Goal: Task Accomplishment & Management: Complete application form

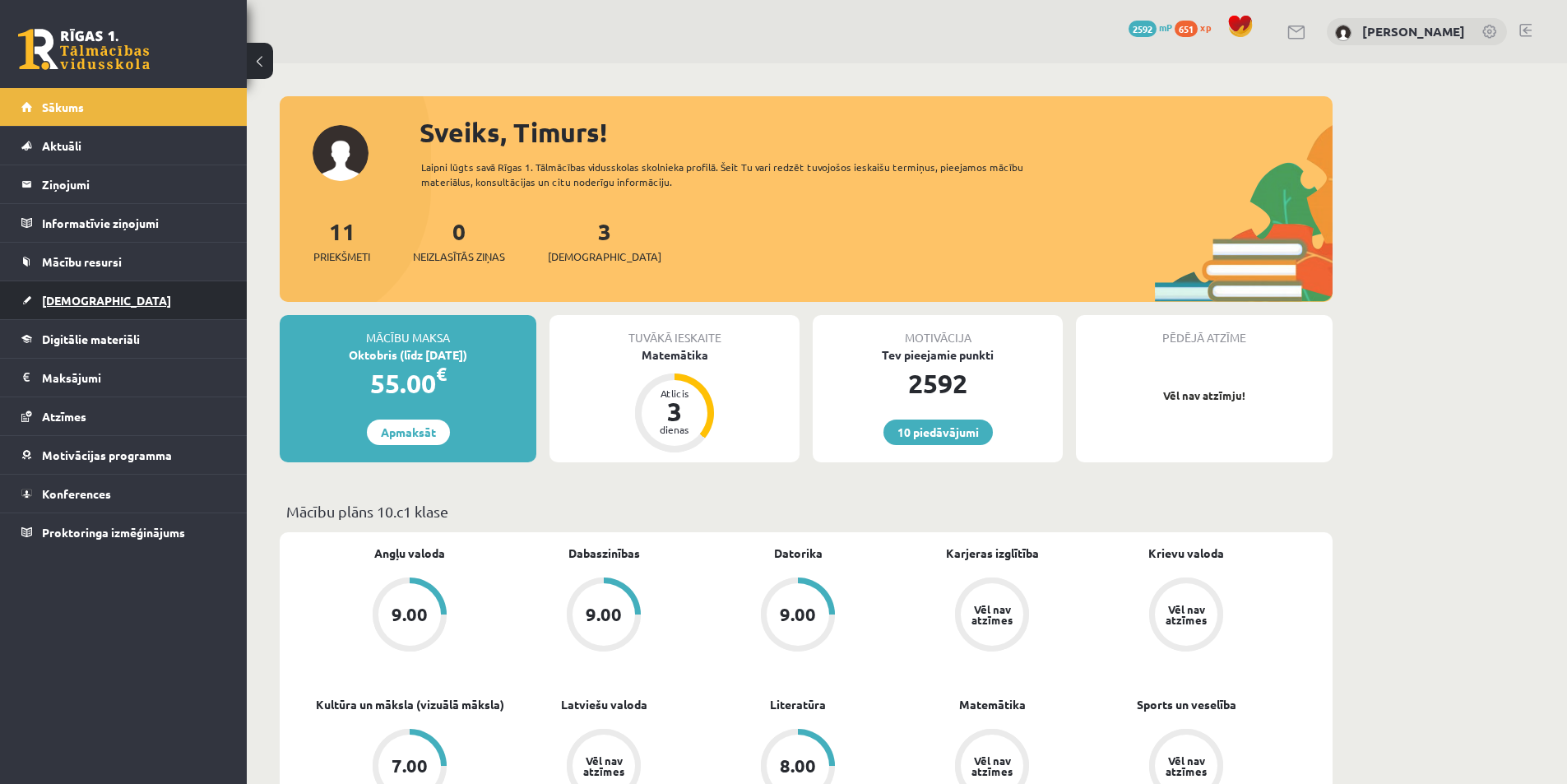
click at [174, 285] on link "[DEMOGRAPHIC_DATA]" at bounding box center [124, 300] width 205 height 38
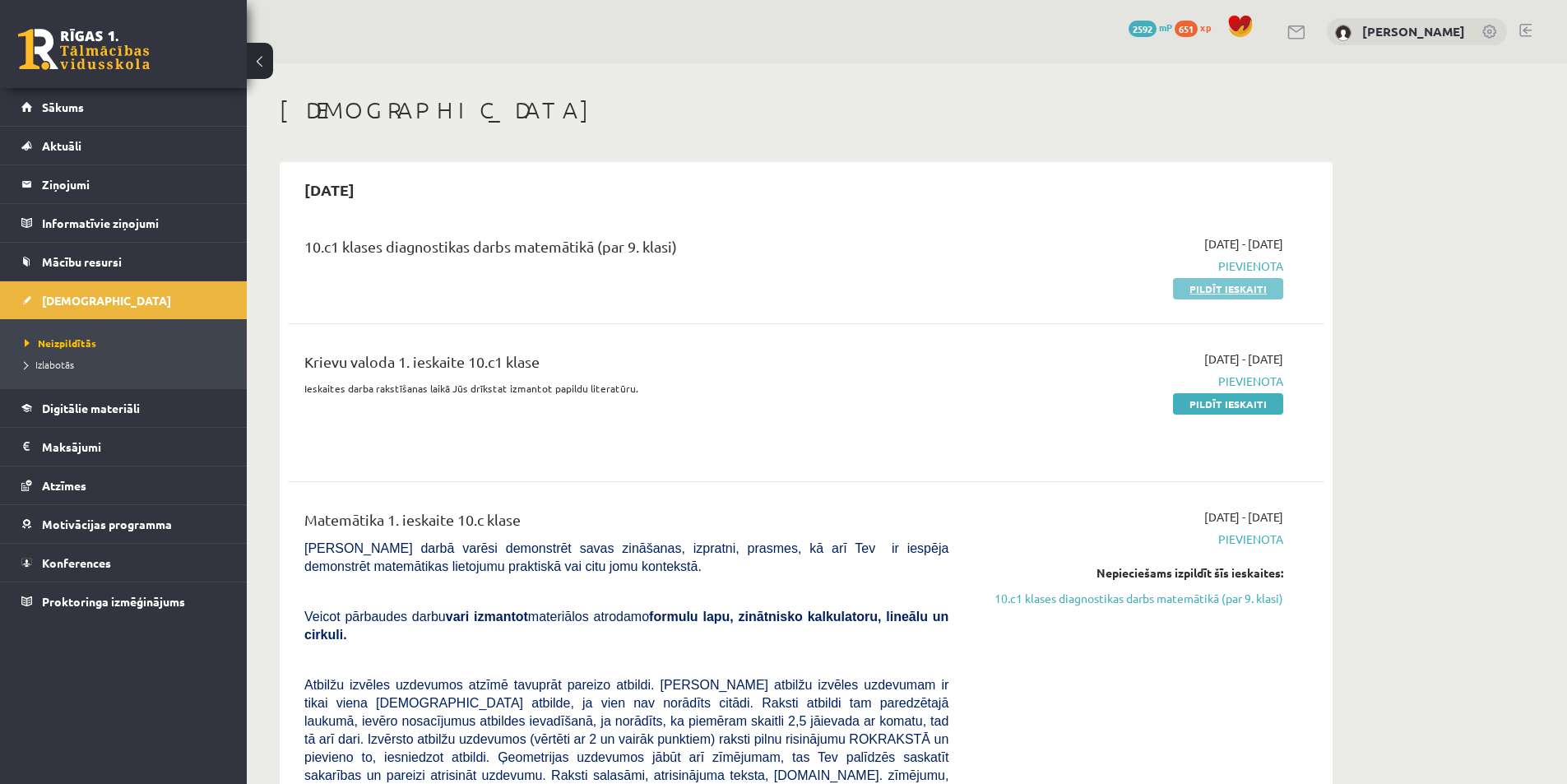
click at [1180, 289] on link "Pildīt ieskaiti" at bounding box center [1229, 289] width 111 height 22
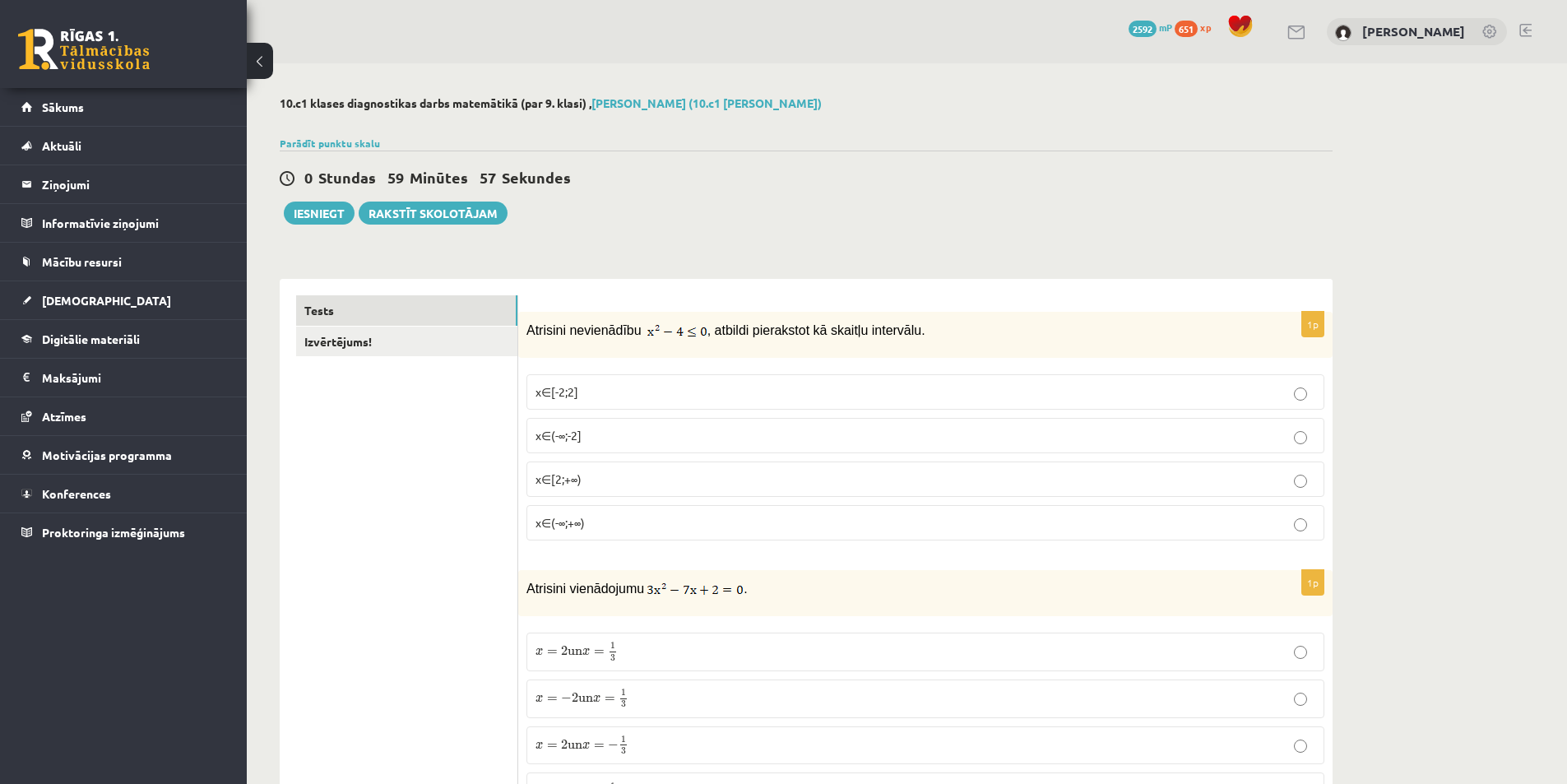
drag, startPoint x: 819, startPoint y: 189, endPoint x: 745, endPoint y: 235, distance: 87.1
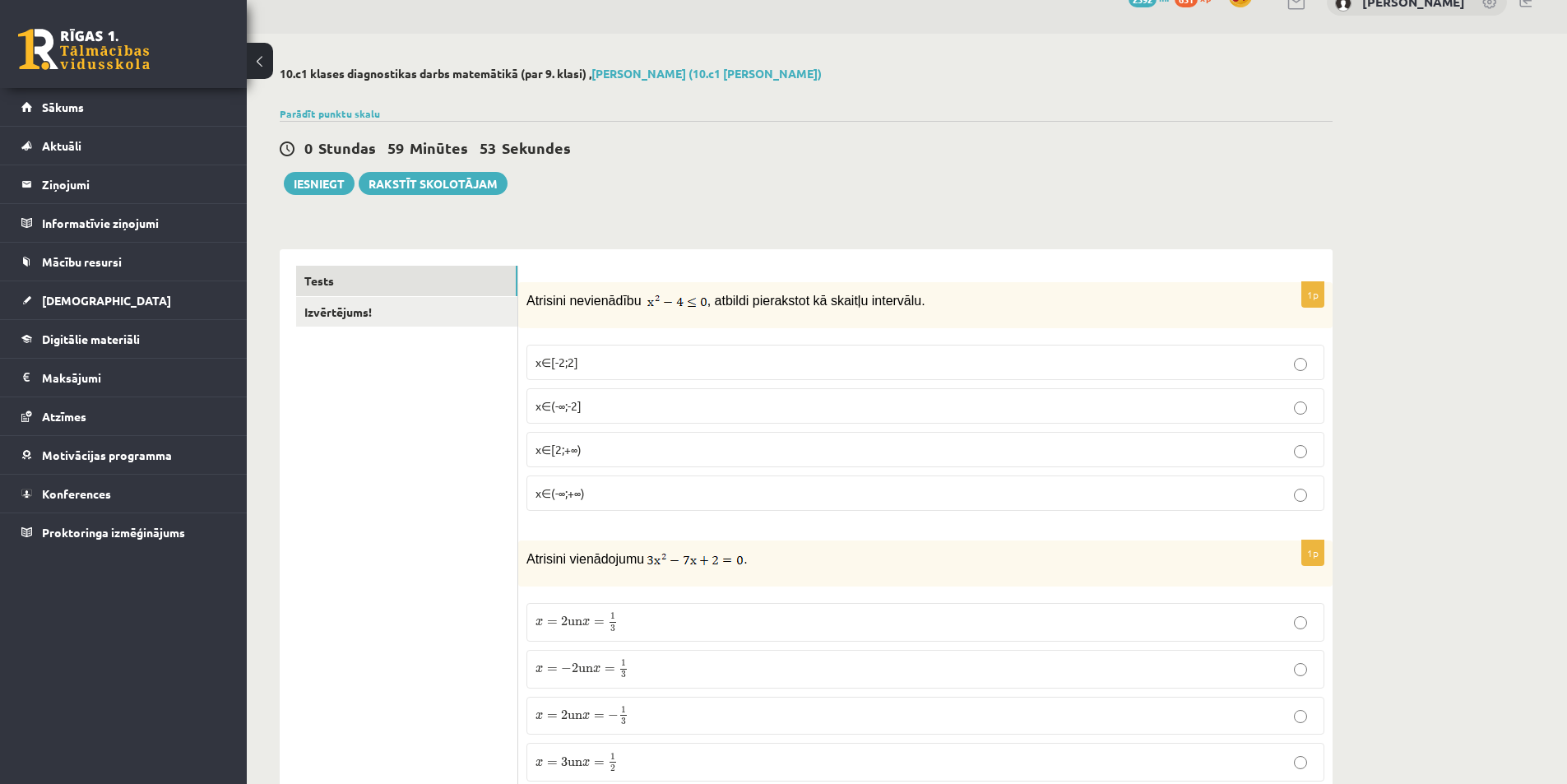
scroll to position [82, 0]
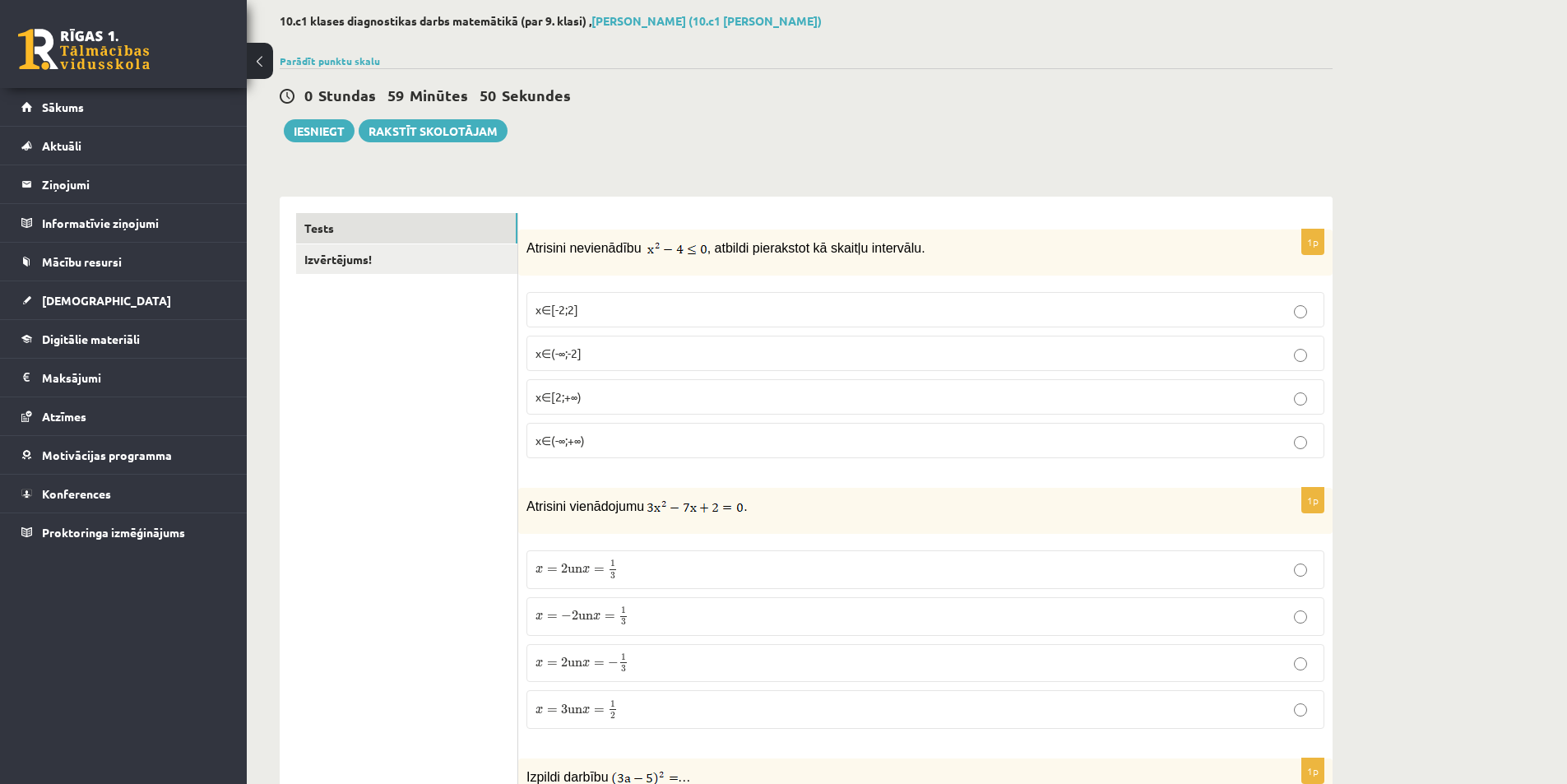
click at [698, 247] on img at bounding box center [677, 249] width 60 height 16
click at [611, 313] on p "x∈[-2;2]" at bounding box center [926, 309] width 780 height 17
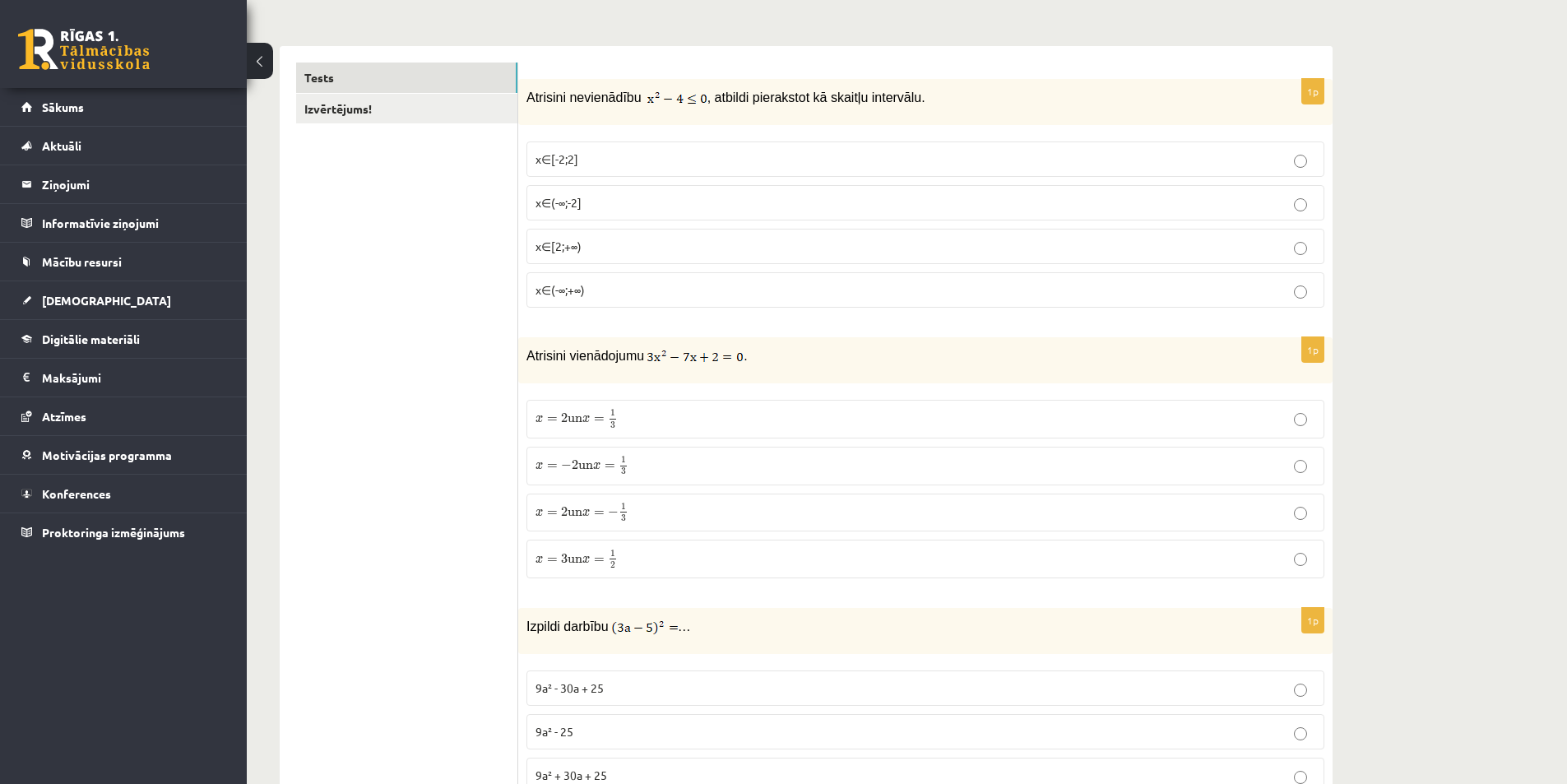
scroll to position [247, 0]
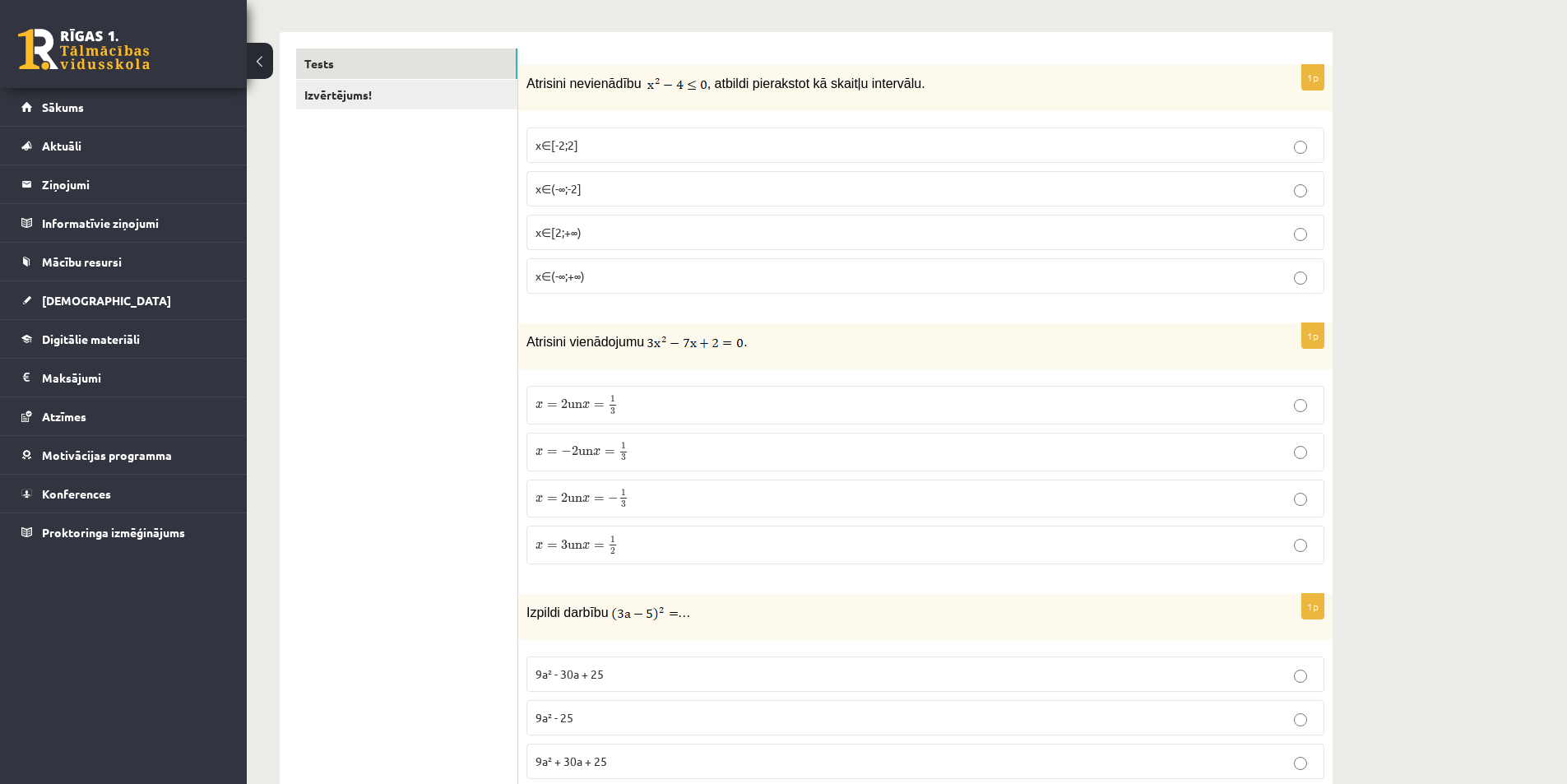
click at [534, 400] on label "x = 2 un x = 1 3 x = 2 un x = 1 3" at bounding box center [926, 404] width 798 height 39
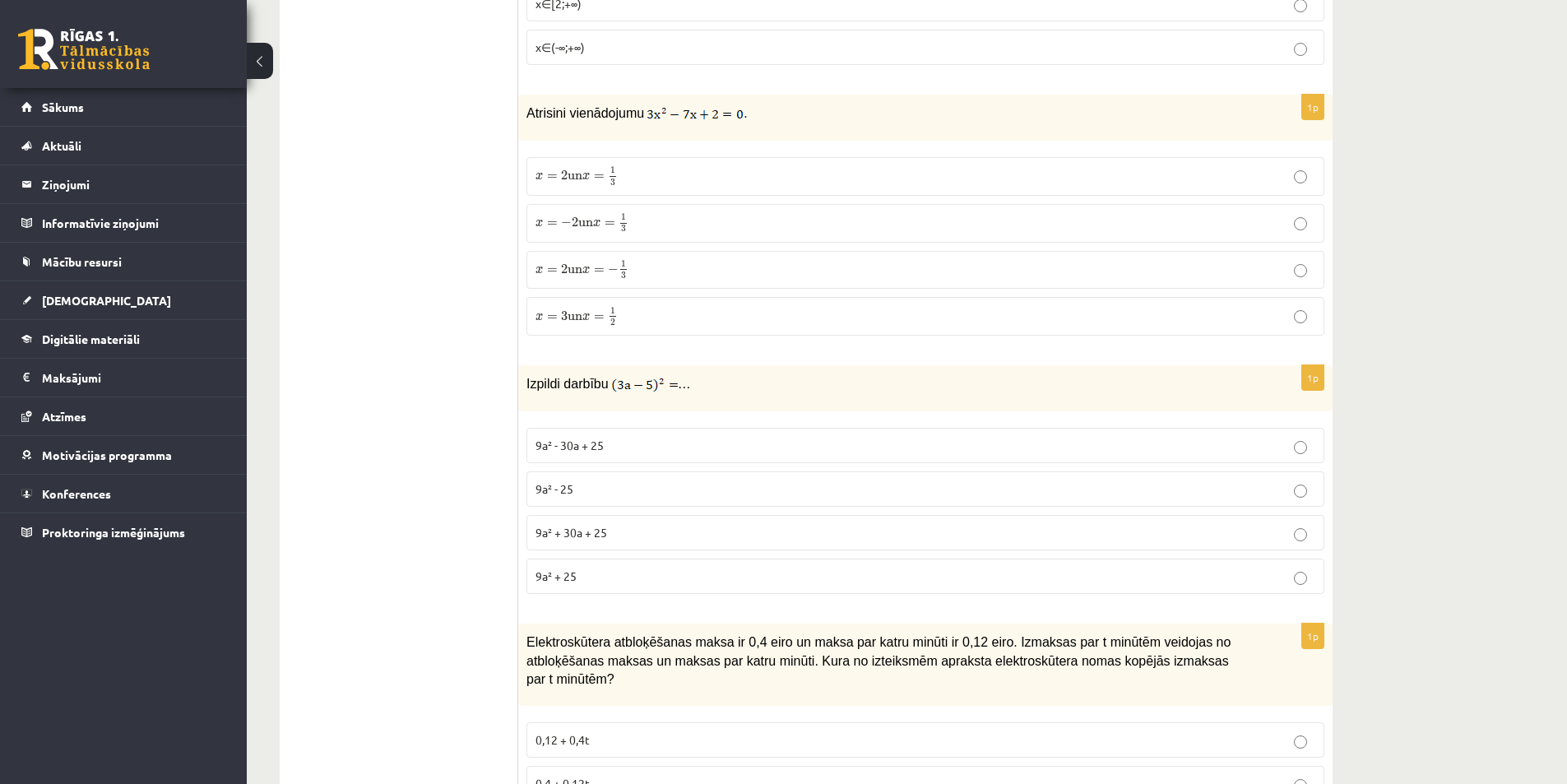
scroll to position [493, 0]
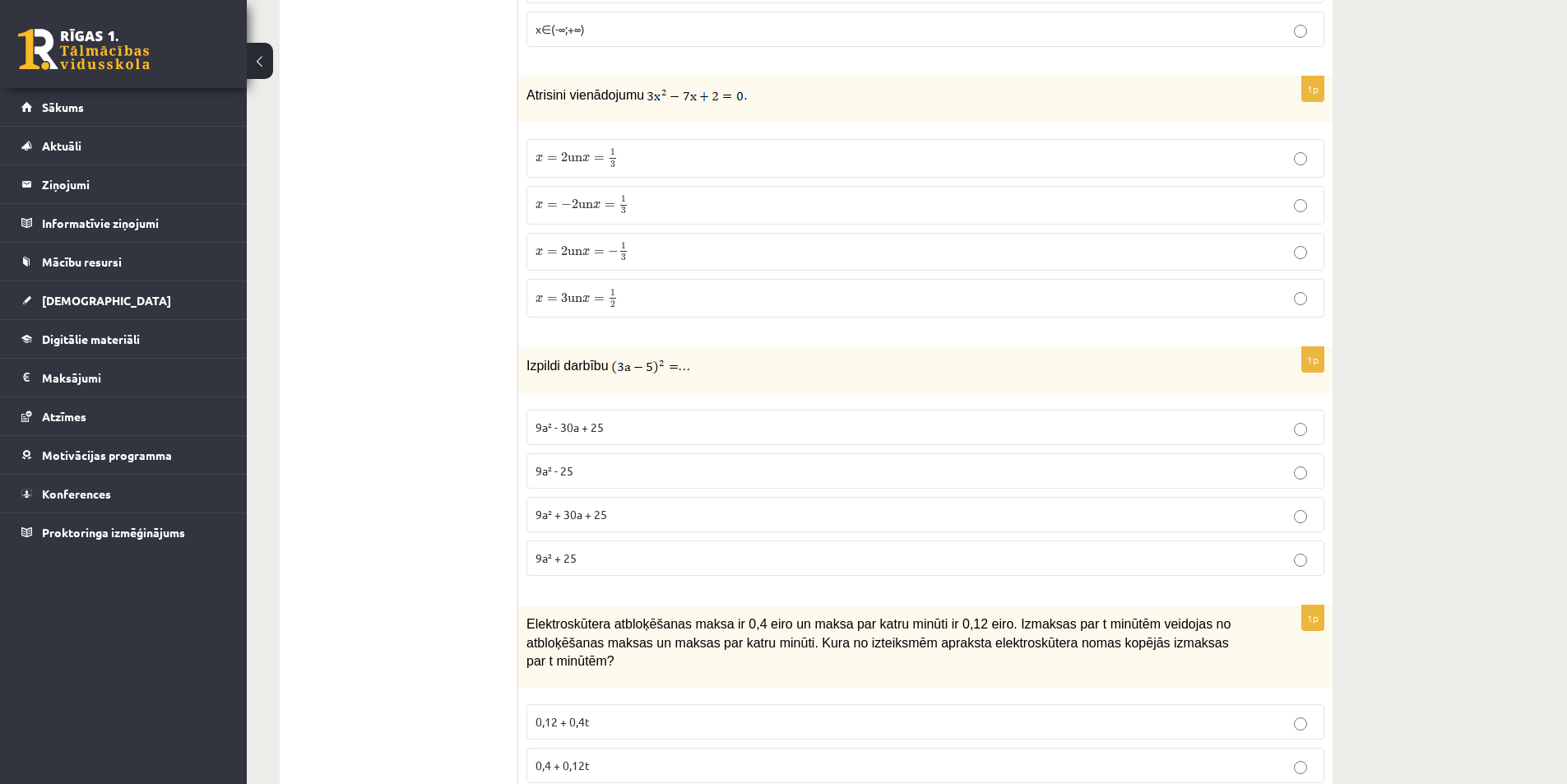
click at [548, 420] on span "9a² - 30a + 25" at bounding box center [569, 427] width 68 height 15
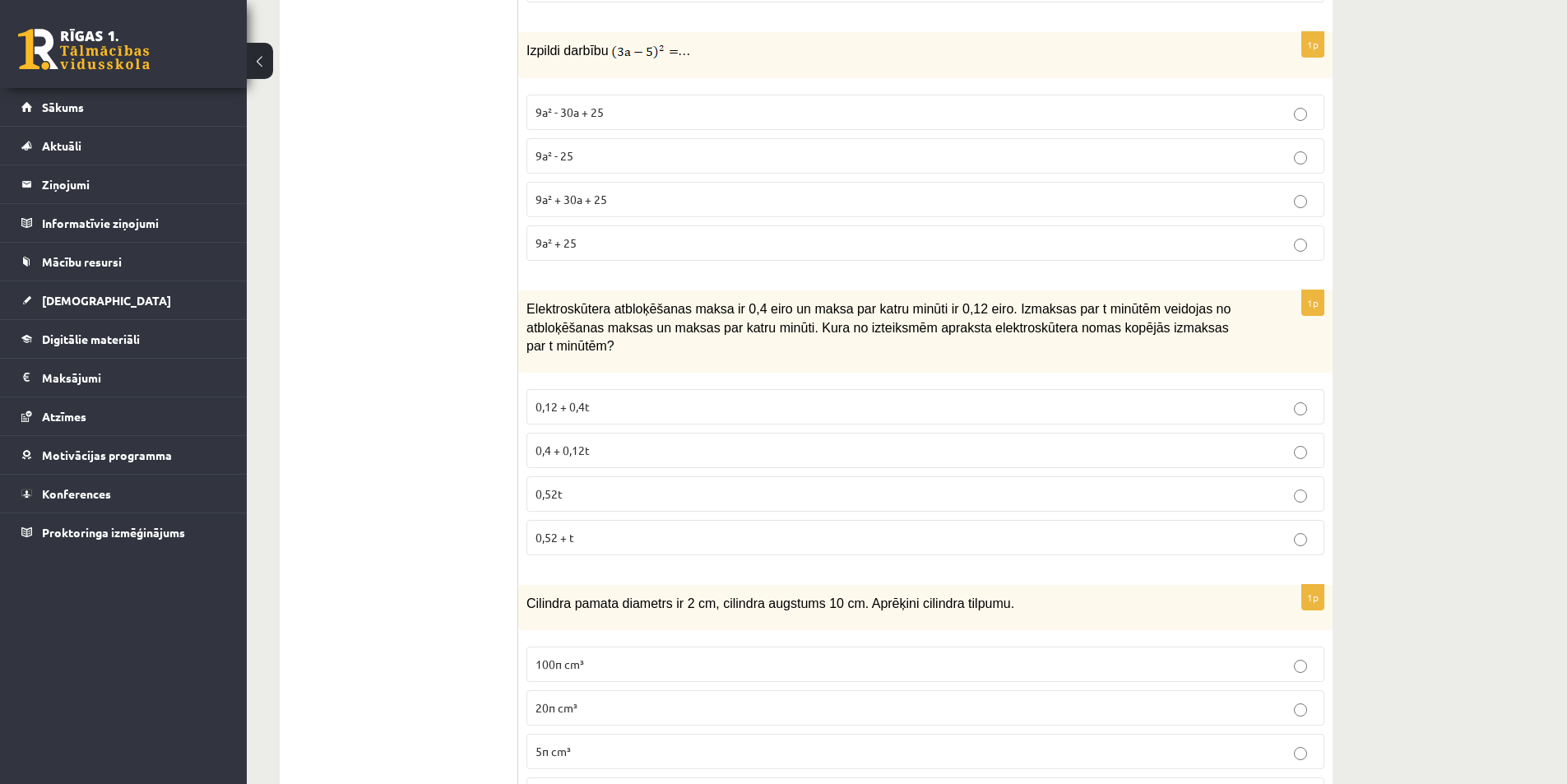
scroll to position [822, 0]
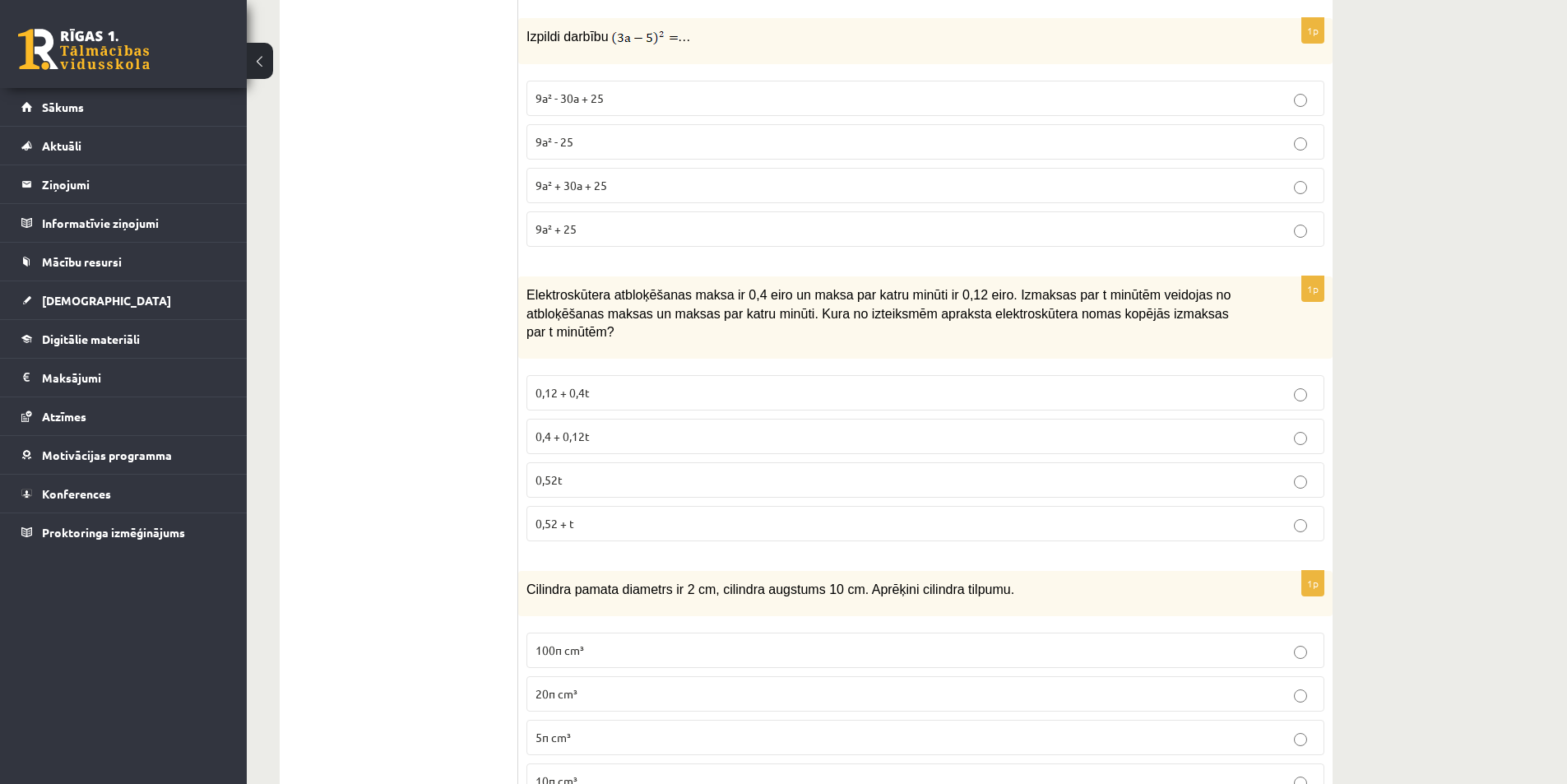
click at [581, 429] on span "0,4 + 0,12t" at bounding box center [563, 436] width 54 height 15
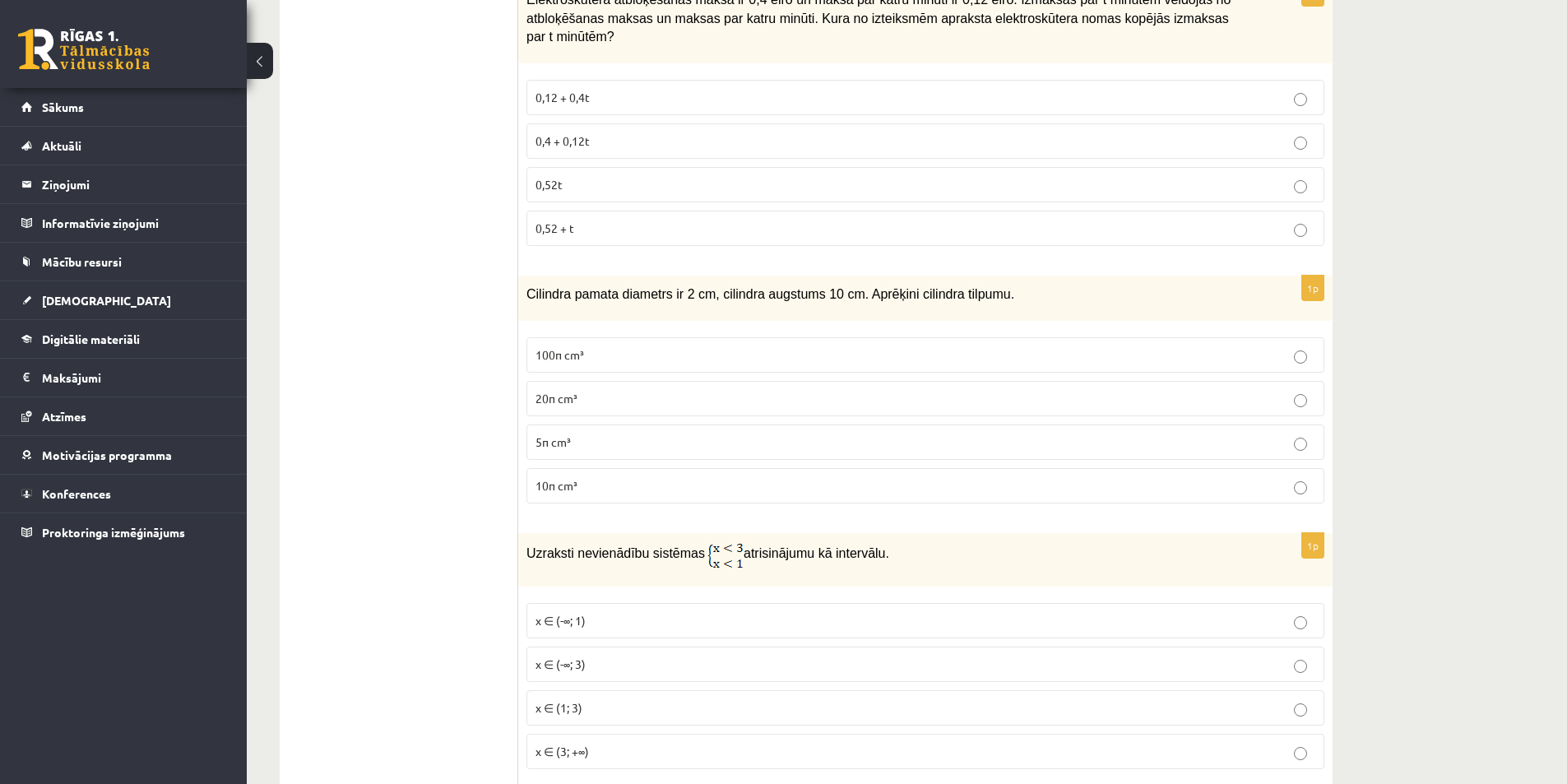
scroll to position [1151, 0]
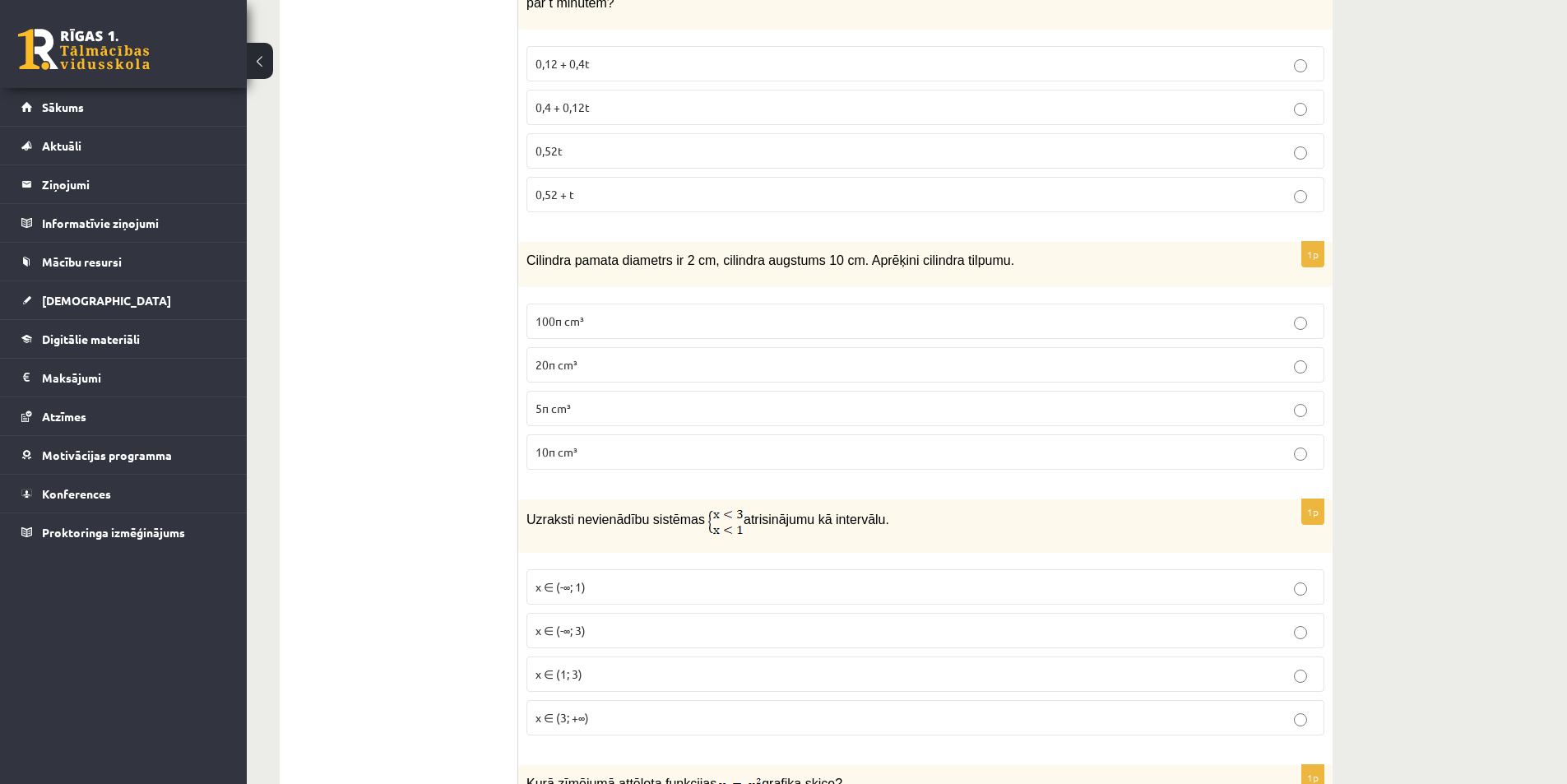
click at [547, 434] on label "10π cm³" at bounding box center [926, 451] width 798 height 35
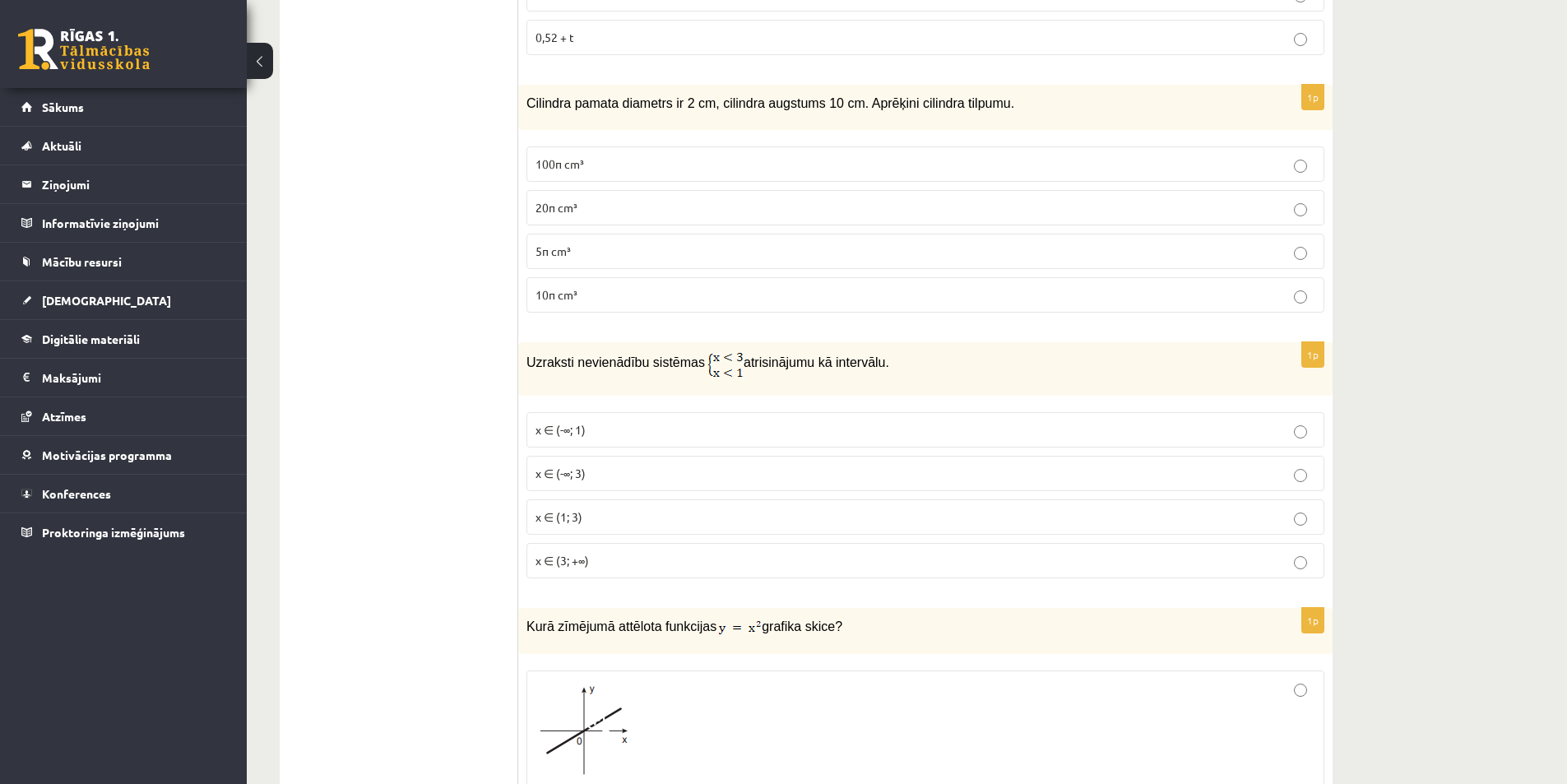
scroll to position [1316, 0]
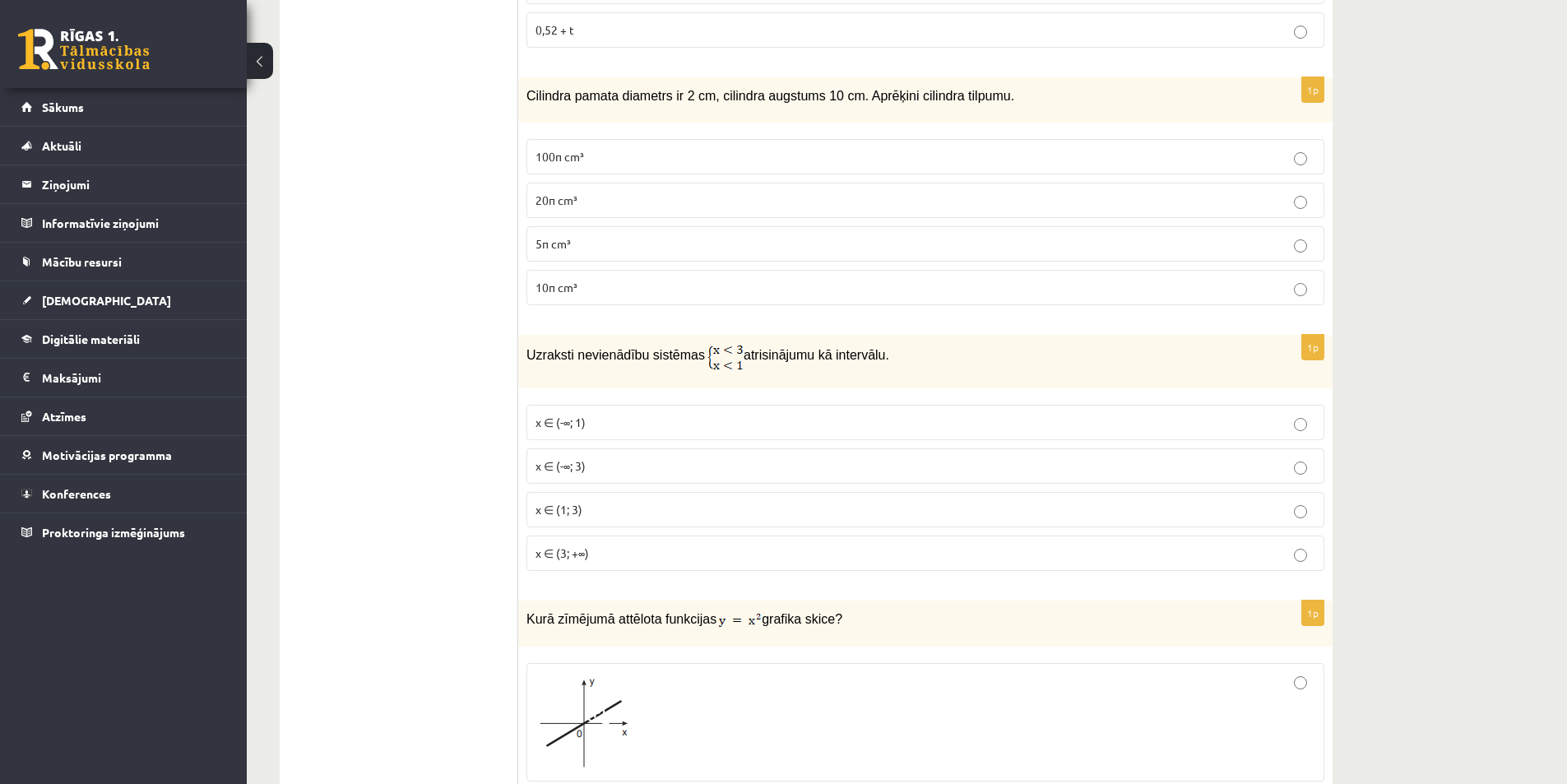
click at [537, 458] on span "x ∈ (-∞; 3)" at bounding box center [560, 465] width 50 height 15
click at [540, 413] on p "x ∈ (-∞; 1)" at bounding box center [926, 421] width 780 height 17
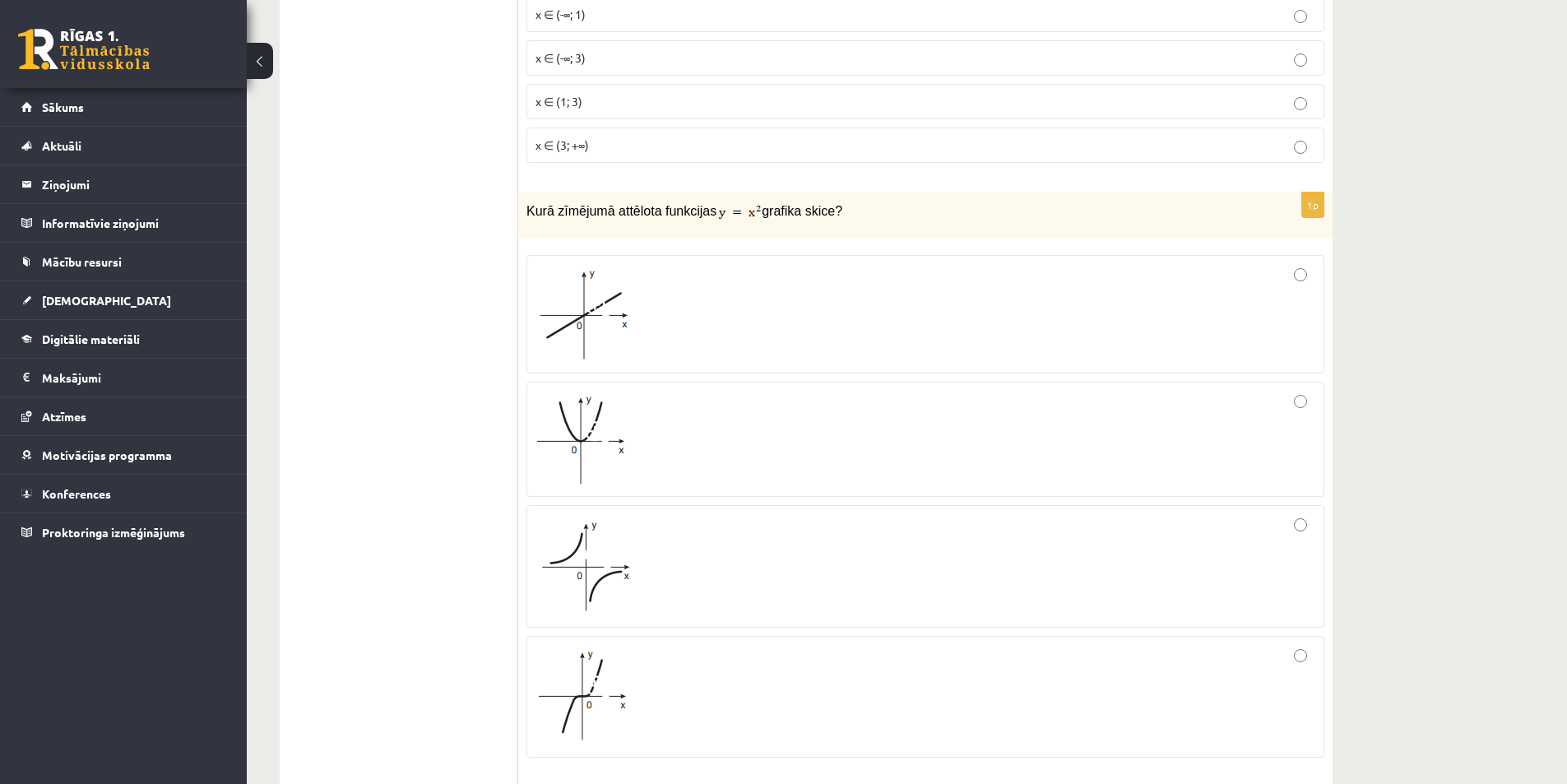
scroll to position [1727, 0]
click at [589, 418] on span at bounding box center [598, 431] width 26 height 26
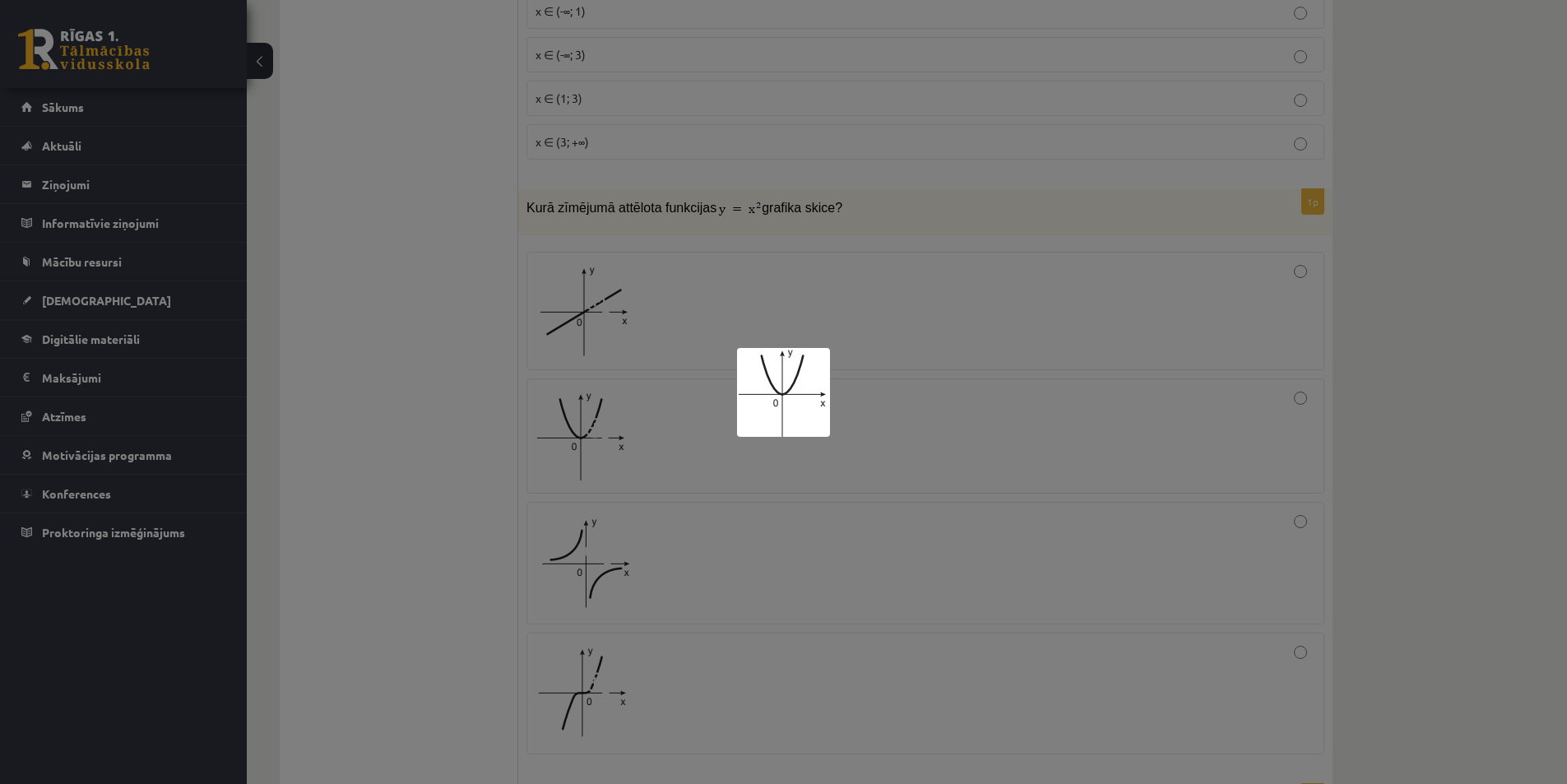
click at [475, 347] on div at bounding box center [784, 392] width 1567 height 784
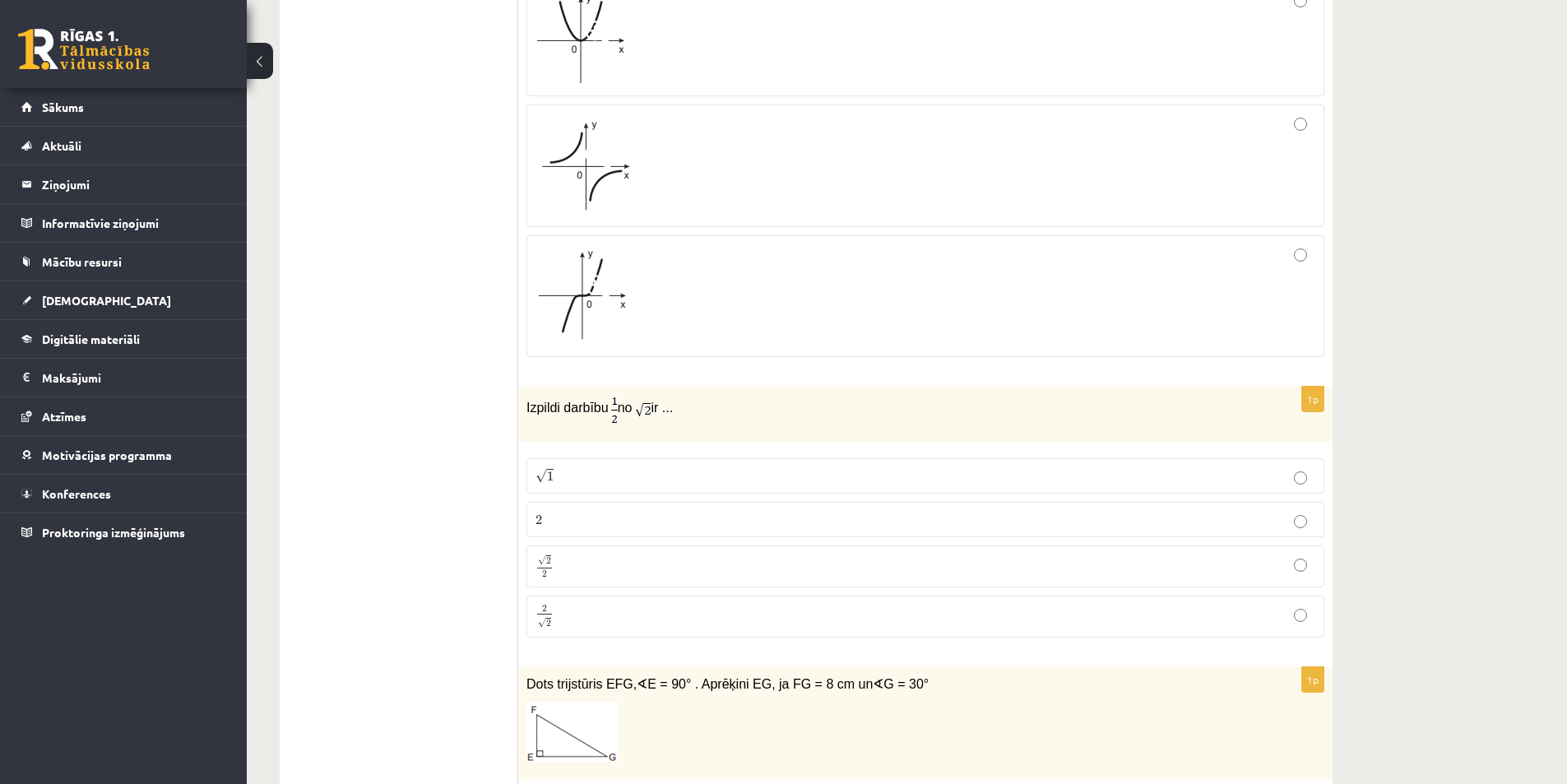
scroll to position [2138, 0]
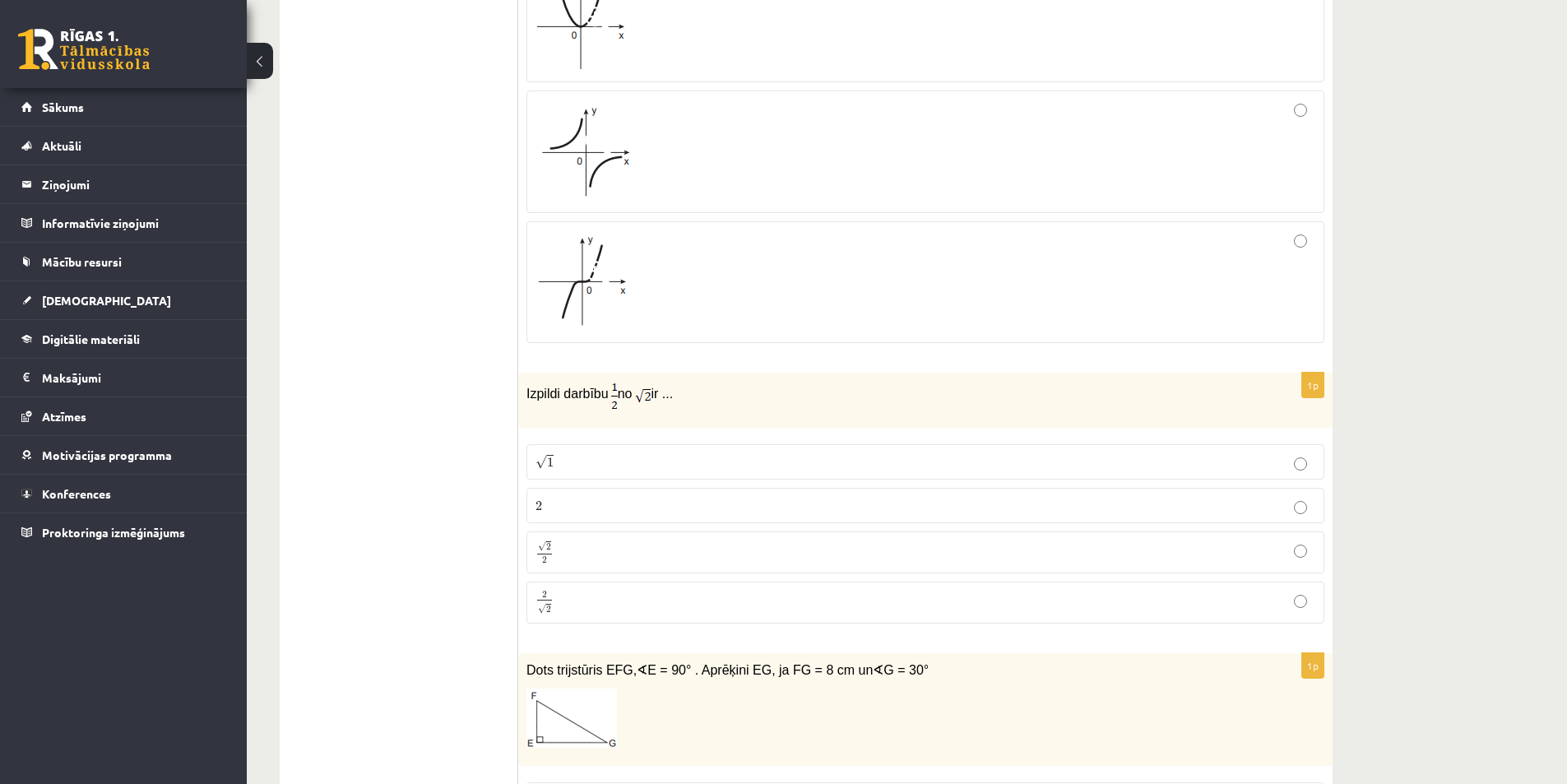
click at [619, 540] on p "√ 2 2 2 2" at bounding box center [926, 552] width 780 height 24
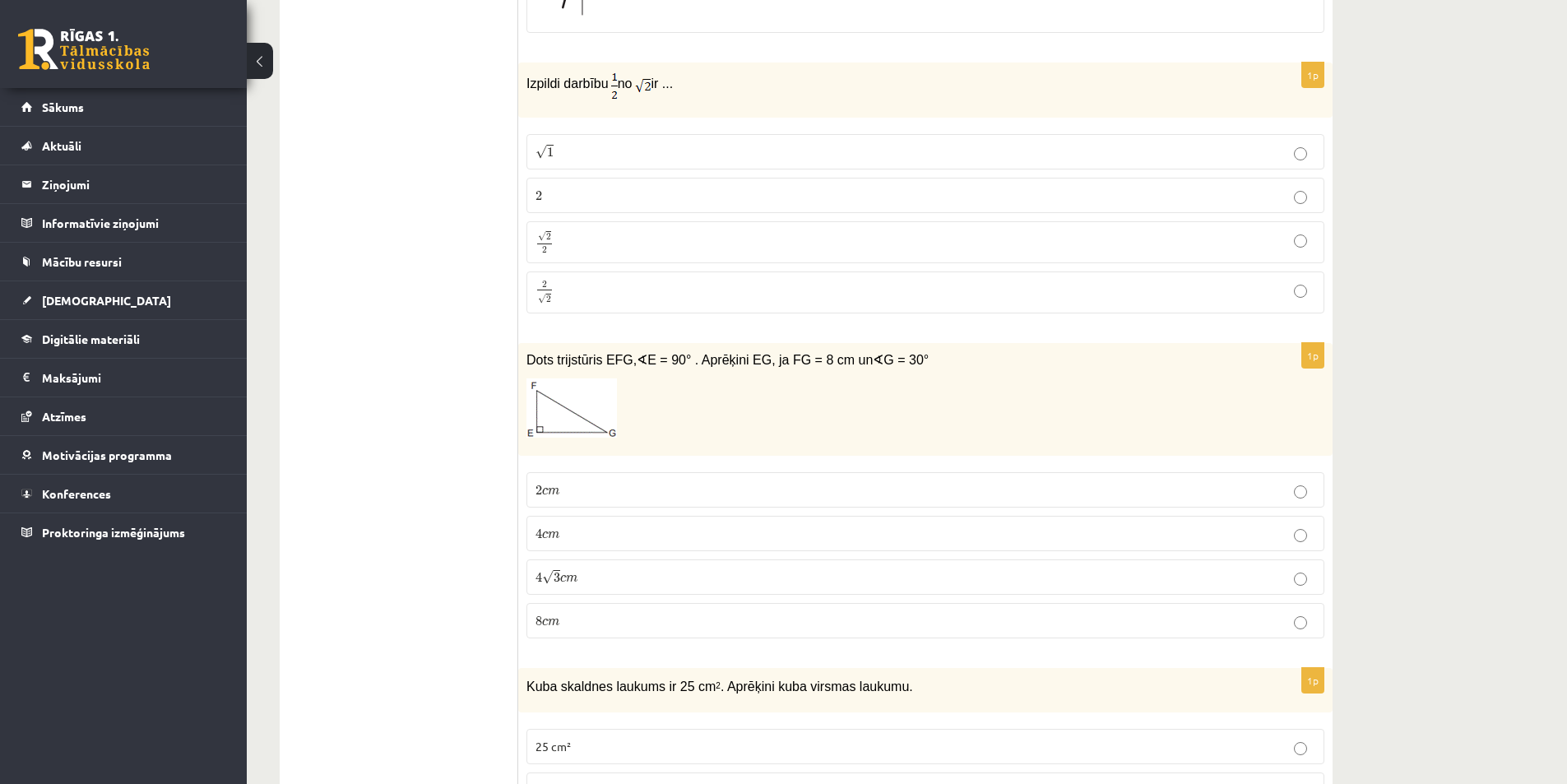
scroll to position [2467, 0]
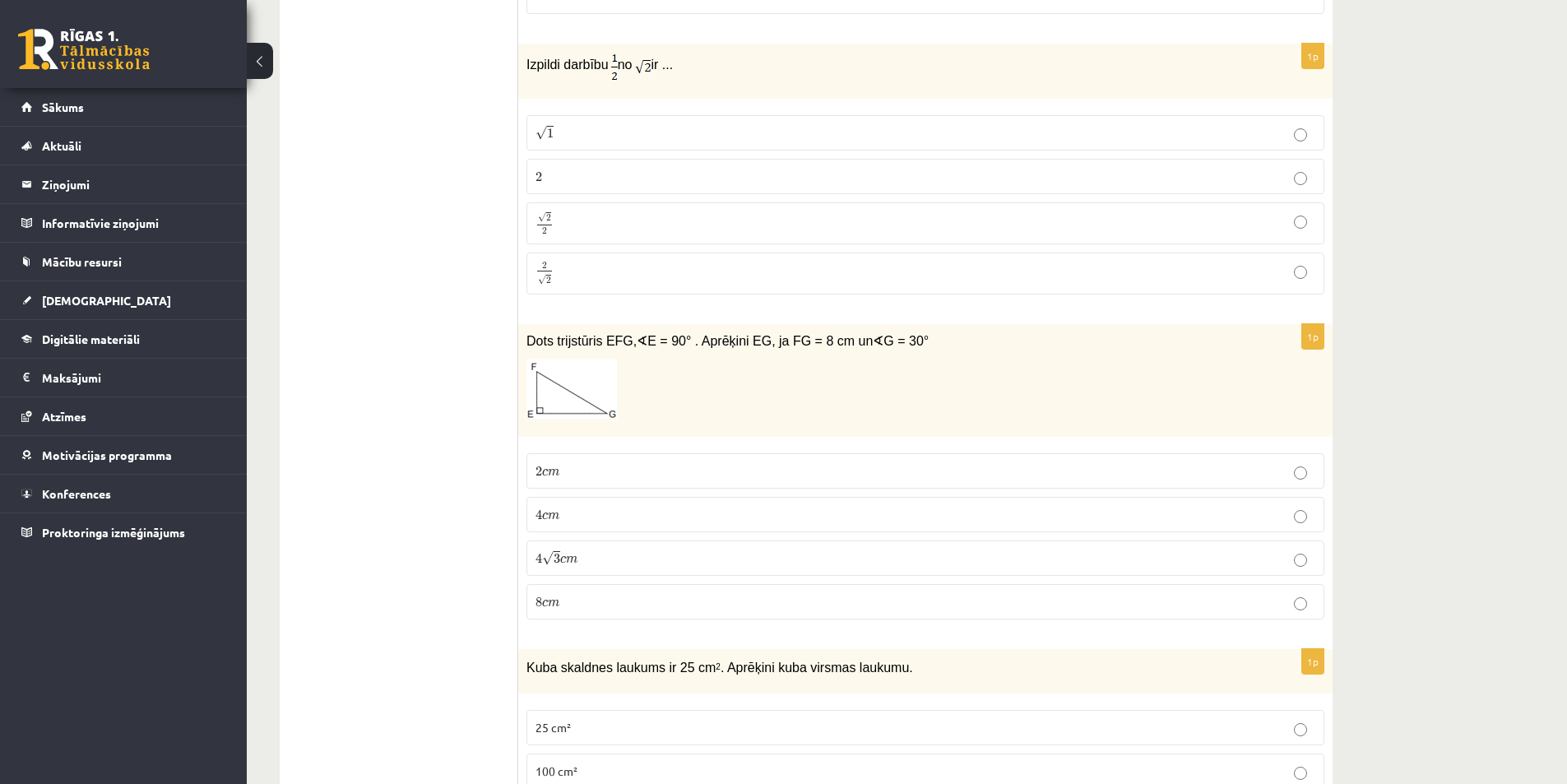
drag, startPoint x: 399, startPoint y: 296, endPoint x: 378, endPoint y: 572, distance: 276.8
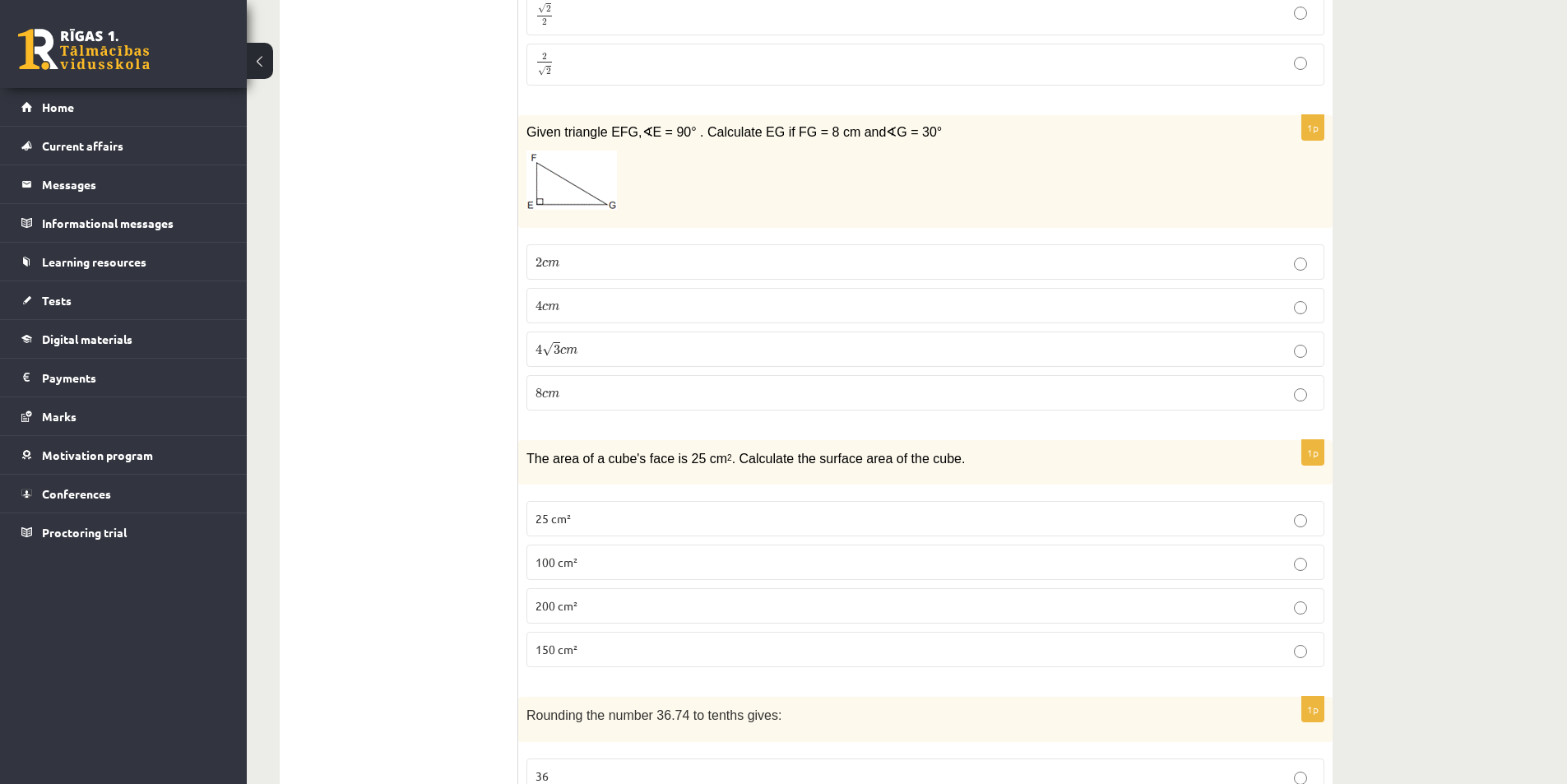
scroll to position [2714, 0]
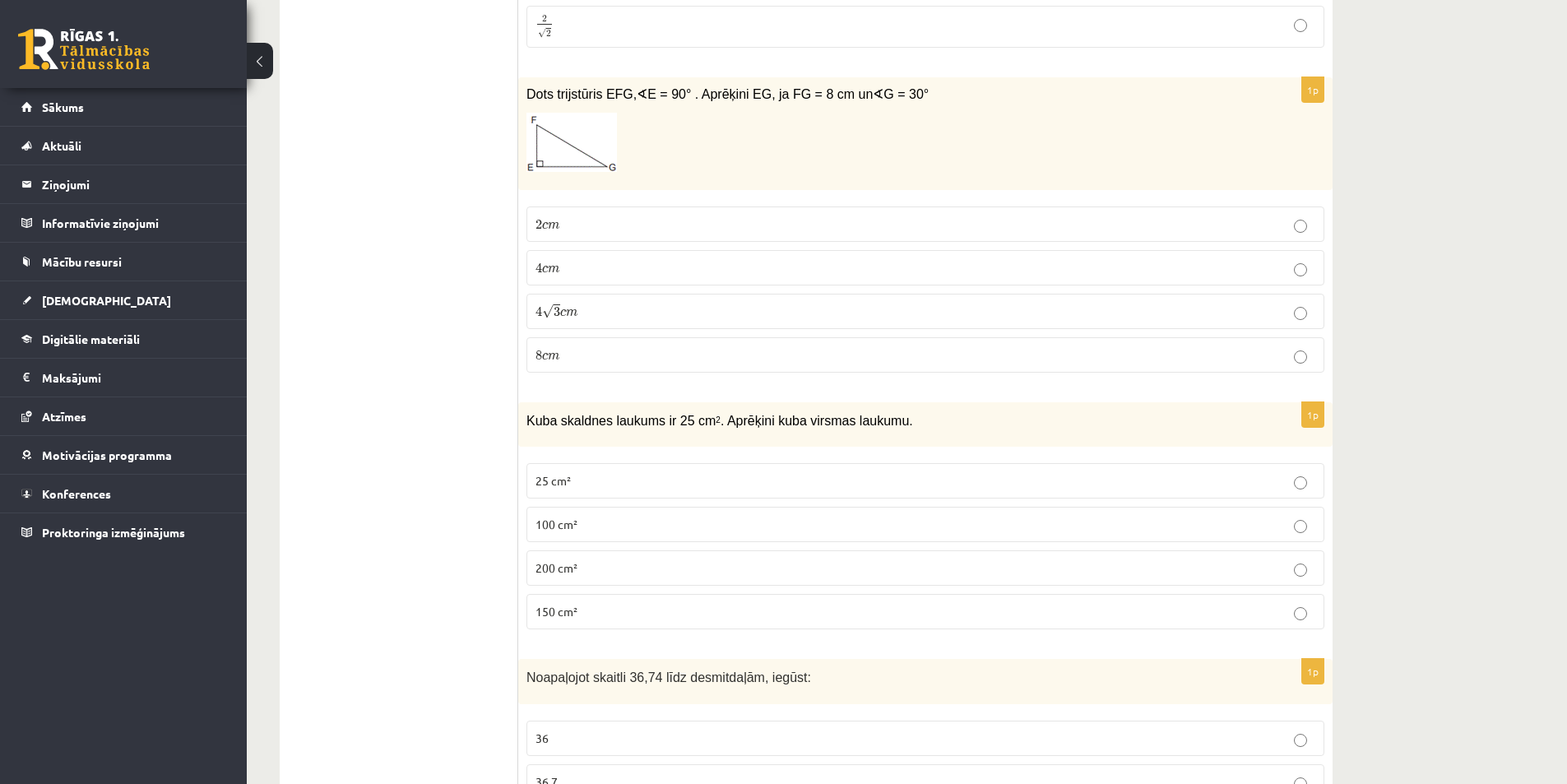
click at [568, 603] on p "150 cm²" at bounding box center [926, 611] width 780 height 17
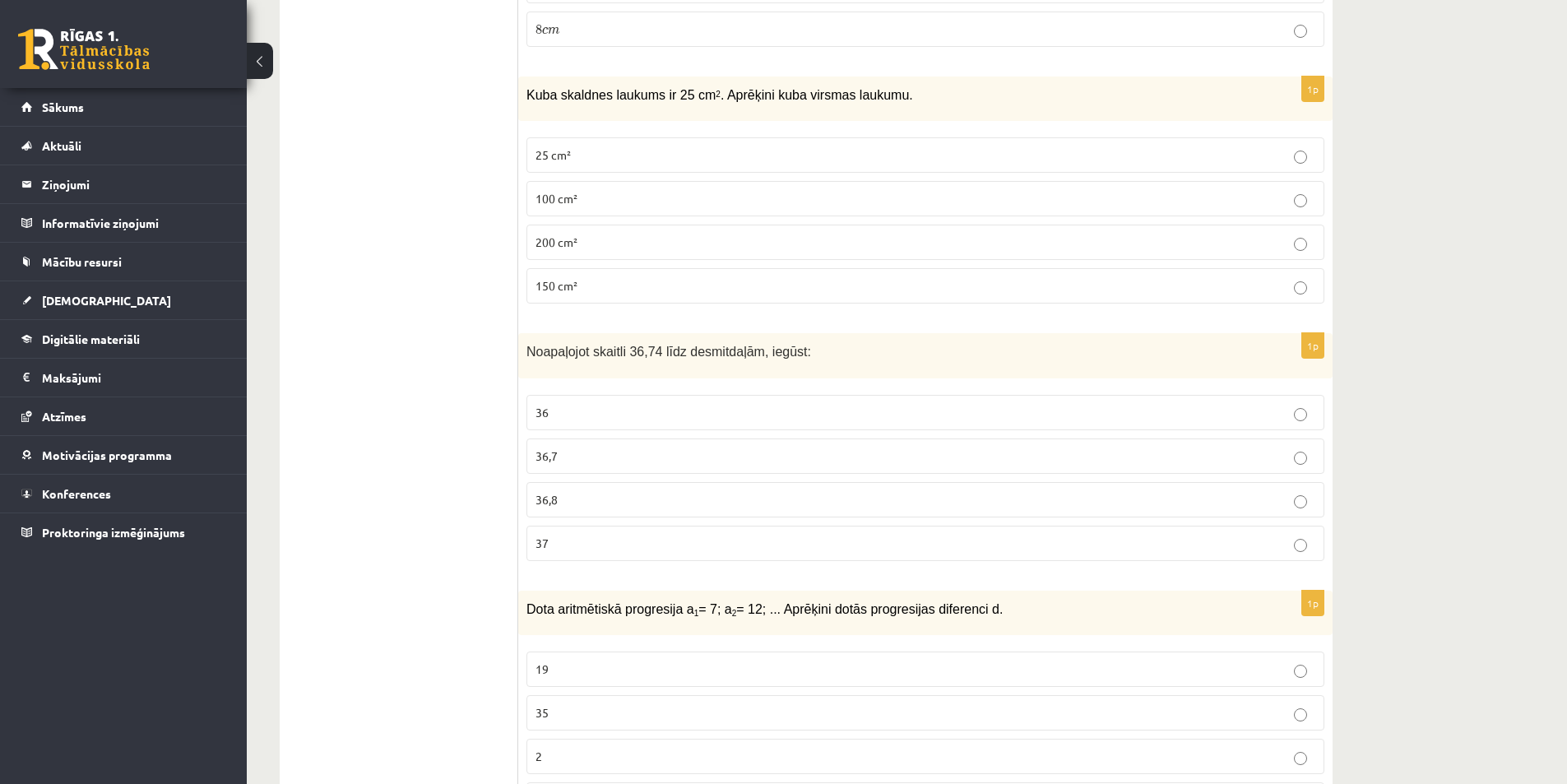
scroll to position [3043, 0]
click at [558, 445] on span "36,7" at bounding box center [547, 452] width 22 height 15
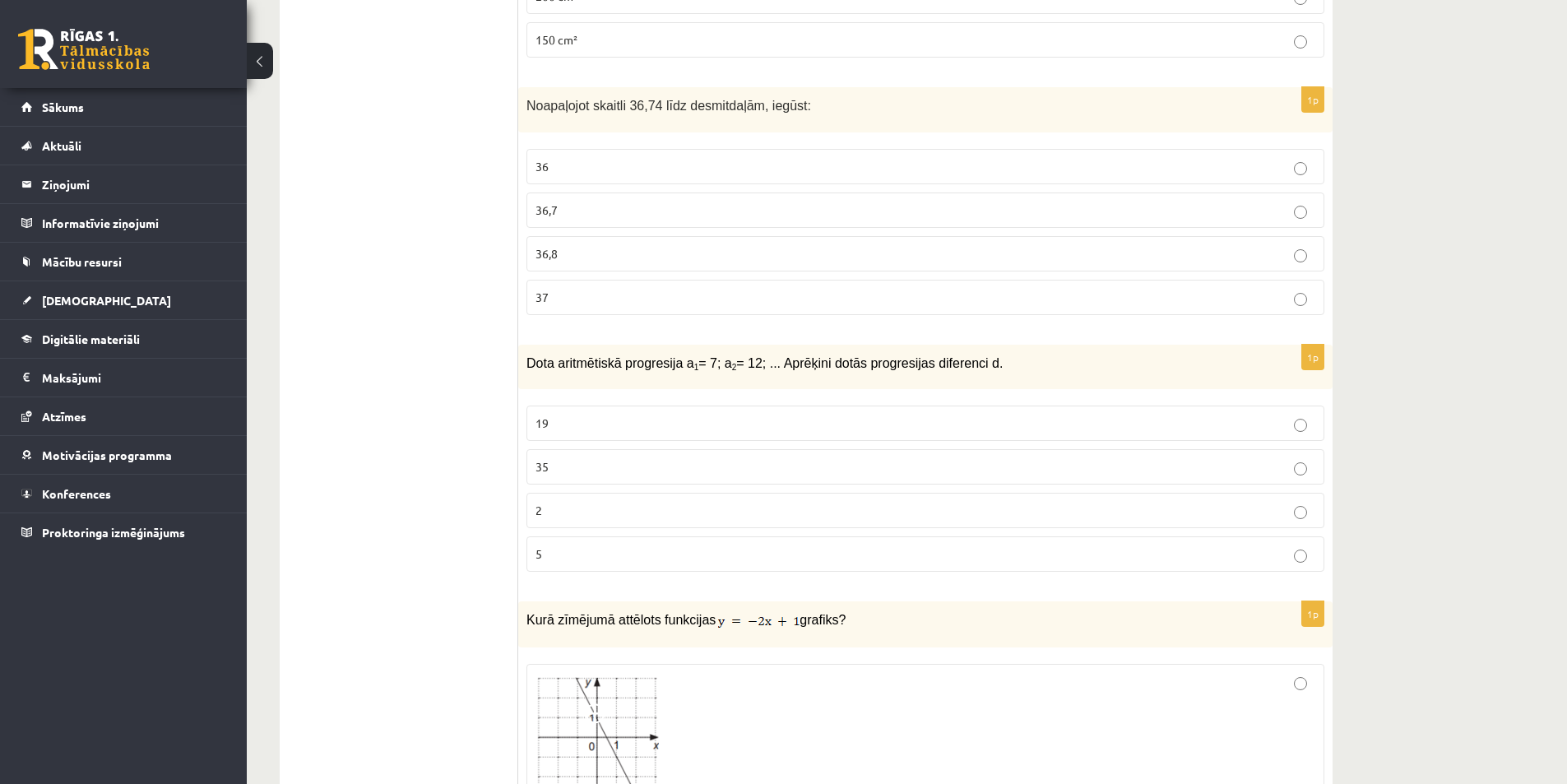
scroll to position [3289, 0]
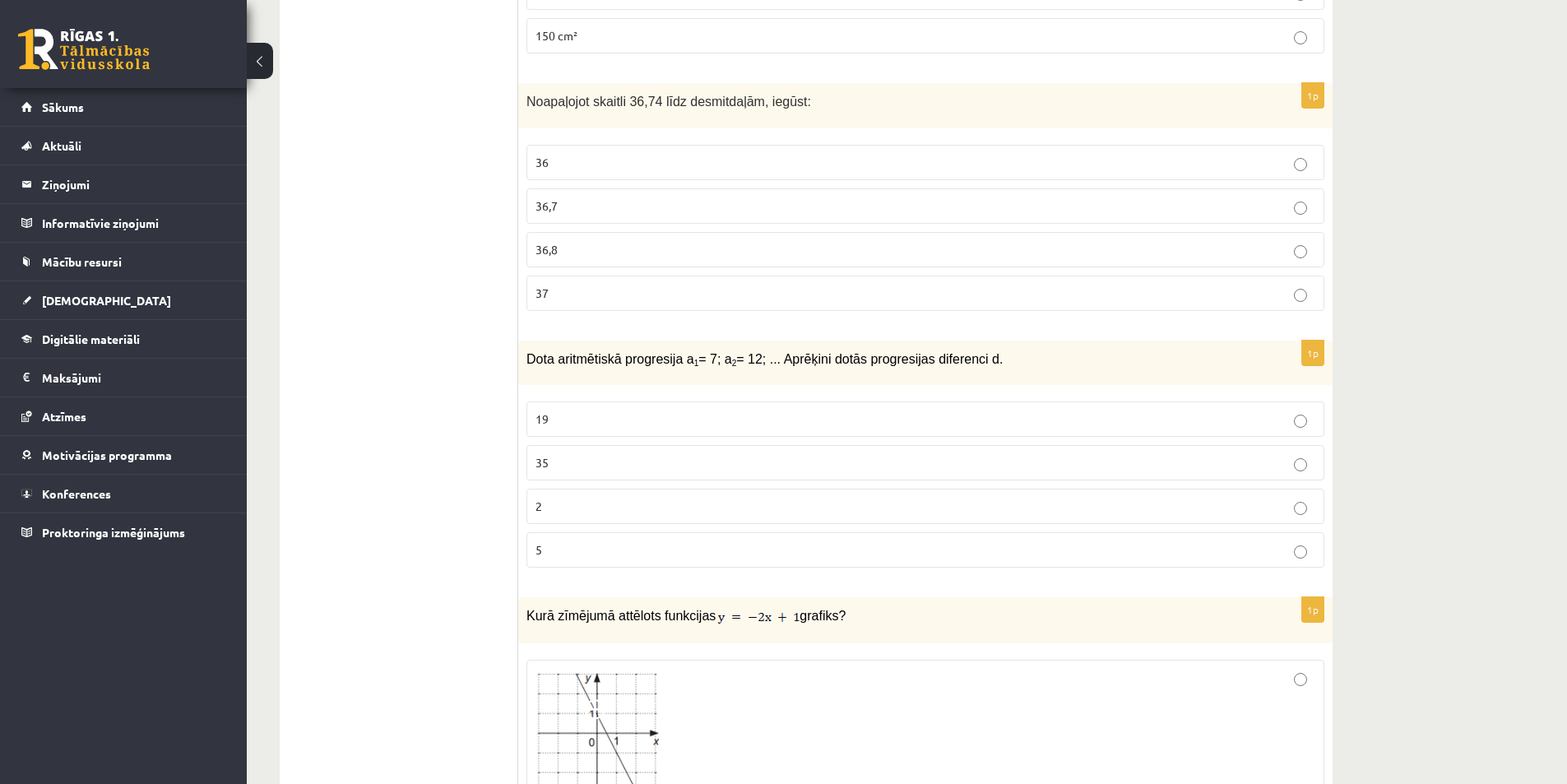
click at [539, 532] on label "5" at bounding box center [926, 549] width 798 height 35
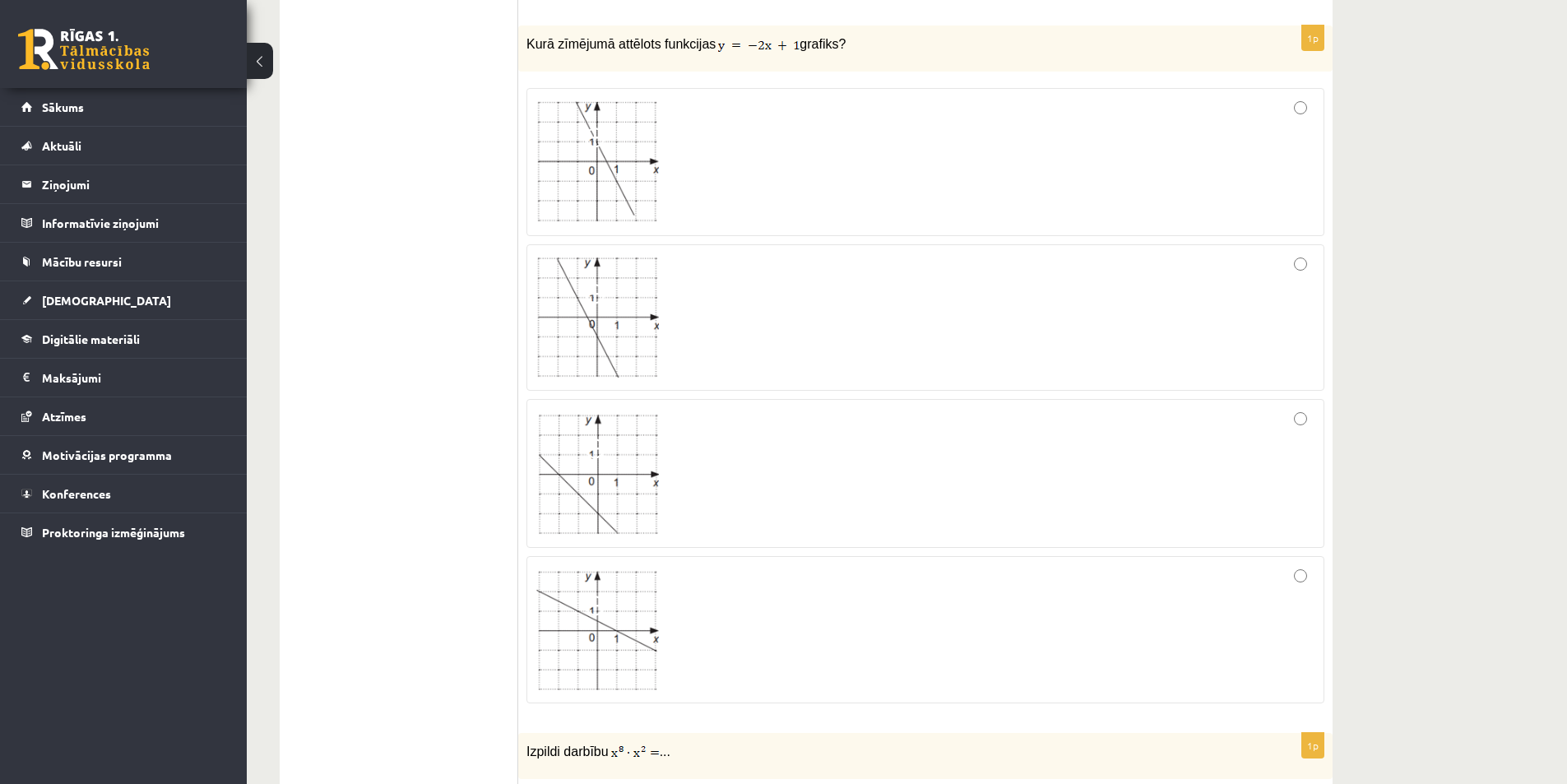
scroll to position [3865, 0]
click at [1290, 93] on div at bounding box center [926, 158] width 780 height 129
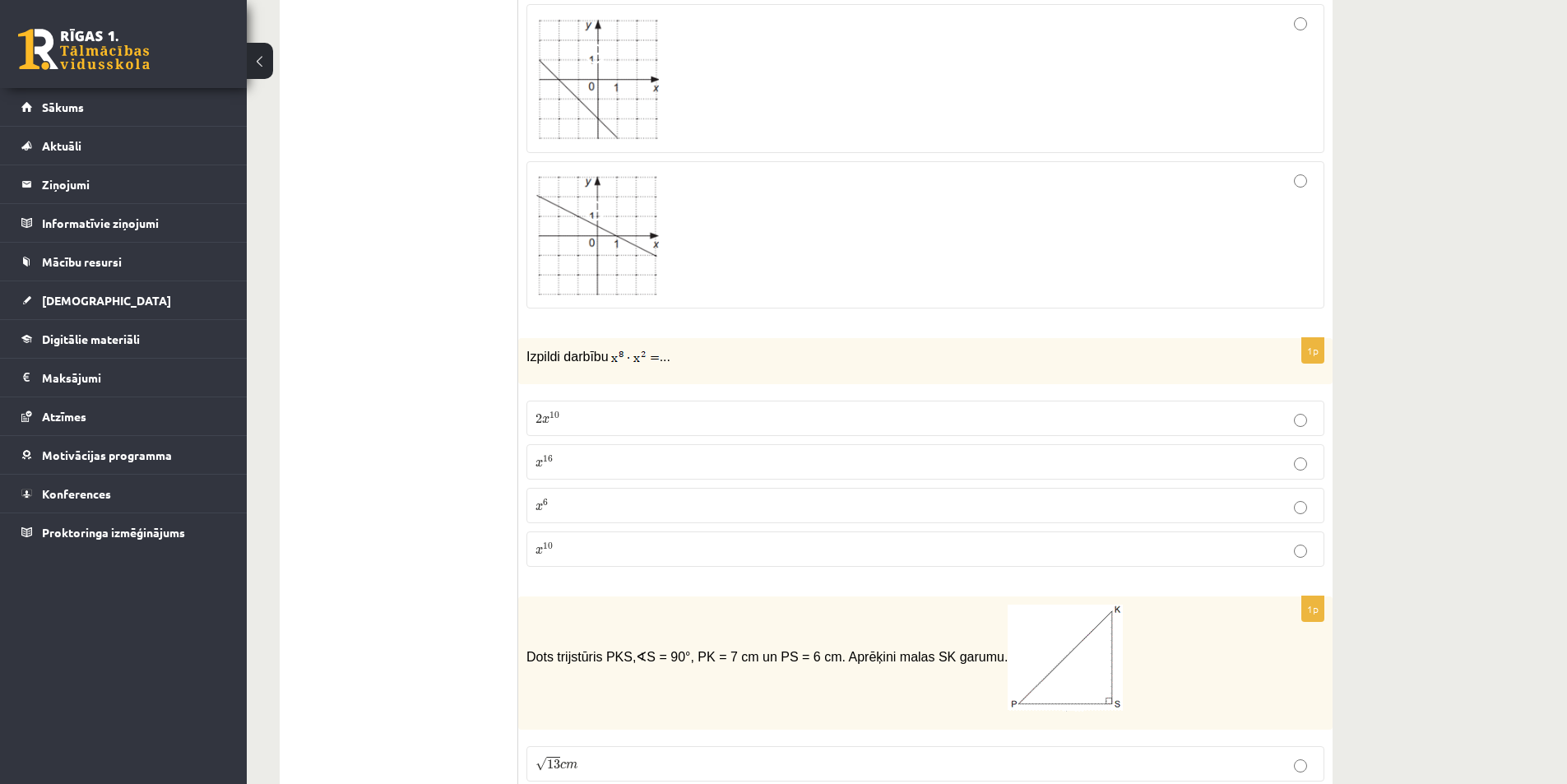
scroll to position [4276, 0]
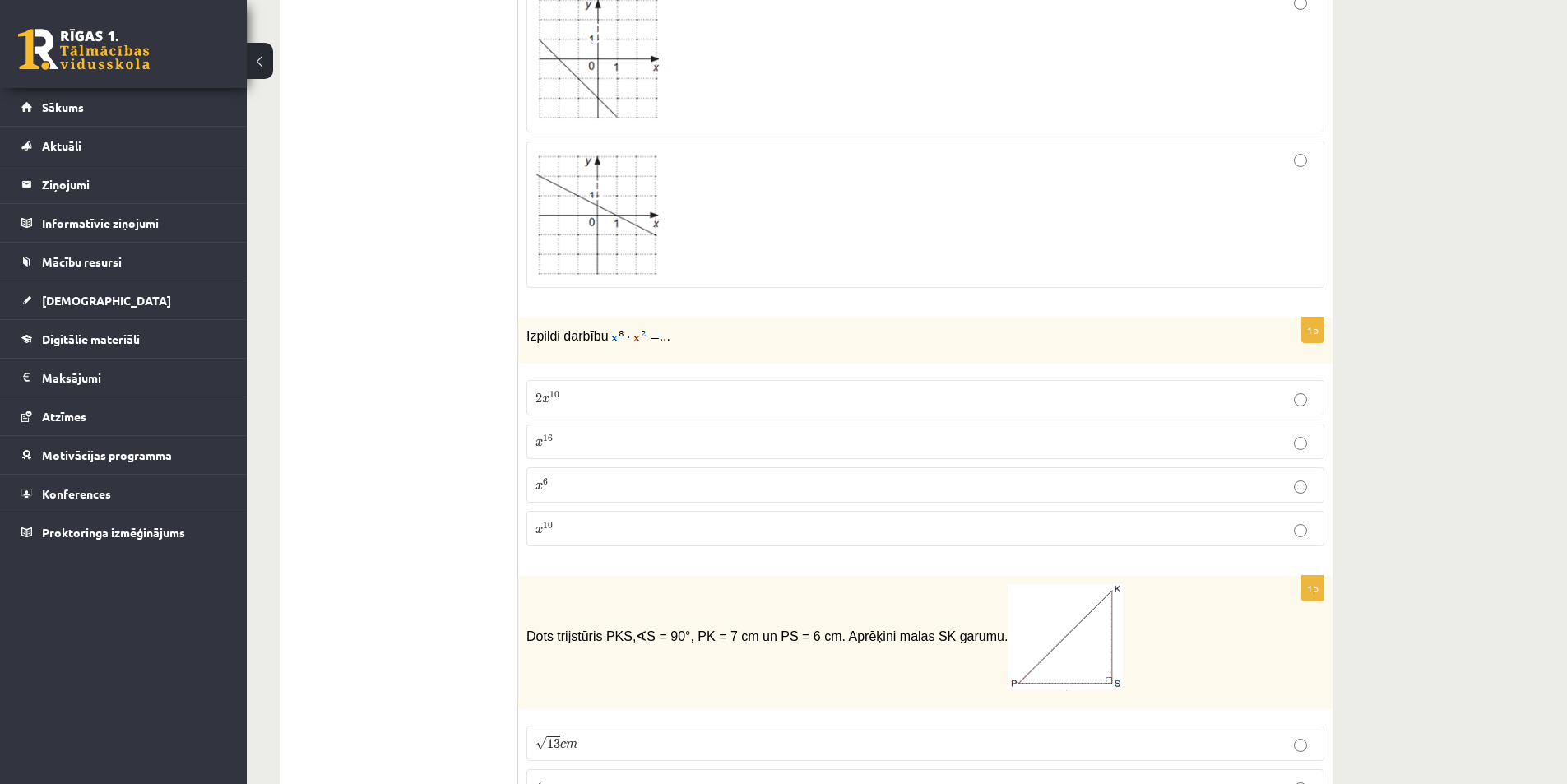
click at [556, 519] on p "x 10 x 10" at bounding box center [926, 528] width 780 height 17
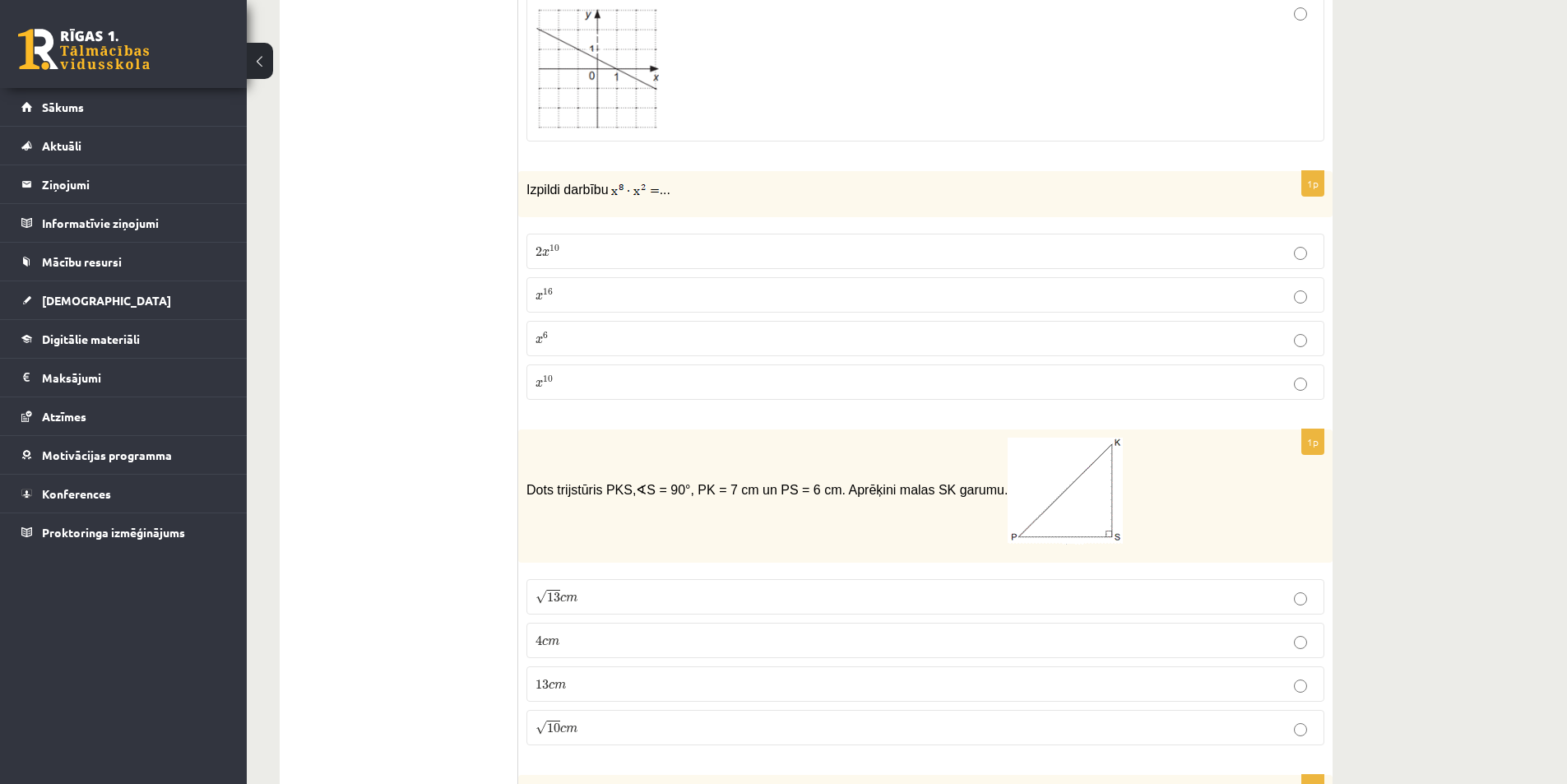
scroll to position [4440, 0]
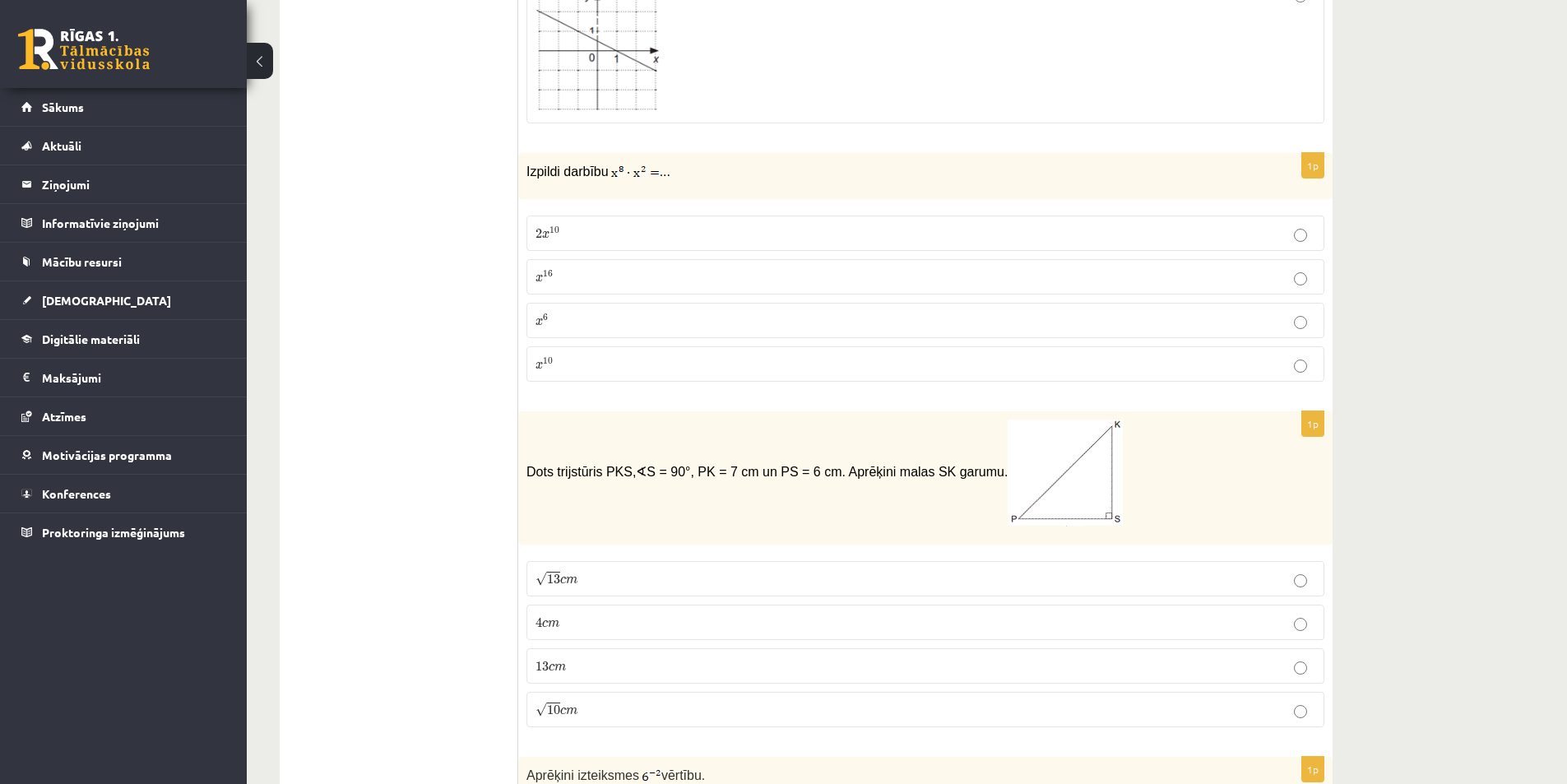
click at [537, 572] on span "√" at bounding box center [541, 578] width 12 height 14
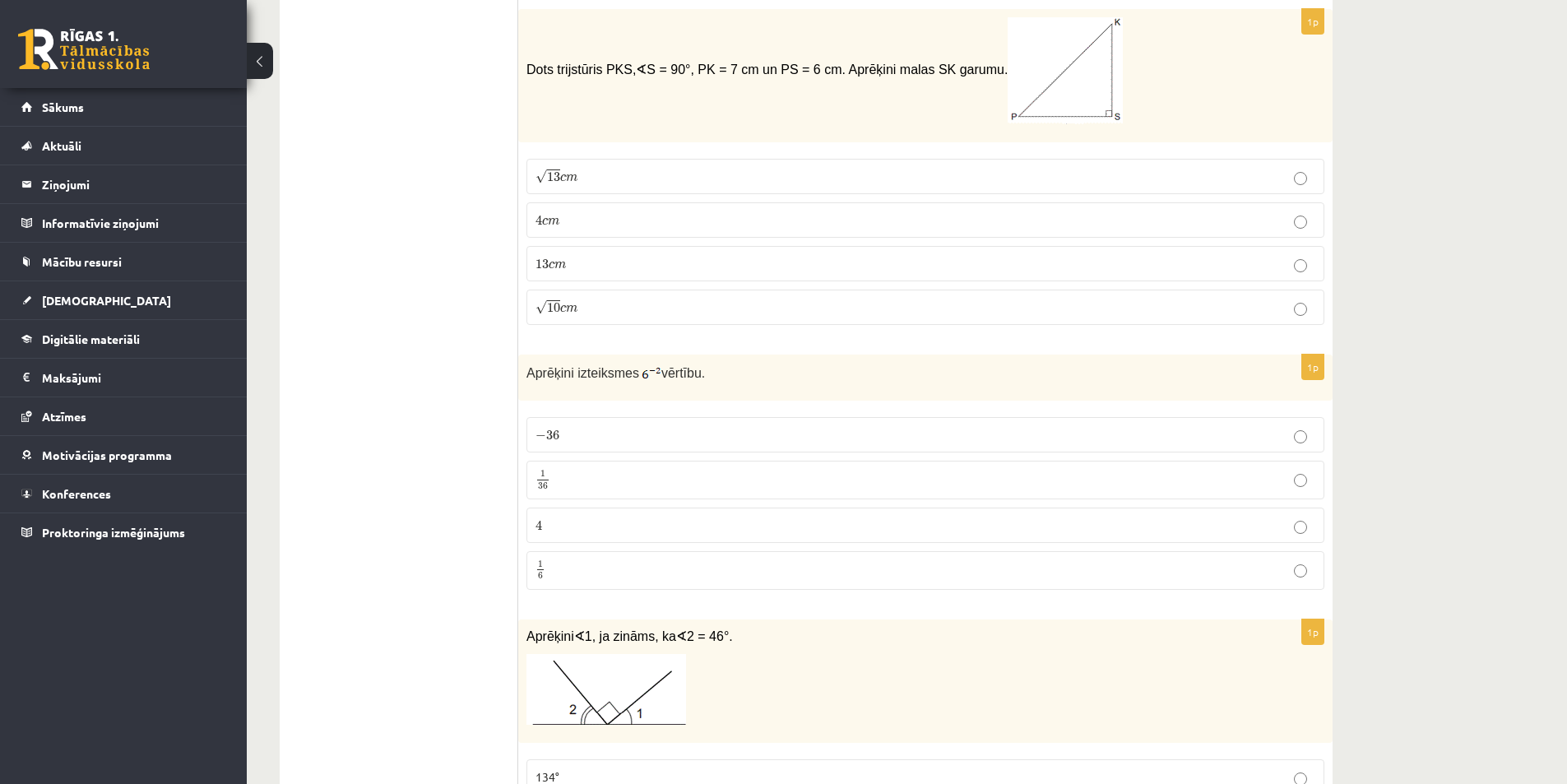
scroll to position [4852, 0]
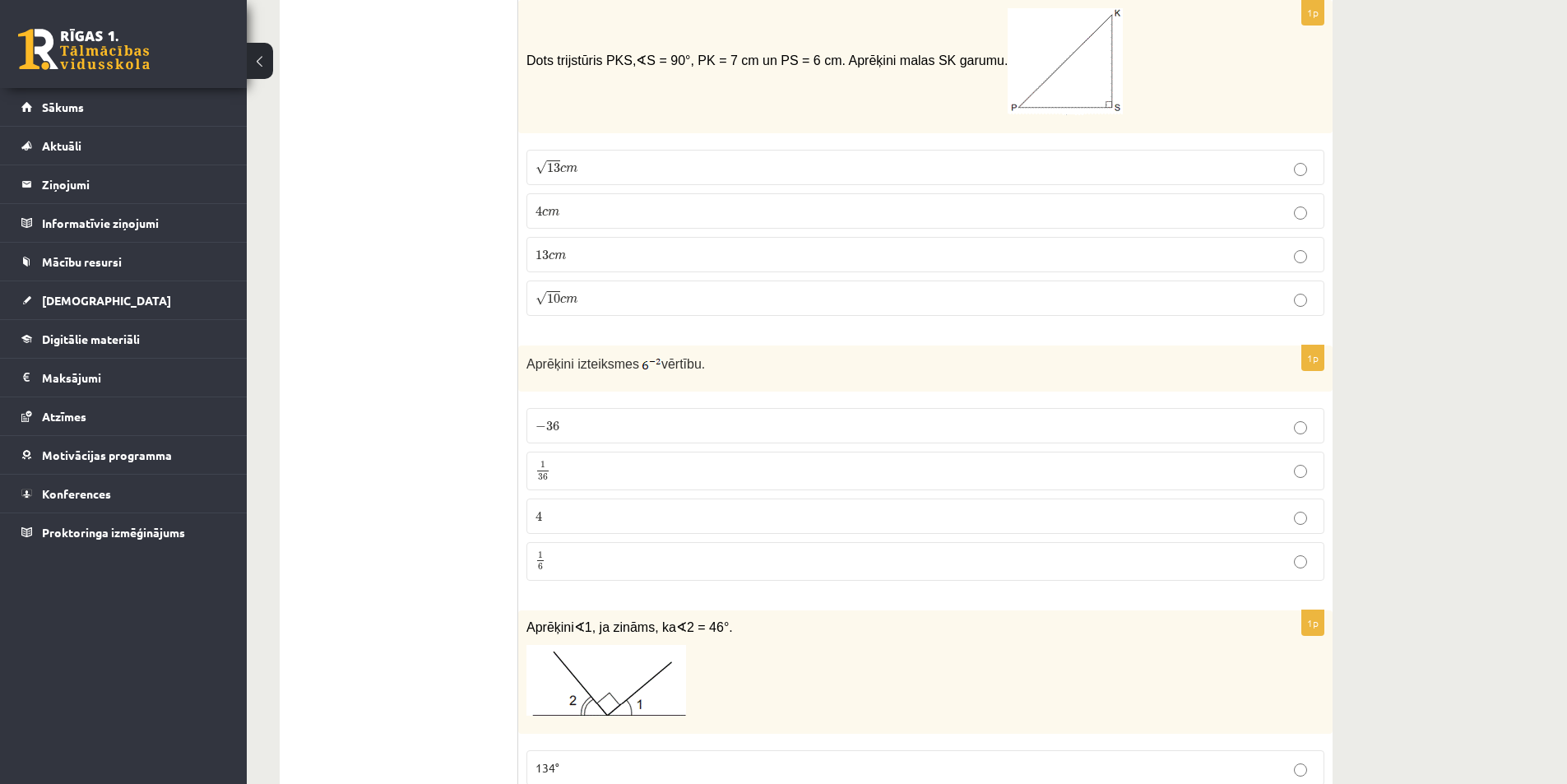
click at [540, 451] on label "1 36 1 36" at bounding box center [926, 470] width 798 height 39
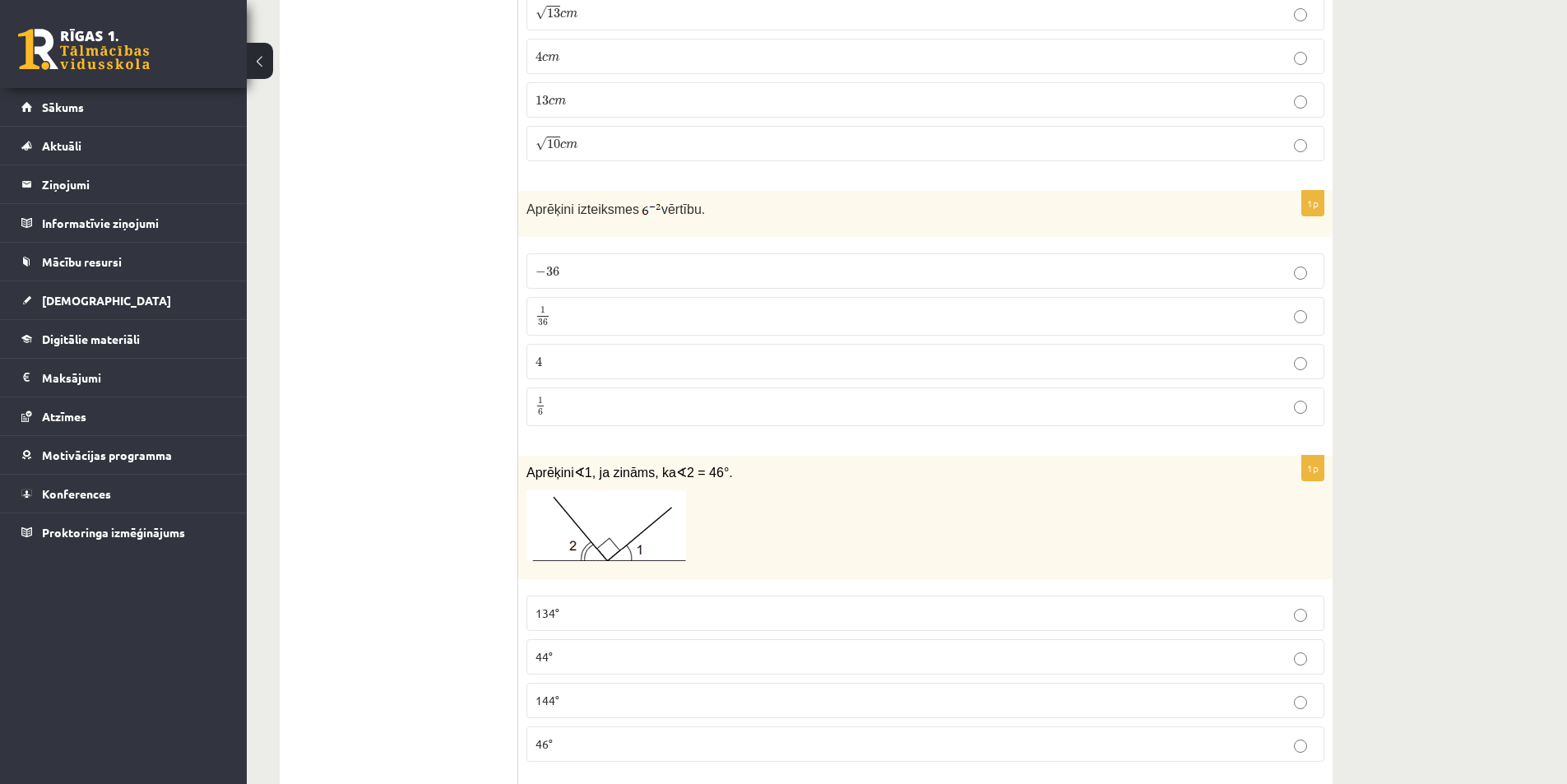
scroll to position [5016, 0]
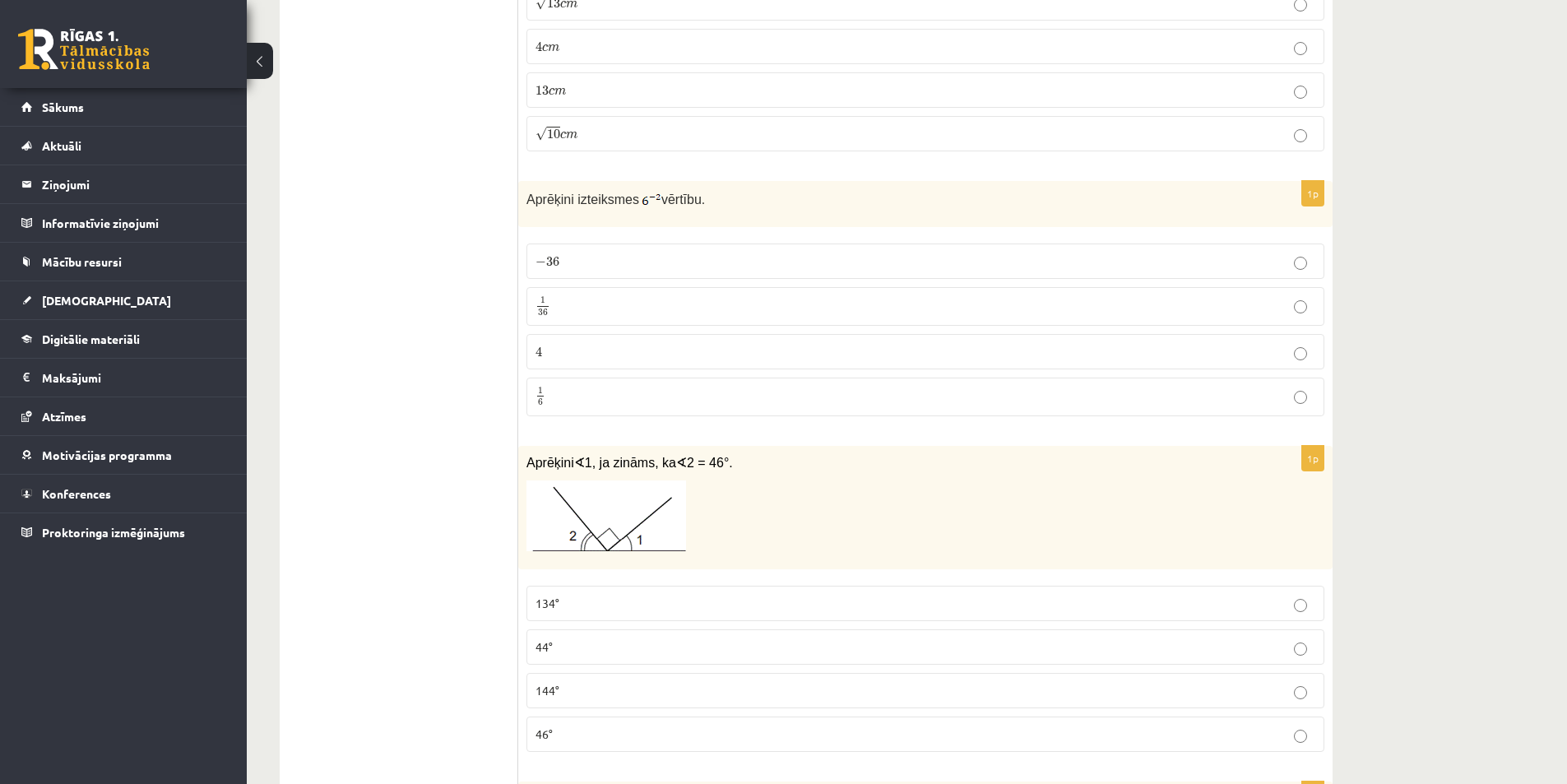
click at [550, 629] on label "44°" at bounding box center [926, 646] width 798 height 35
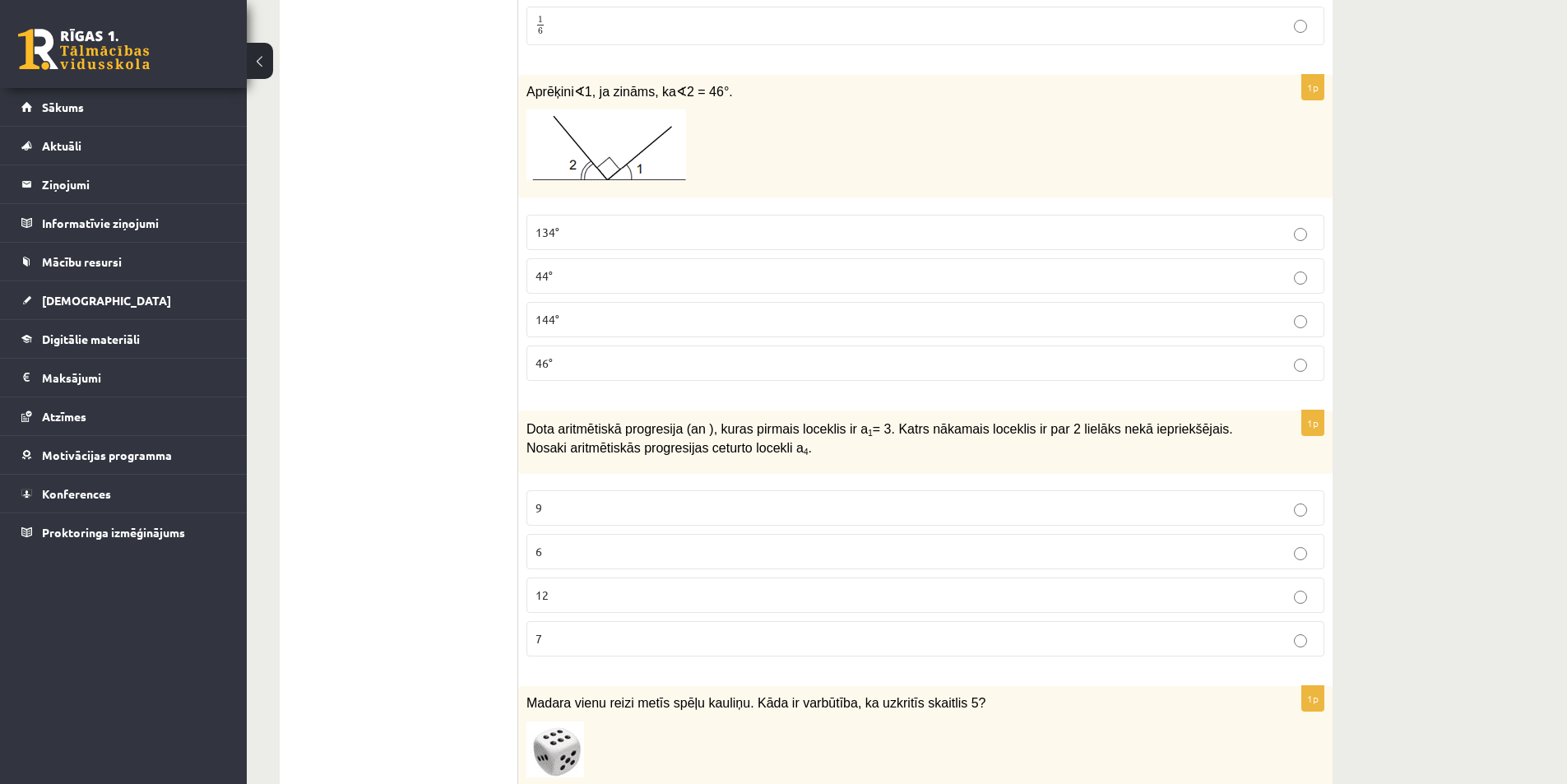
scroll to position [5427, 0]
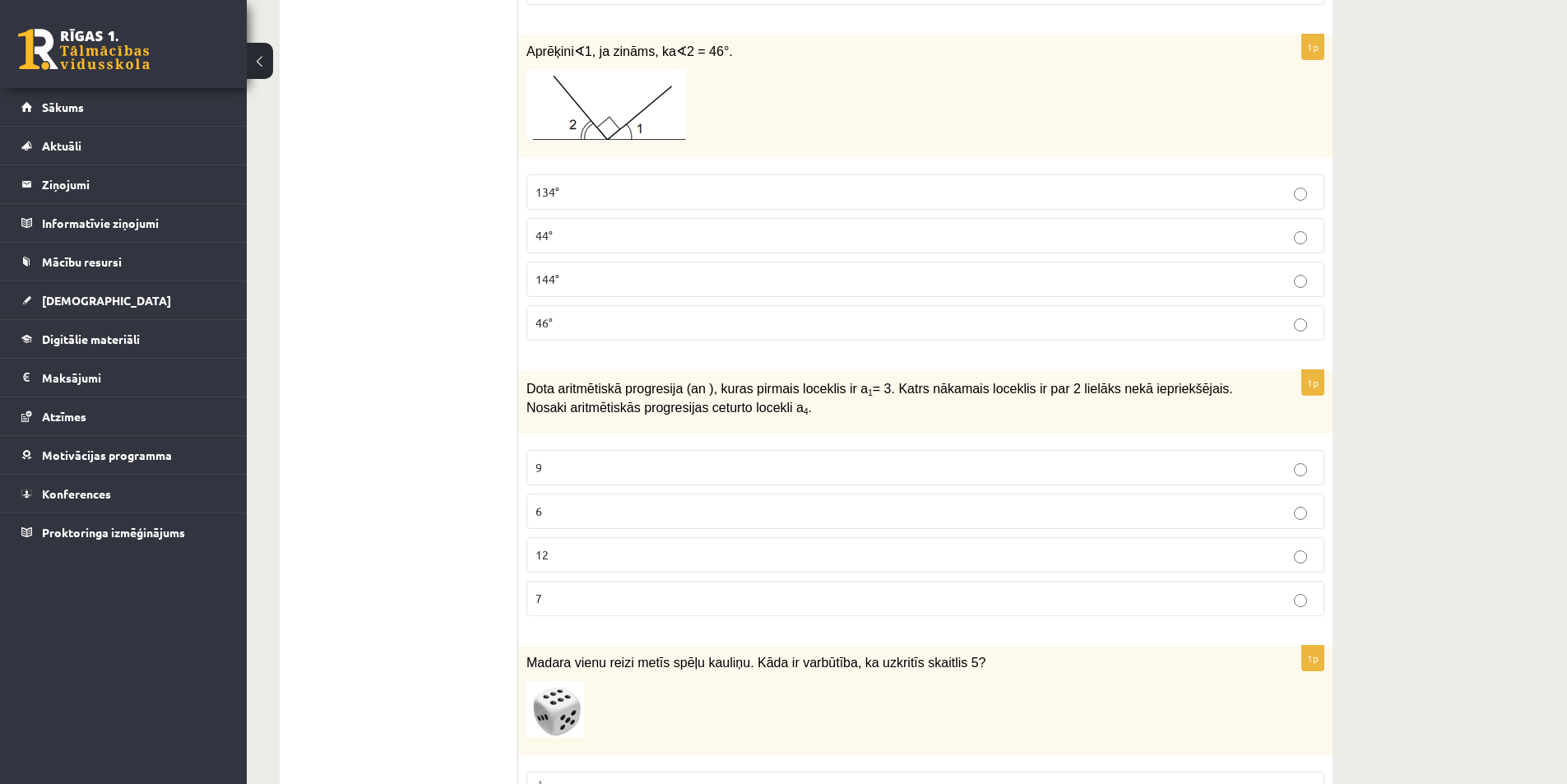
click at [723, 441] on fieldset "9 6 12 7" at bounding box center [926, 531] width 798 height 179
click at [724, 450] on label "9" at bounding box center [926, 467] width 798 height 35
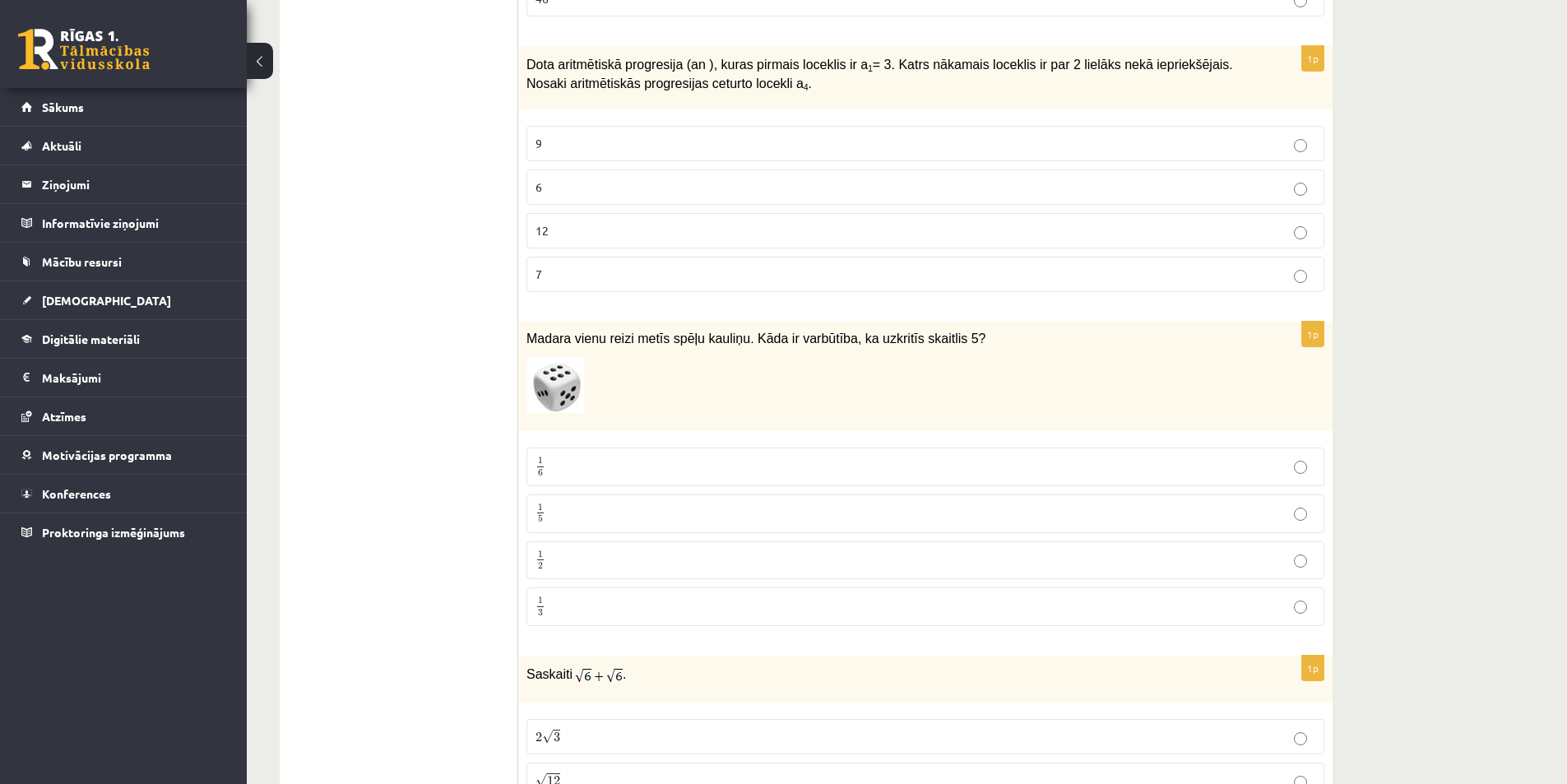
scroll to position [5755, 0]
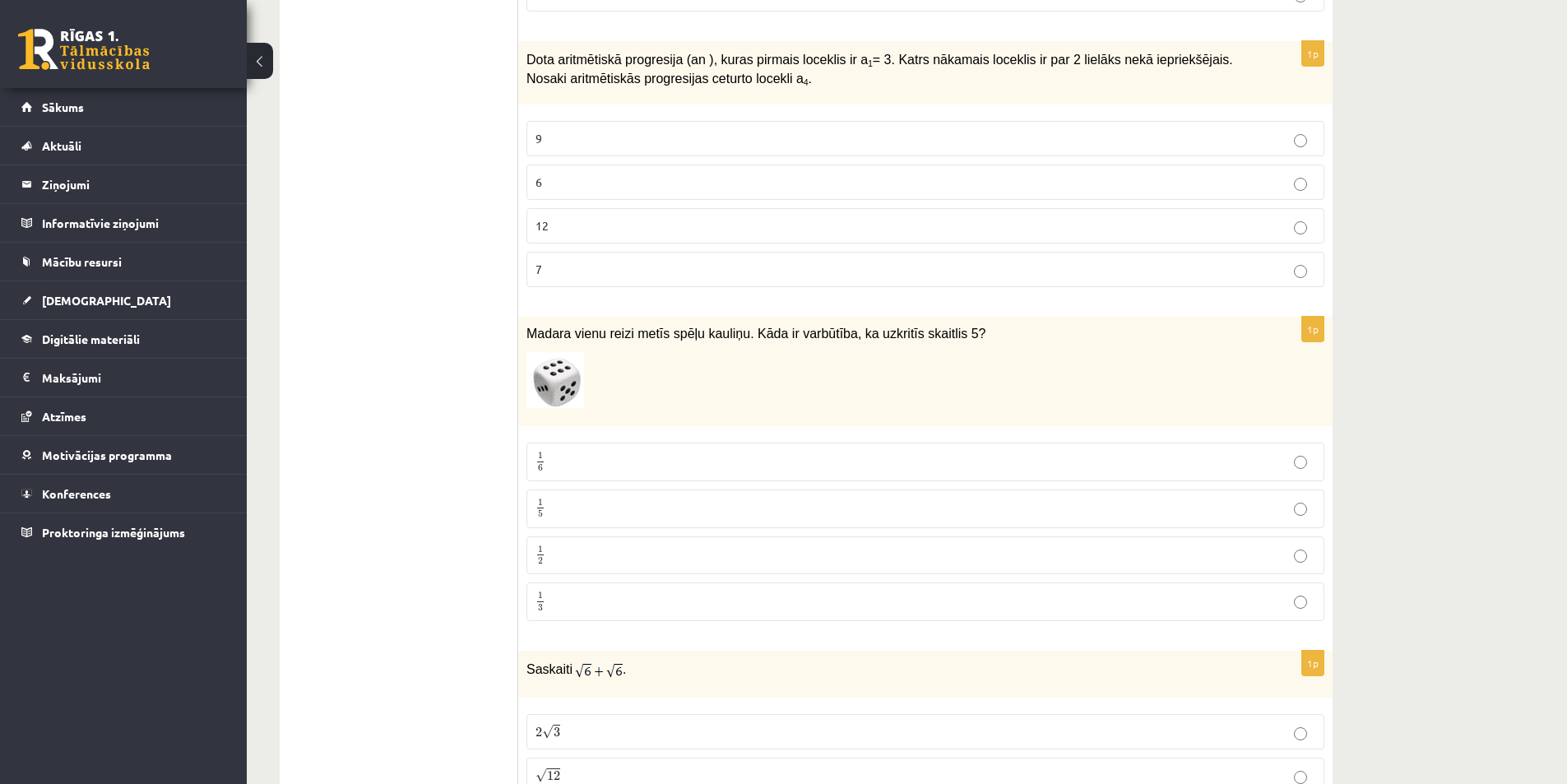
drag, startPoint x: 595, startPoint y: 441, endPoint x: 567, endPoint y: 436, distance: 28.4
click at [596, 451] on p "1 6 1 6" at bounding box center [926, 461] width 780 height 21
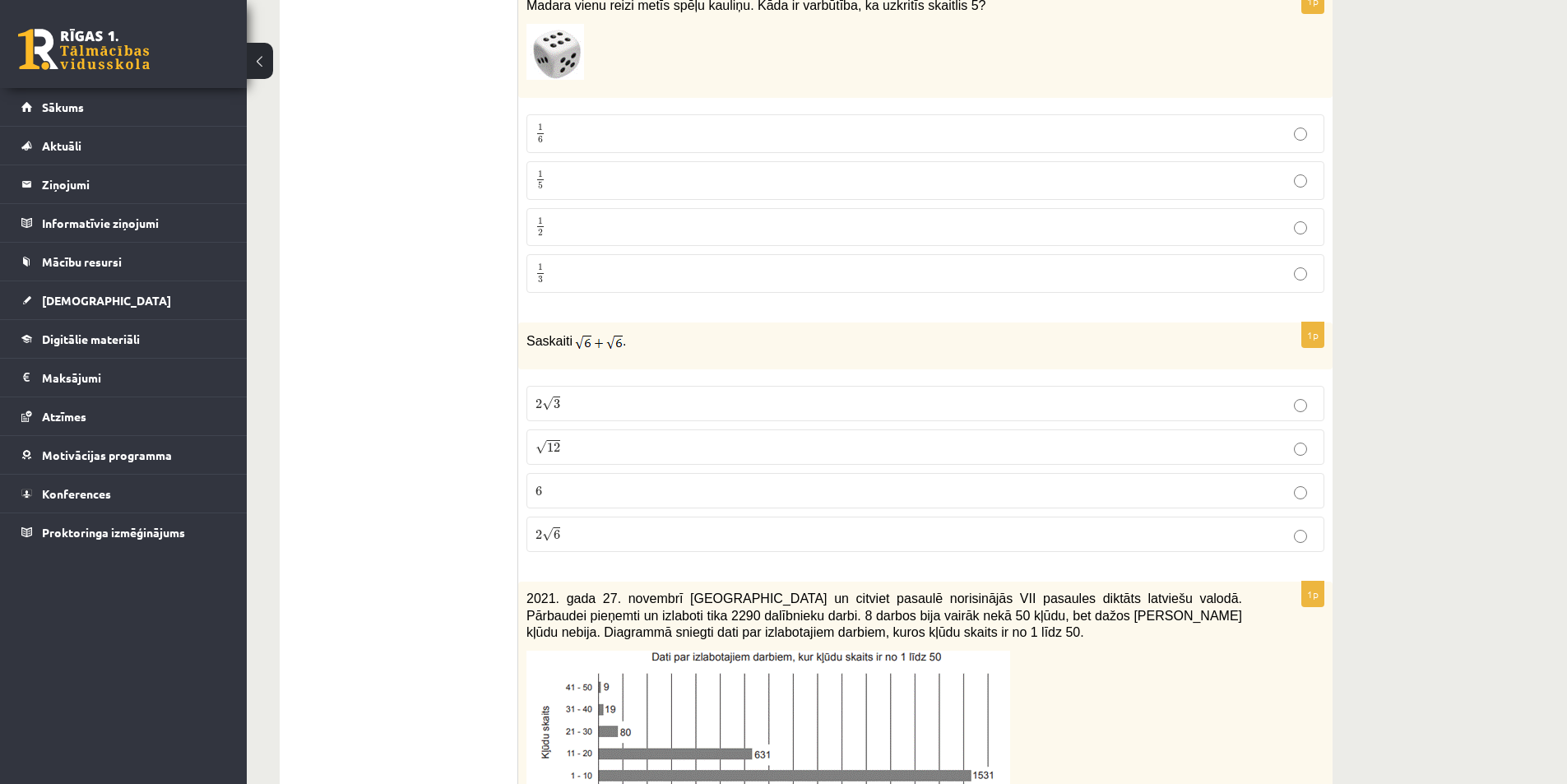
scroll to position [6084, 0]
click at [554, 528] on span "6" at bounding box center [557, 533] width 6 height 10
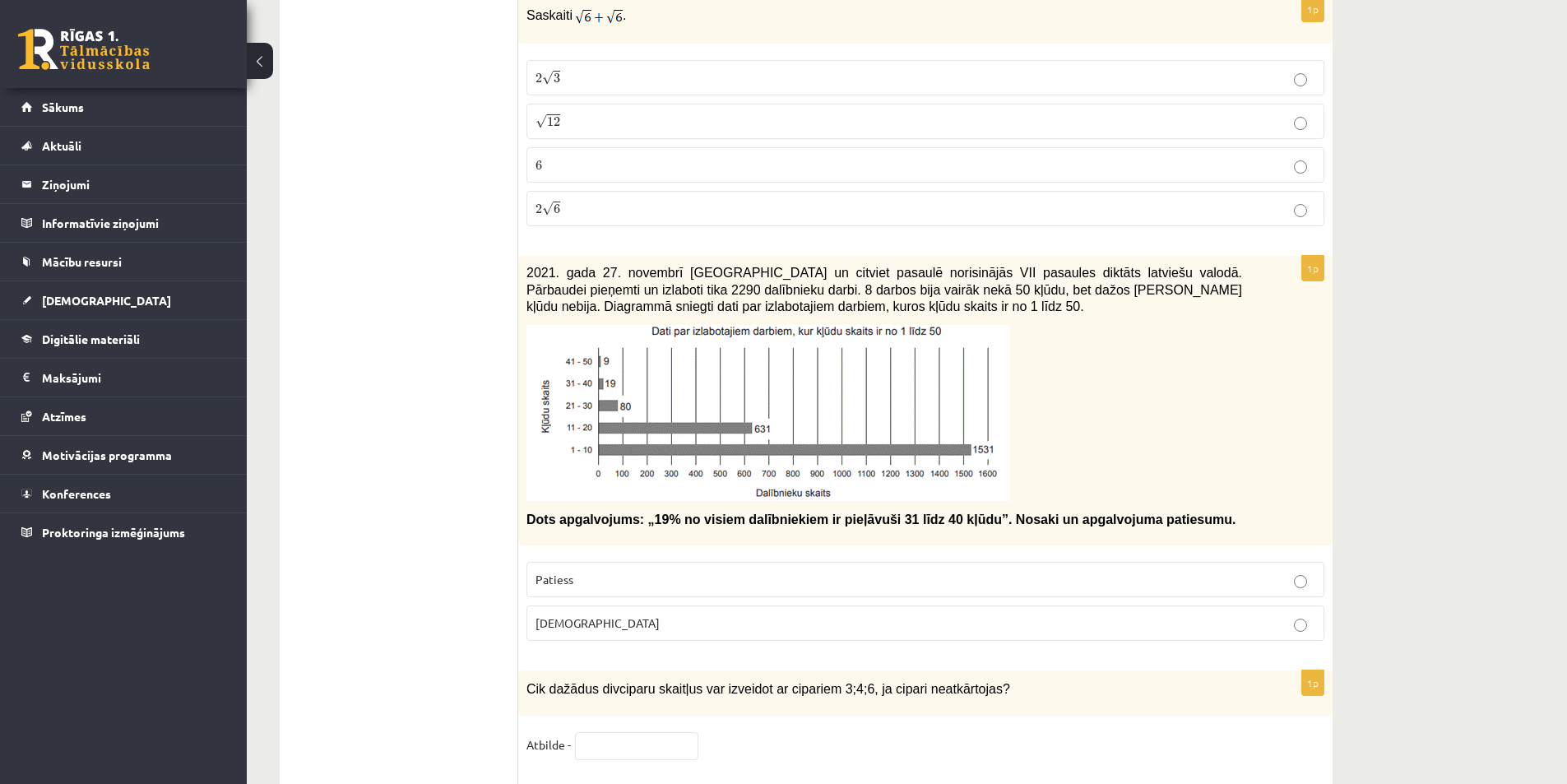
scroll to position [6413, 0]
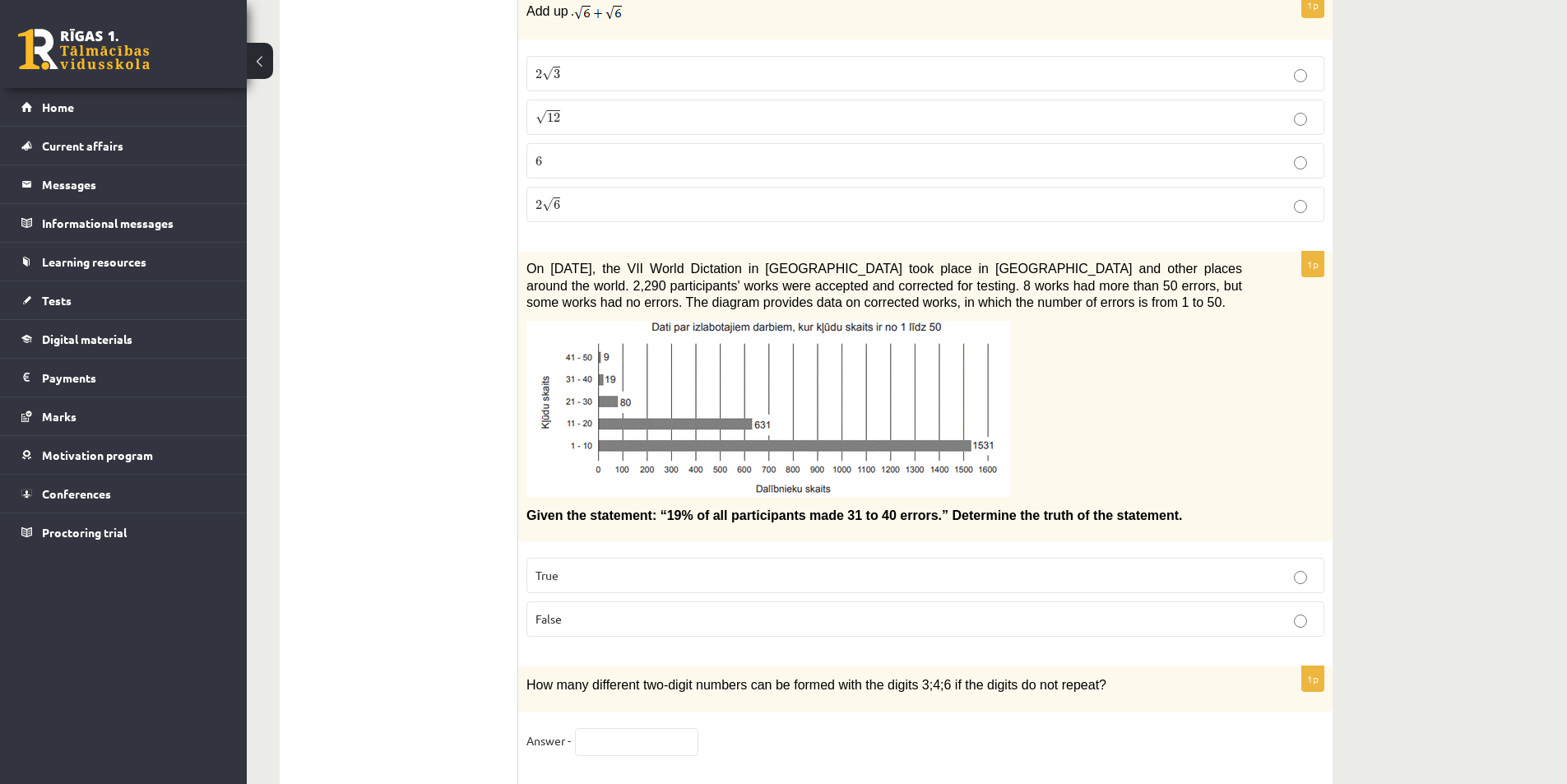
click at [618, 601] on label "False" at bounding box center [926, 618] width 798 height 35
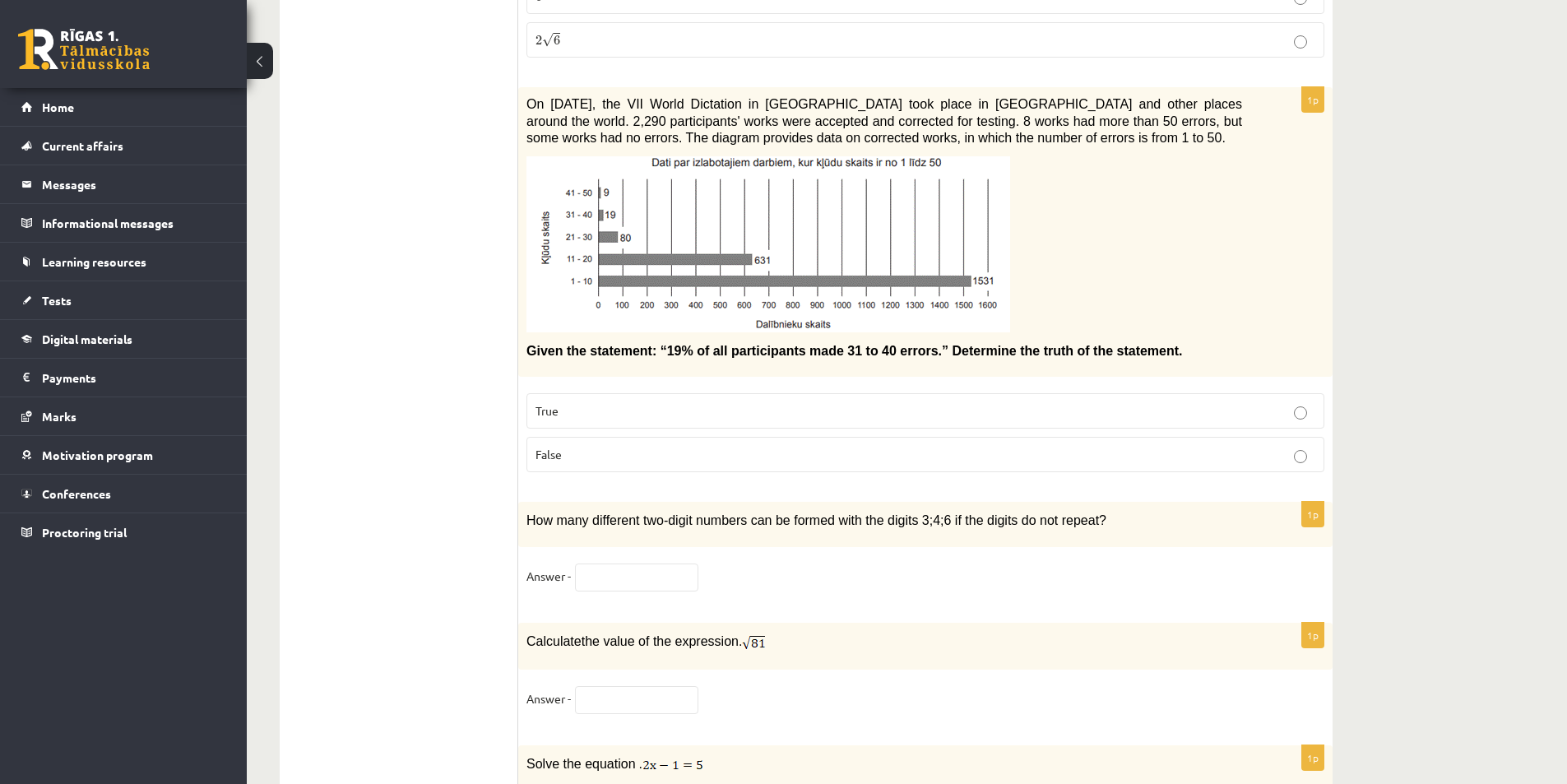
scroll to position [6660, 0]
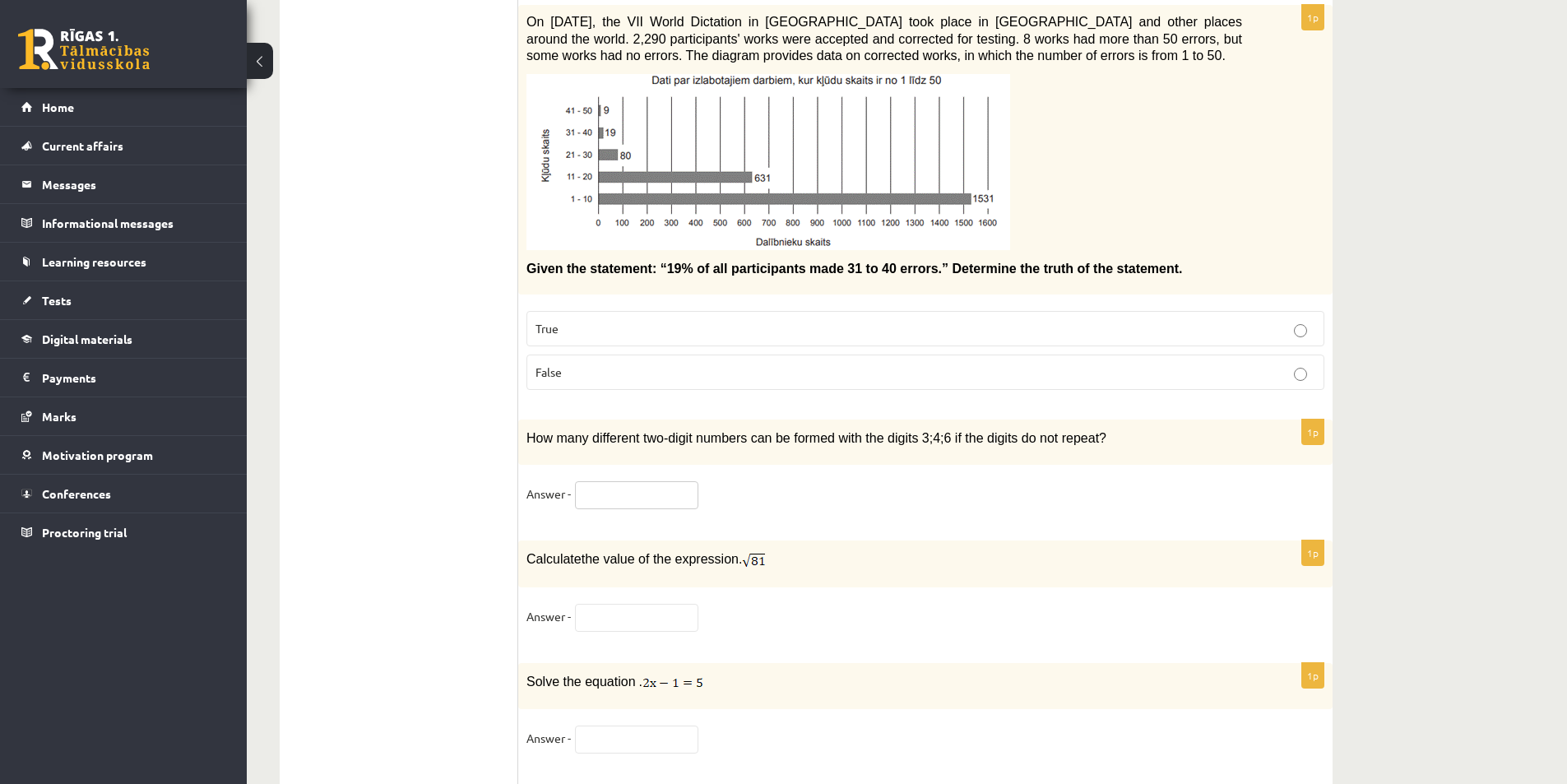
click at [590, 483] on input "text" at bounding box center [637, 495] width 123 height 28
type input "*"
click at [599, 604] on input "text" at bounding box center [637, 617] width 123 height 28
type input "*"
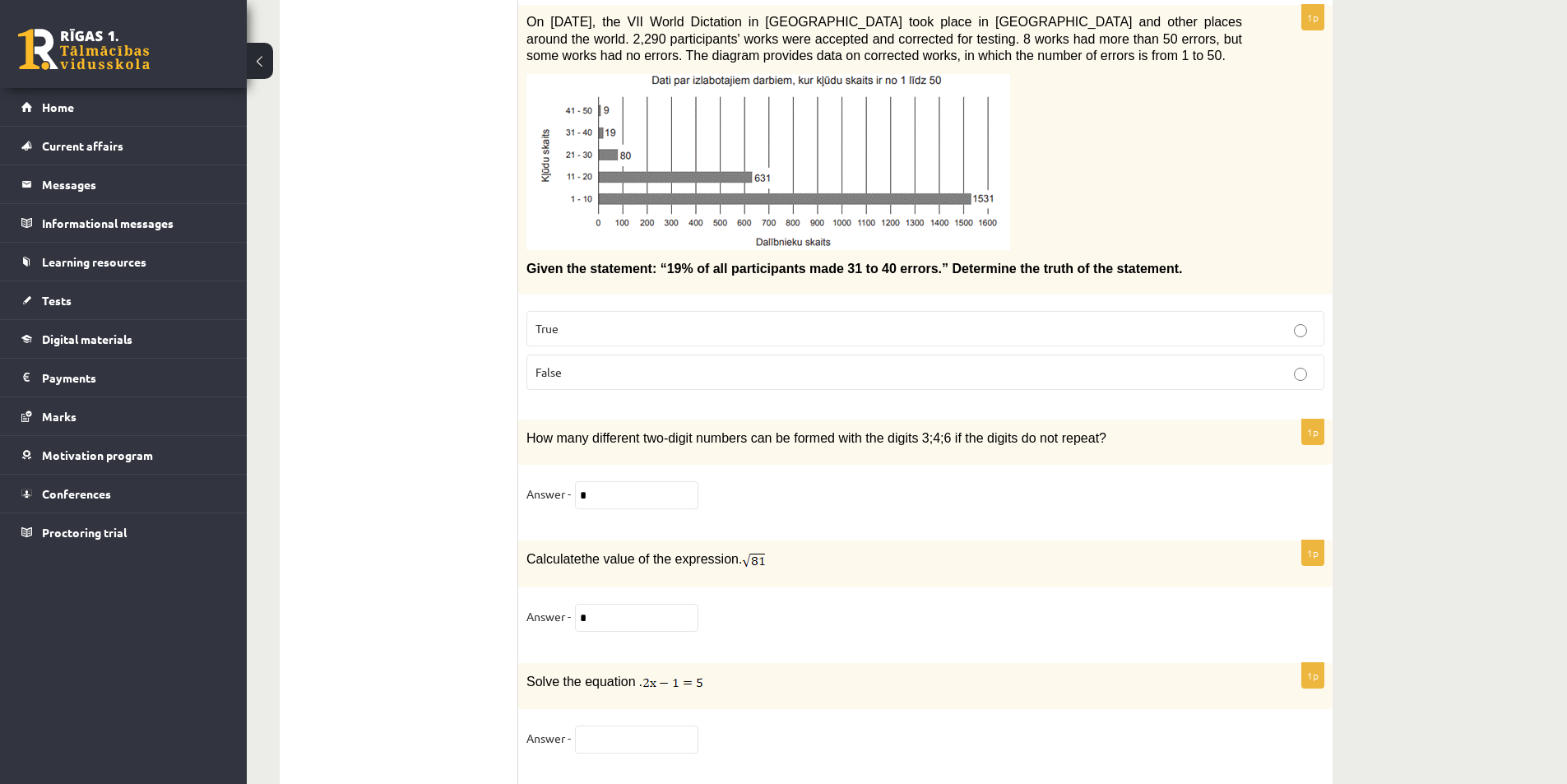
drag, startPoint x: 416, startPoint y: 515, endPoint x: 401, endPoint y: 548, distance: 36.2
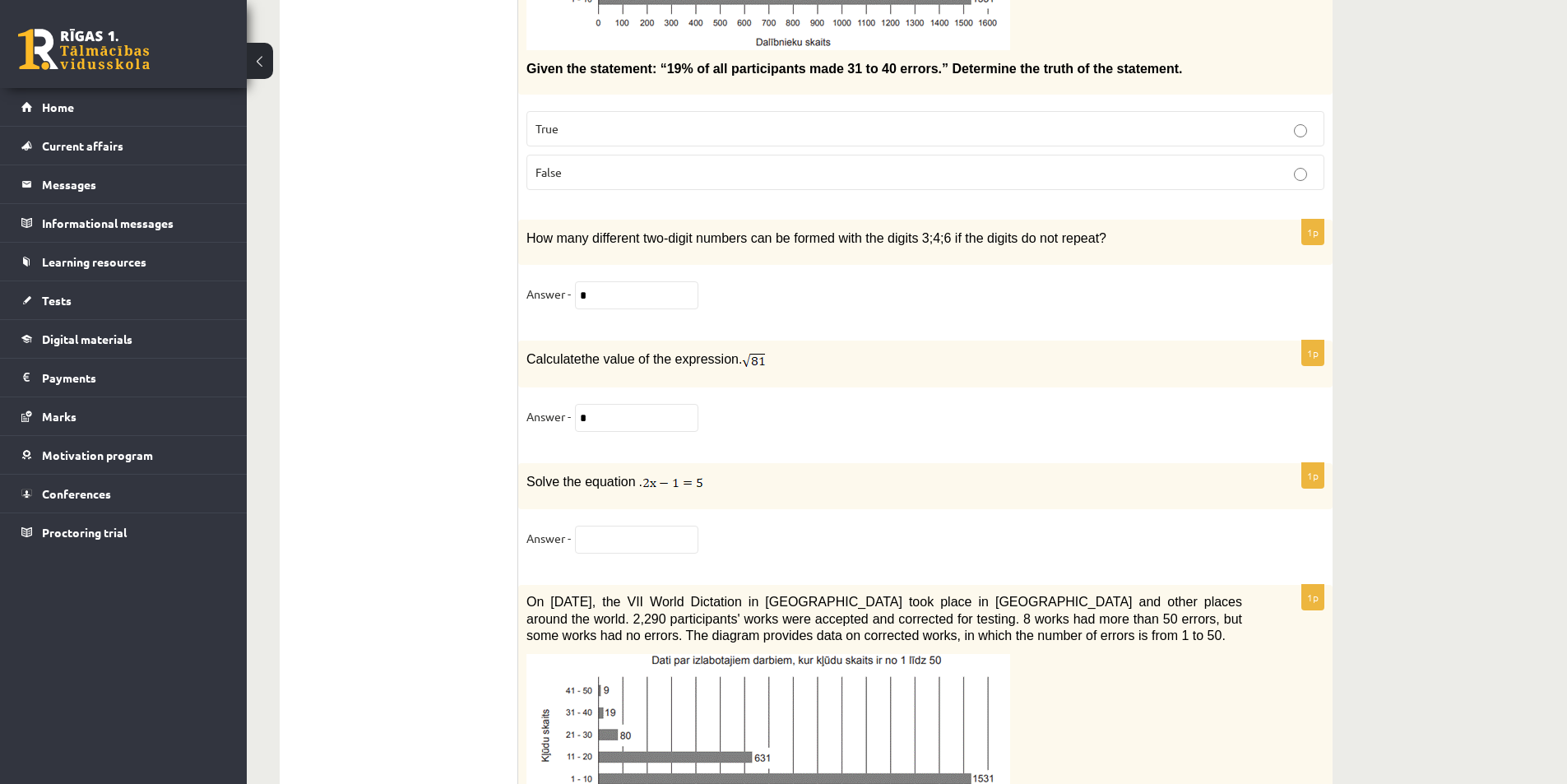
scroll to position [6907, 0]
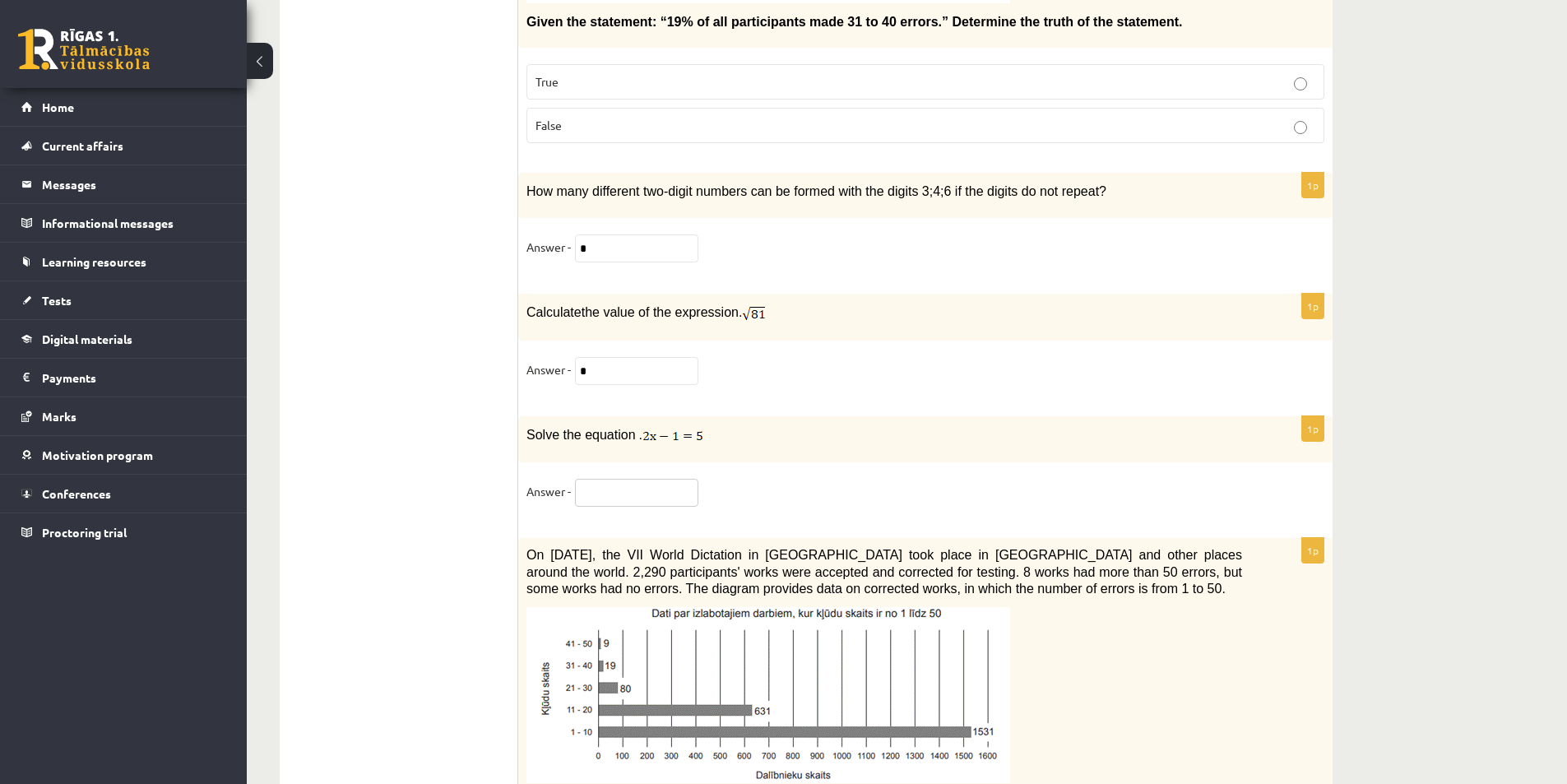
click at [611, 492] on input "text" at bounding box center [637, 492] width 123 height 28
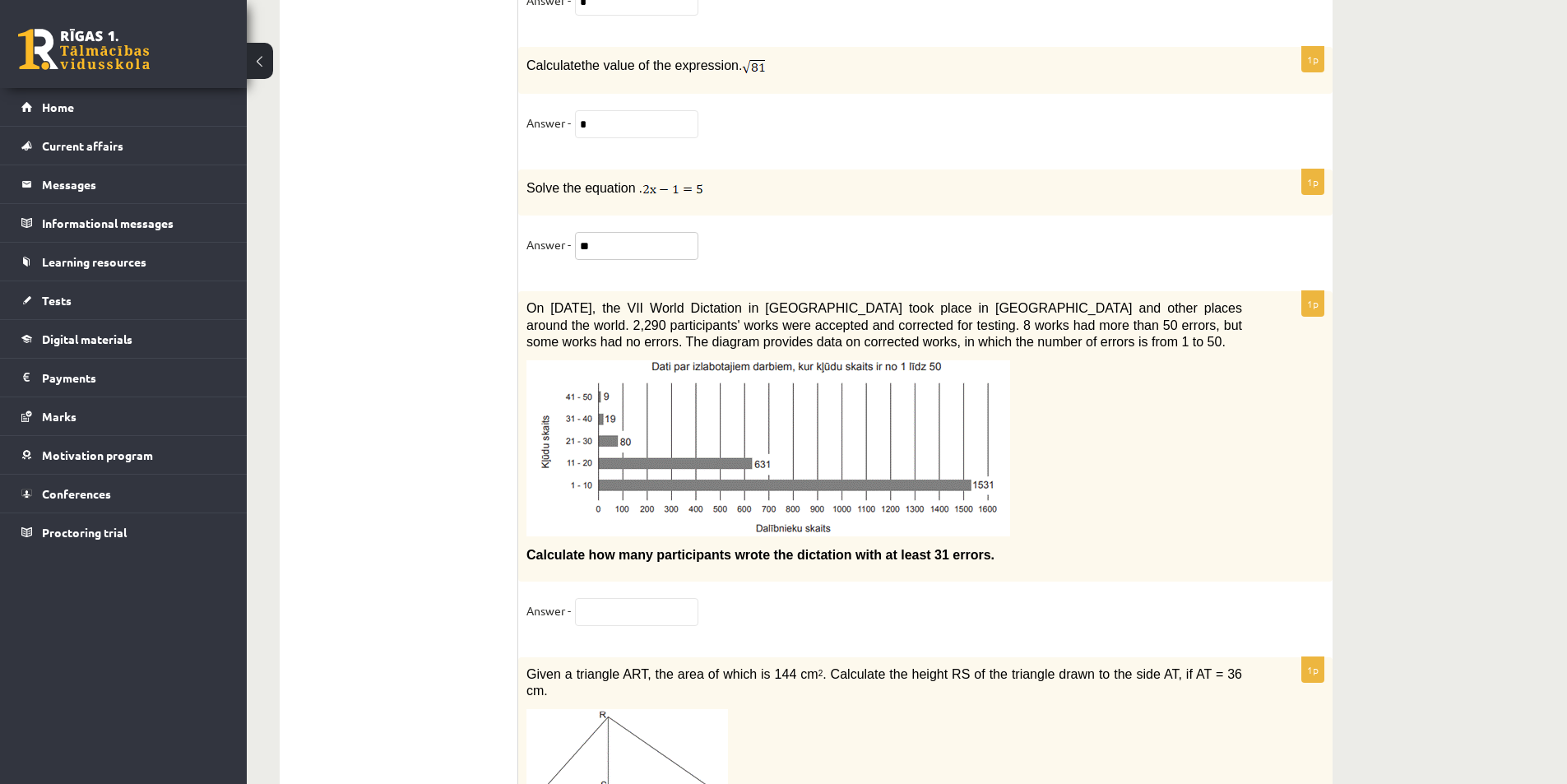
type input "**"
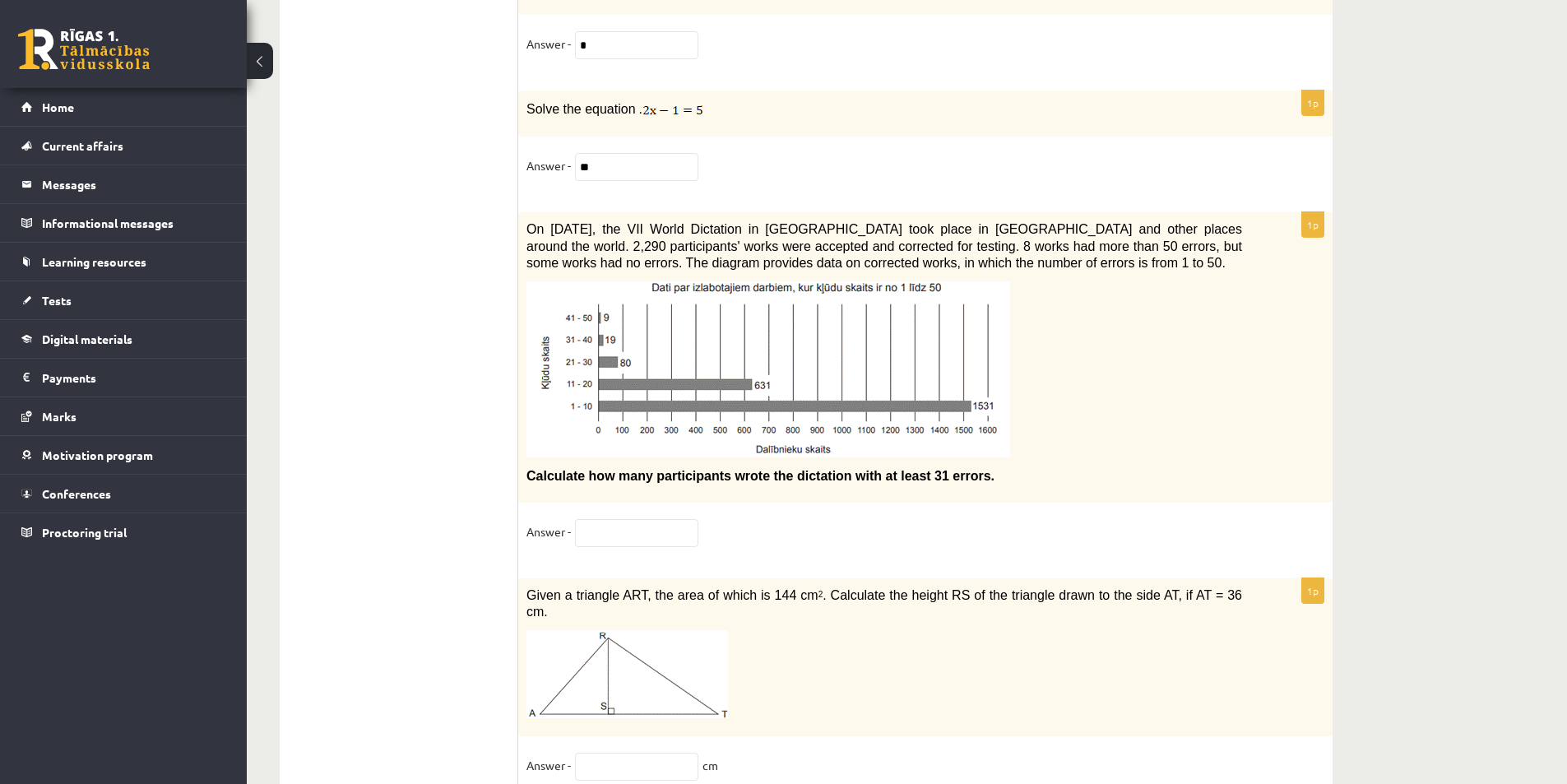
scroll to position [7235, 0]
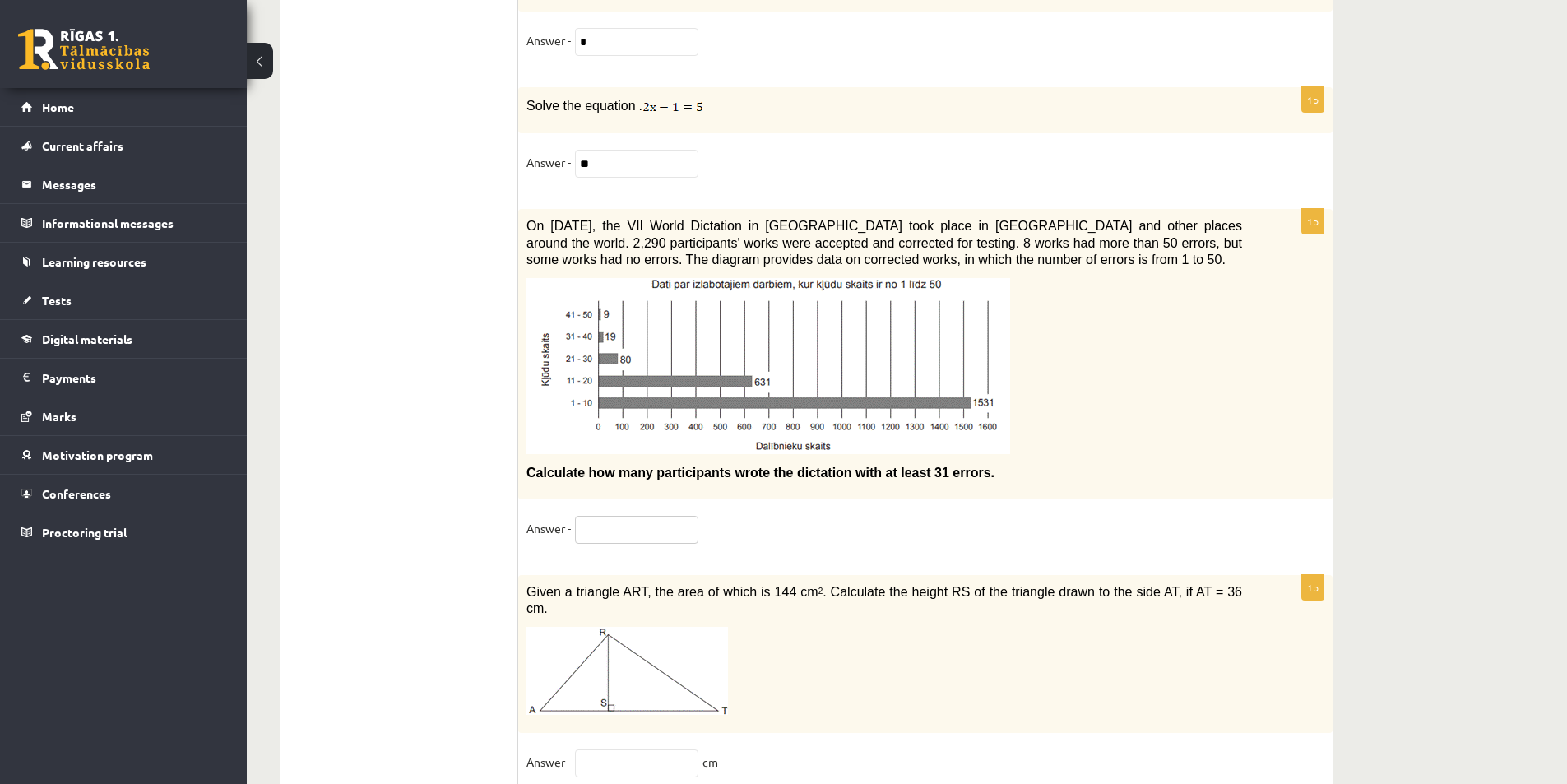
click at [593, 516] on input "text" at bounding box center [637, 529] width 123 height 28
type input "**"
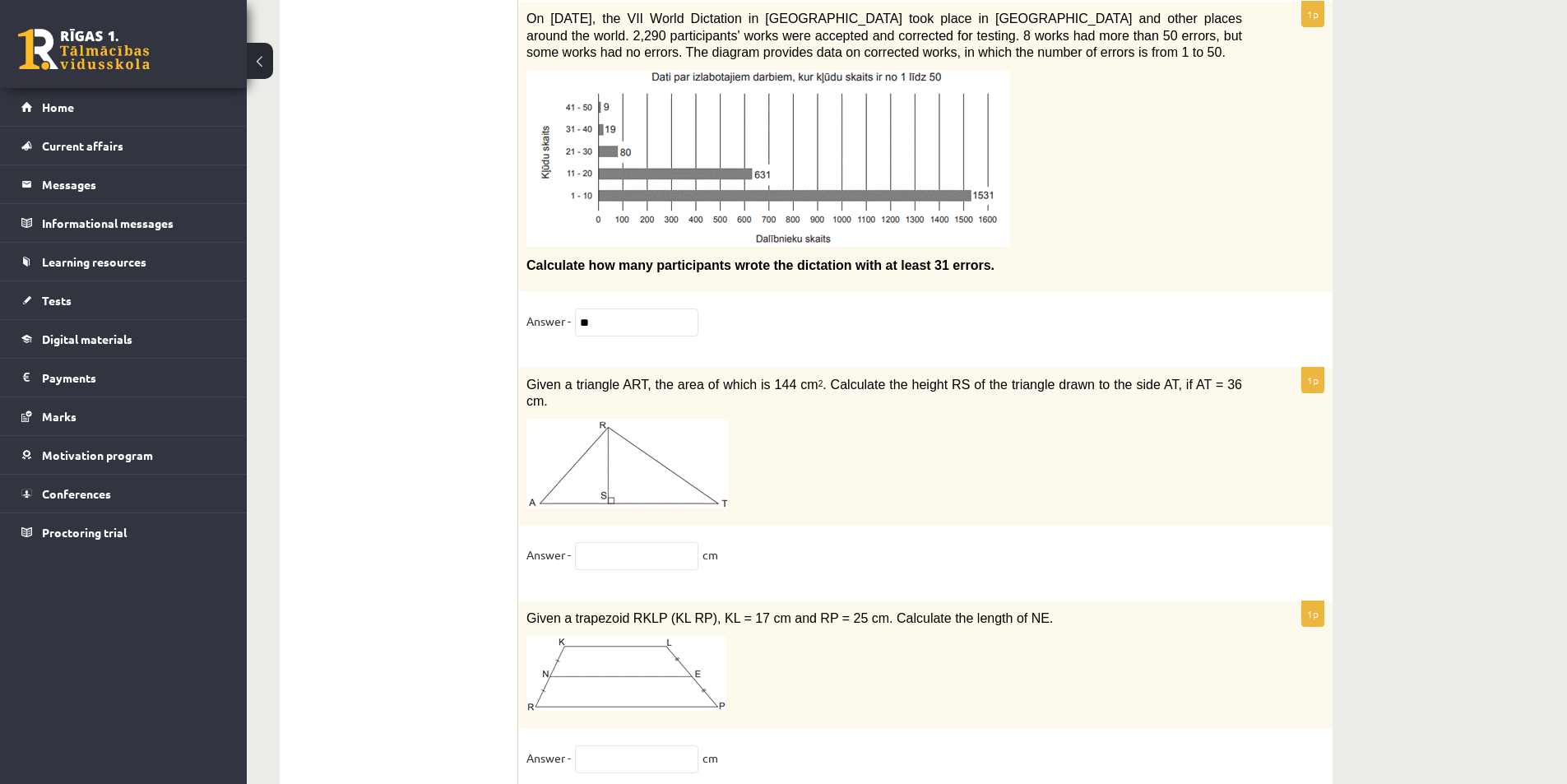
scroll to position [7483, 0]
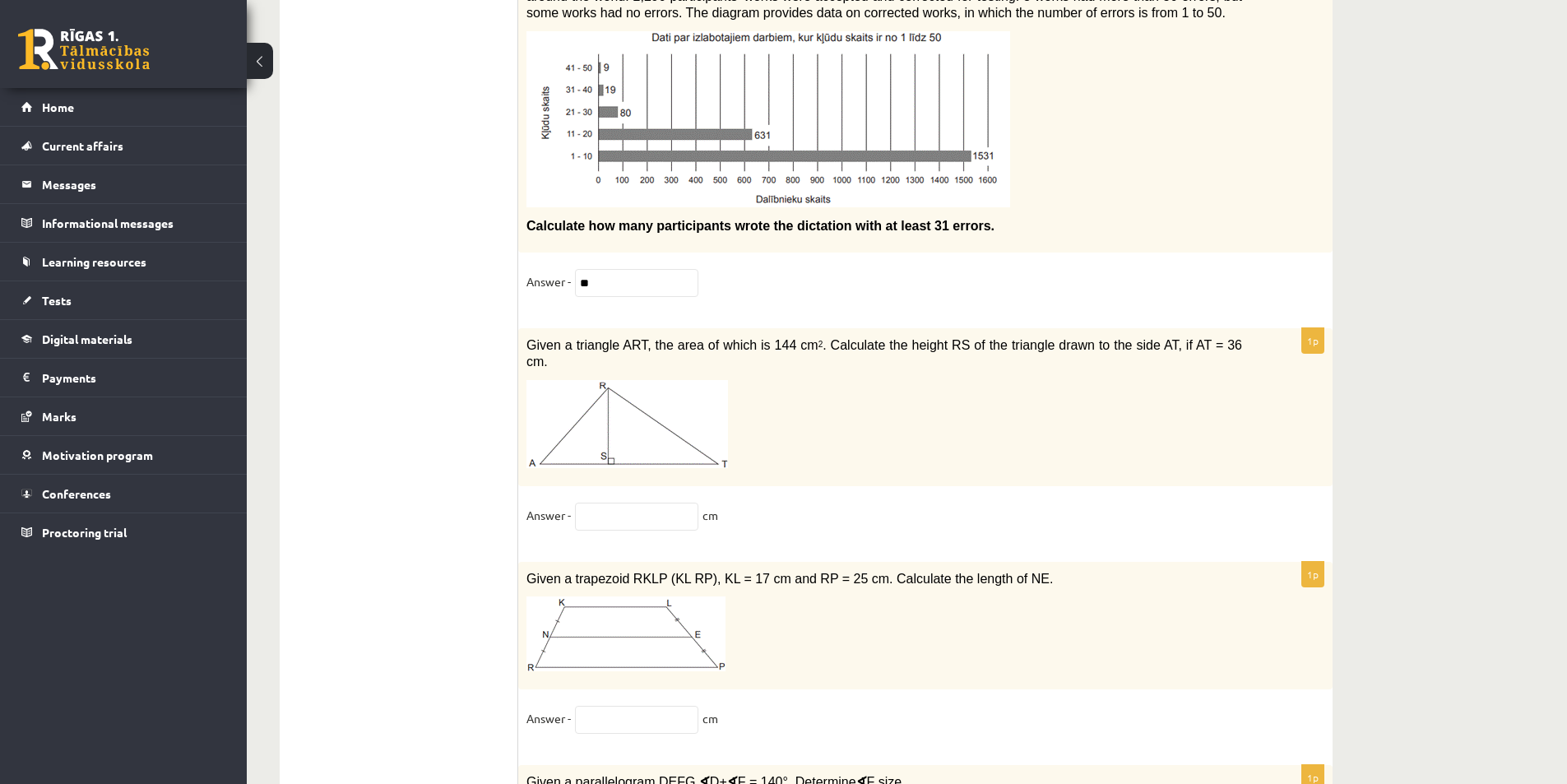
click at [593, 502] on input "text" at bounding box center [637, 516] width 123 height 28
type input "*"
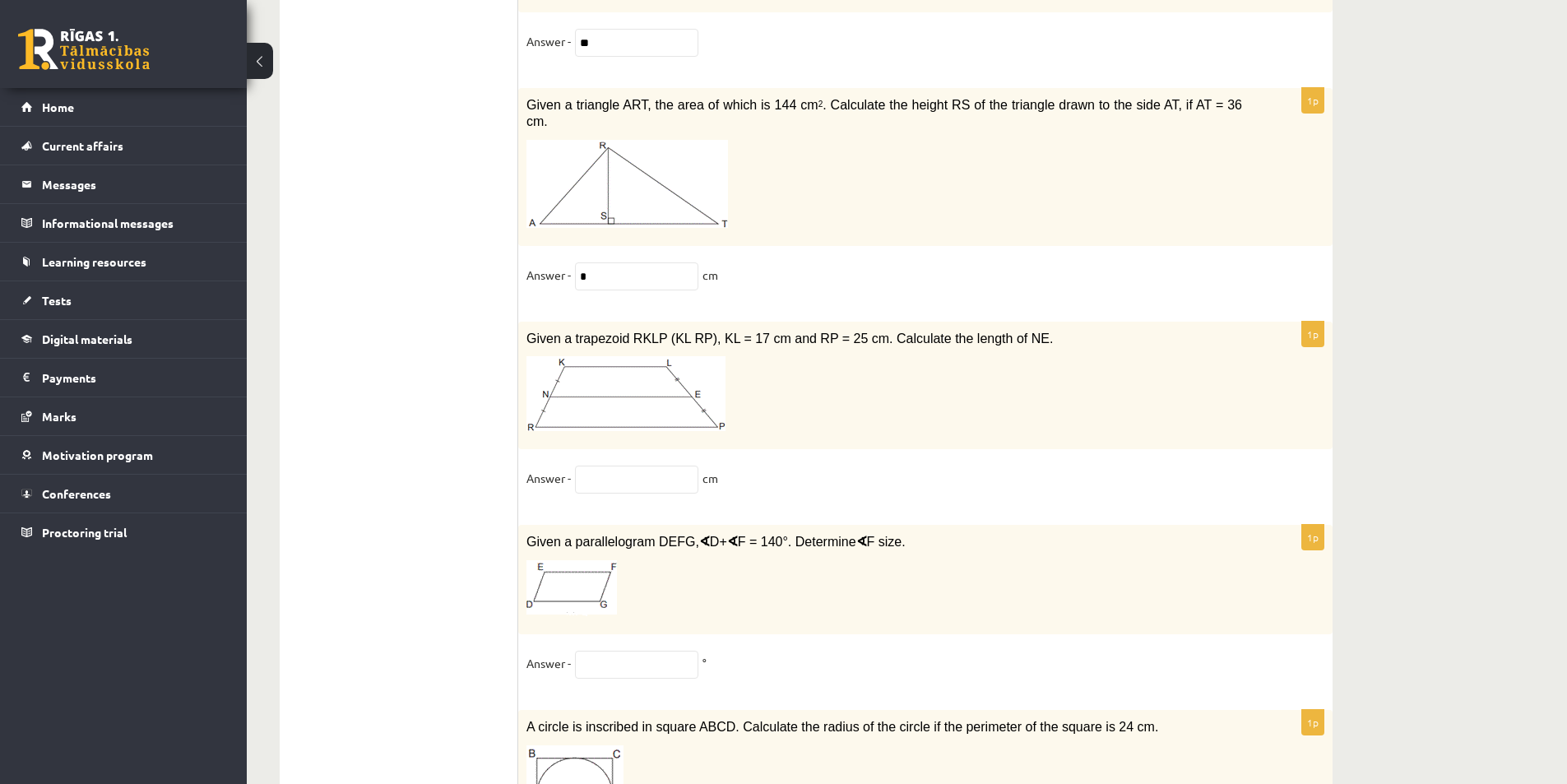
scroll to position [7729, 0]
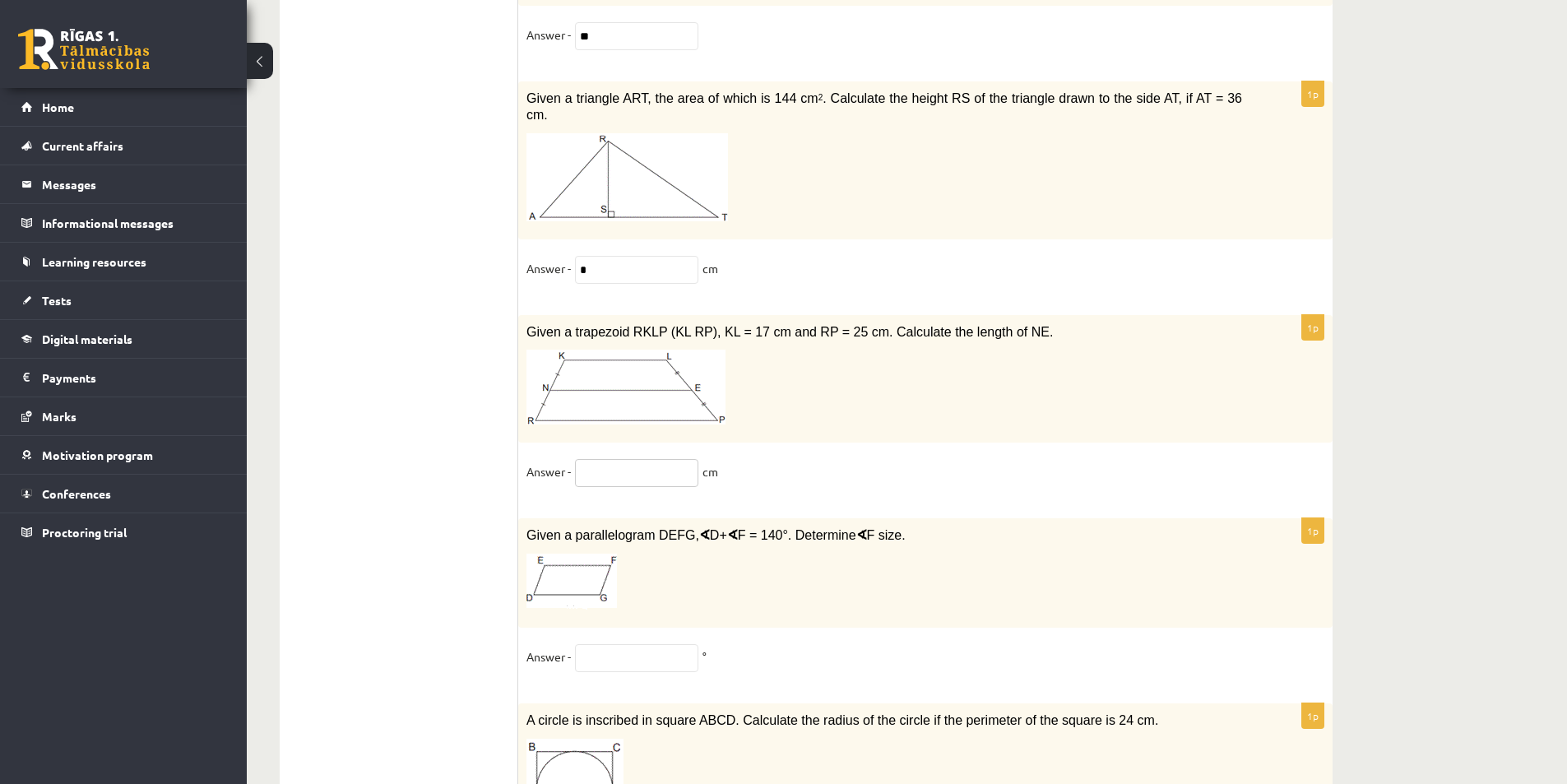
click at [617, 459] on input "text" at bounding box center [637, 472] width 123 height 28
type input "**"
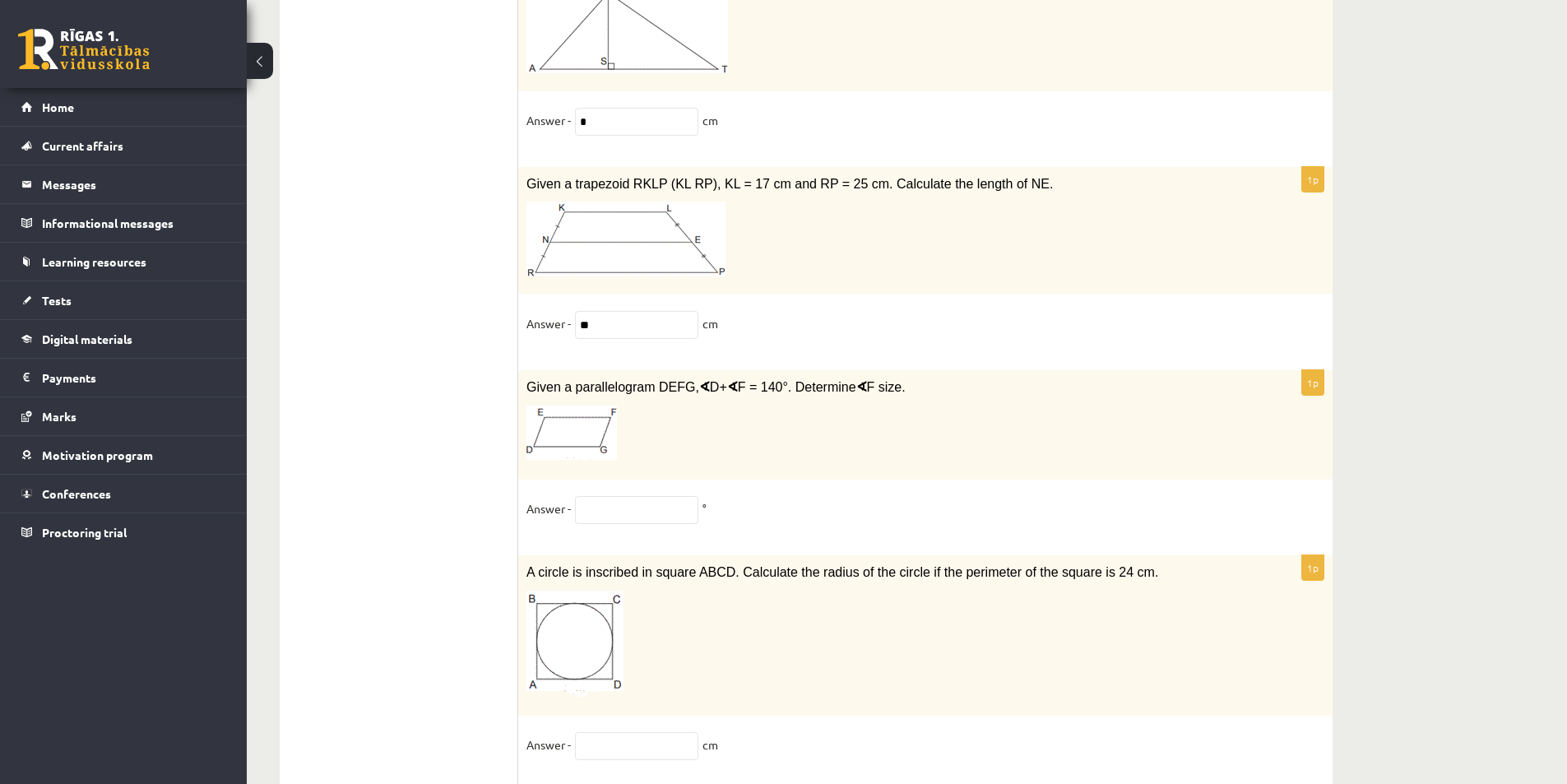
scroll to position [7893, 0]
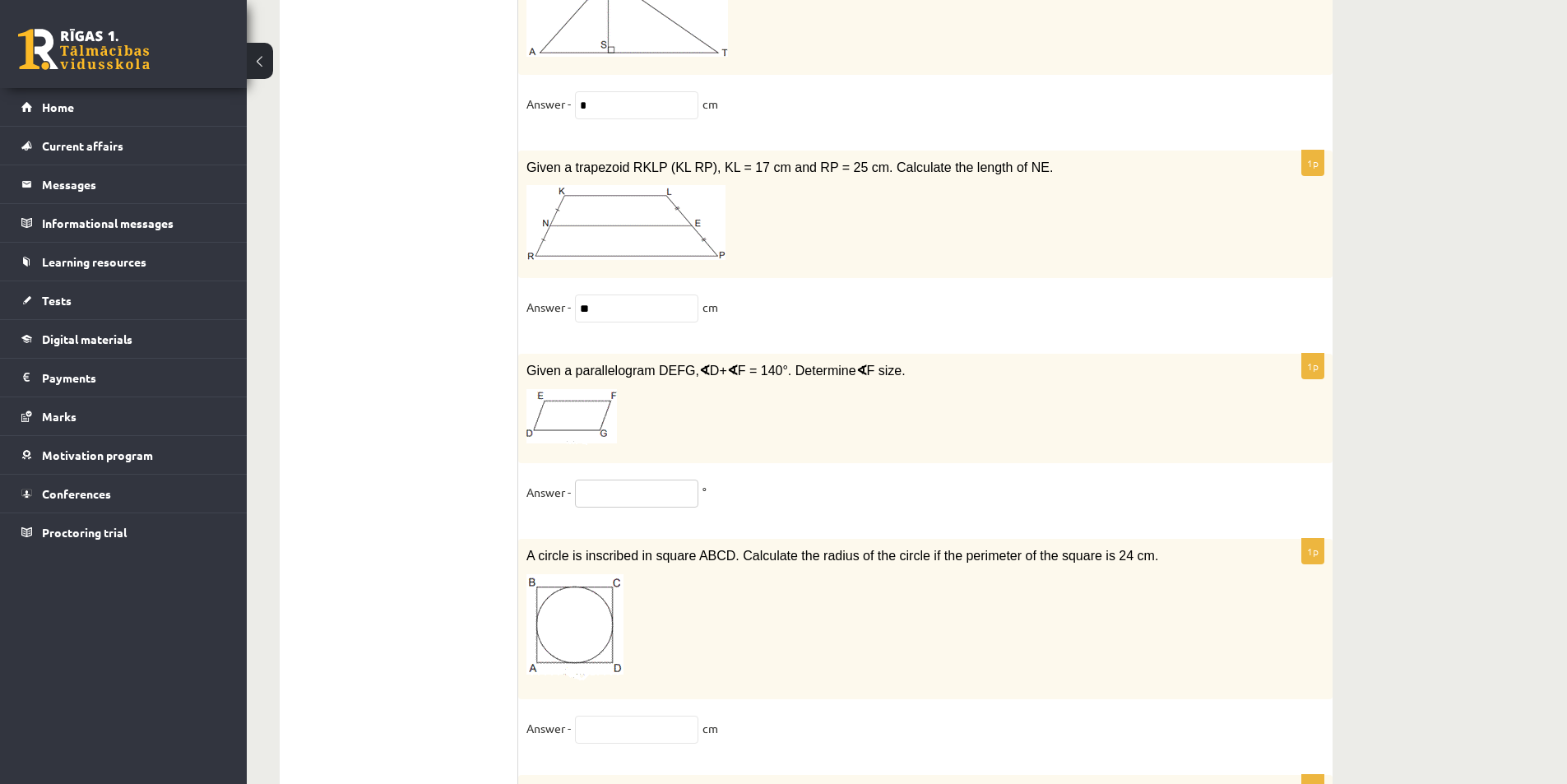
click at [631, 479] on input "text" at bounding box center [637, 493] width 123 height 28
type input "**"
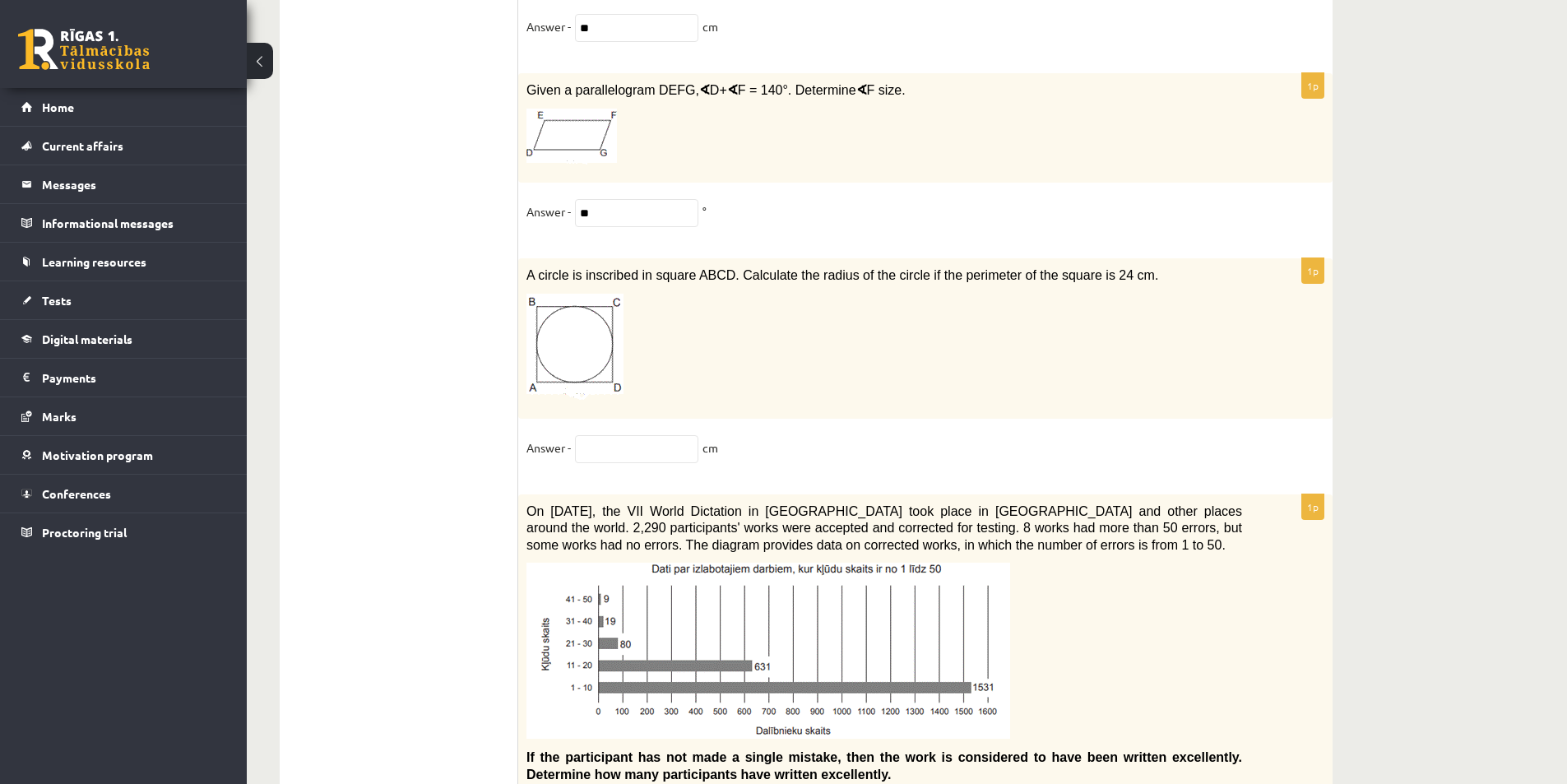
scroll to position [8222, 0]
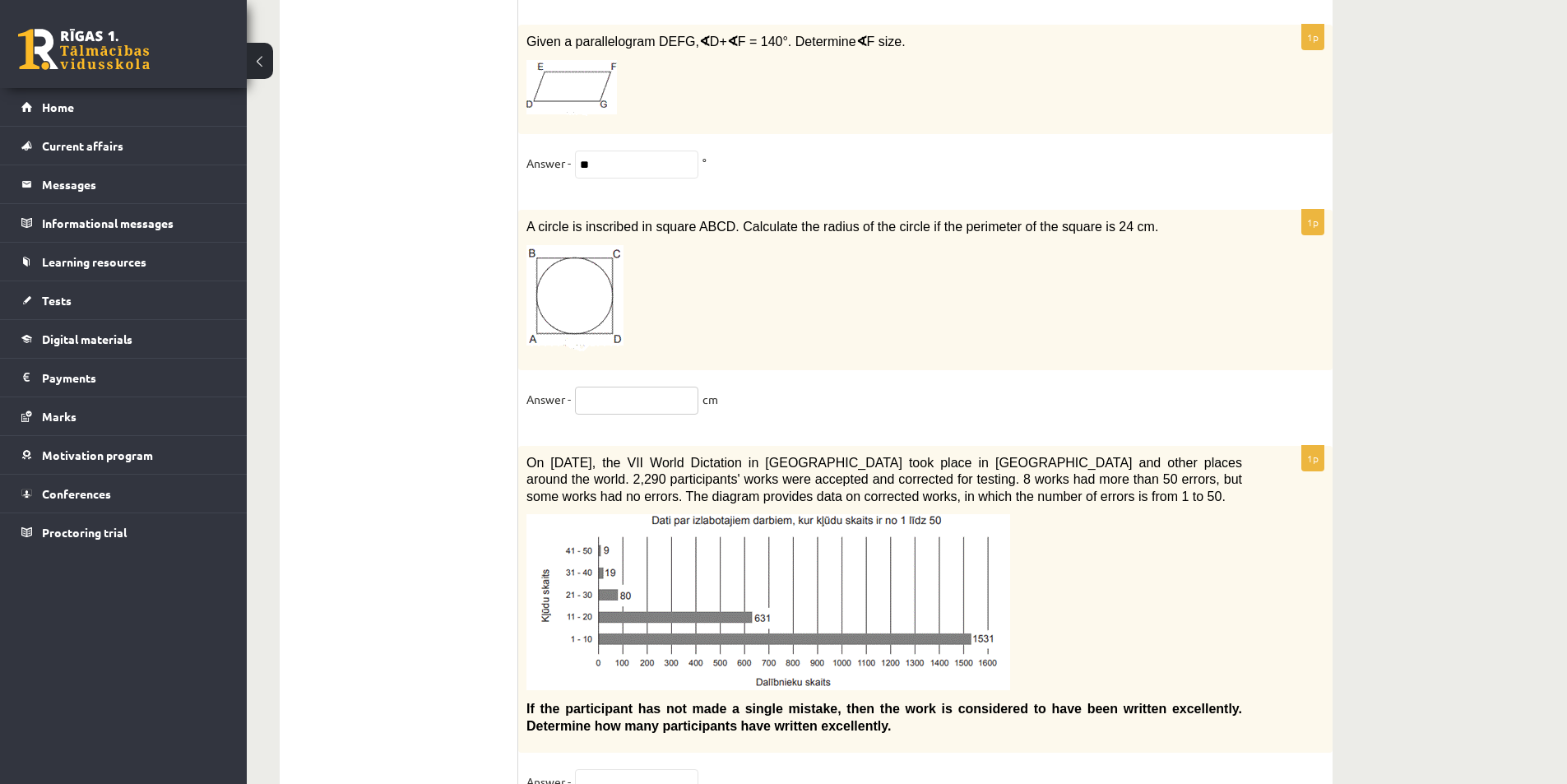
click at [616, 386] on input "text" at bounding box center [637, 400] width 123 height 28
type input "*"
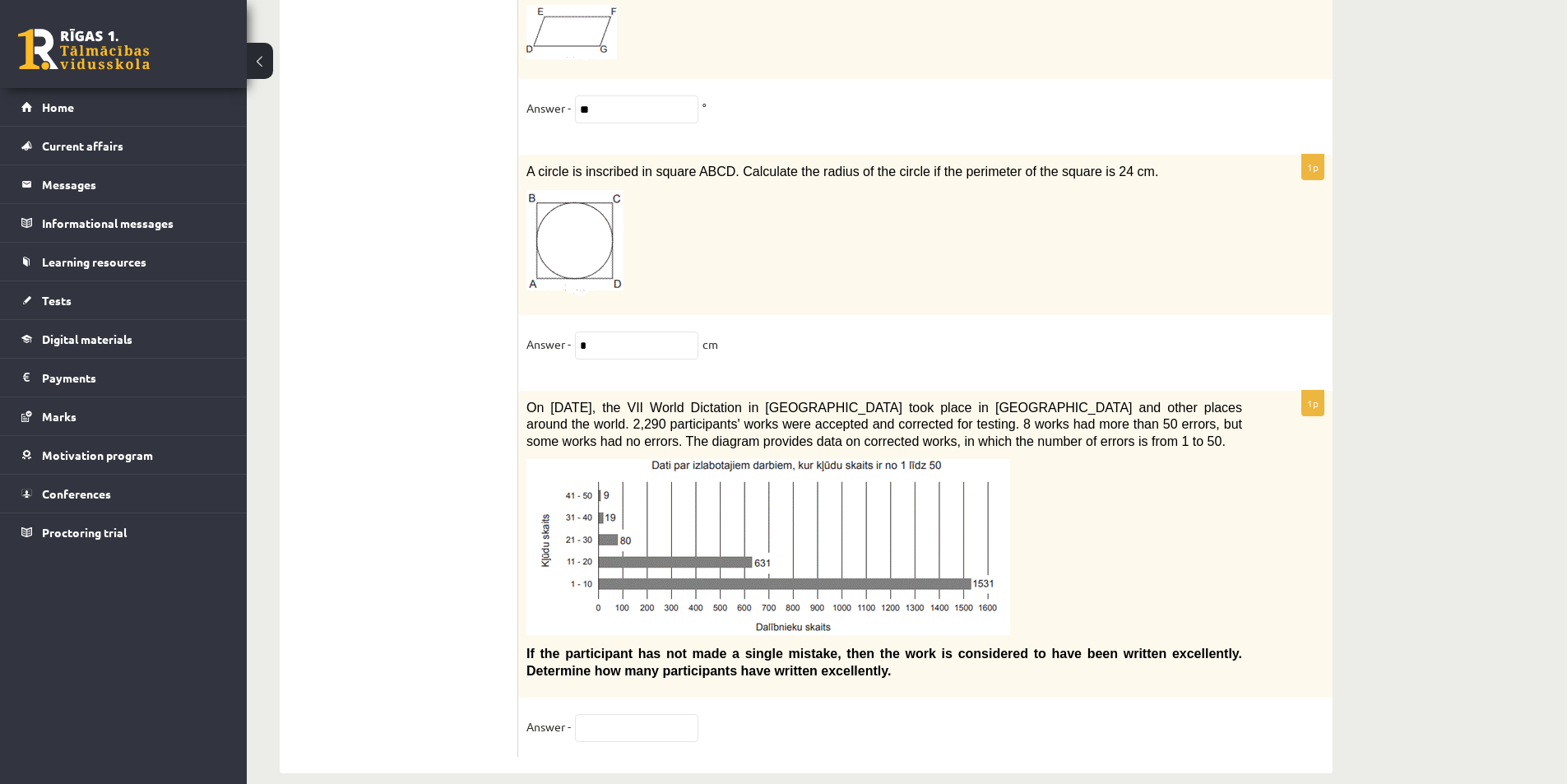
scroll to position [8281, 0]
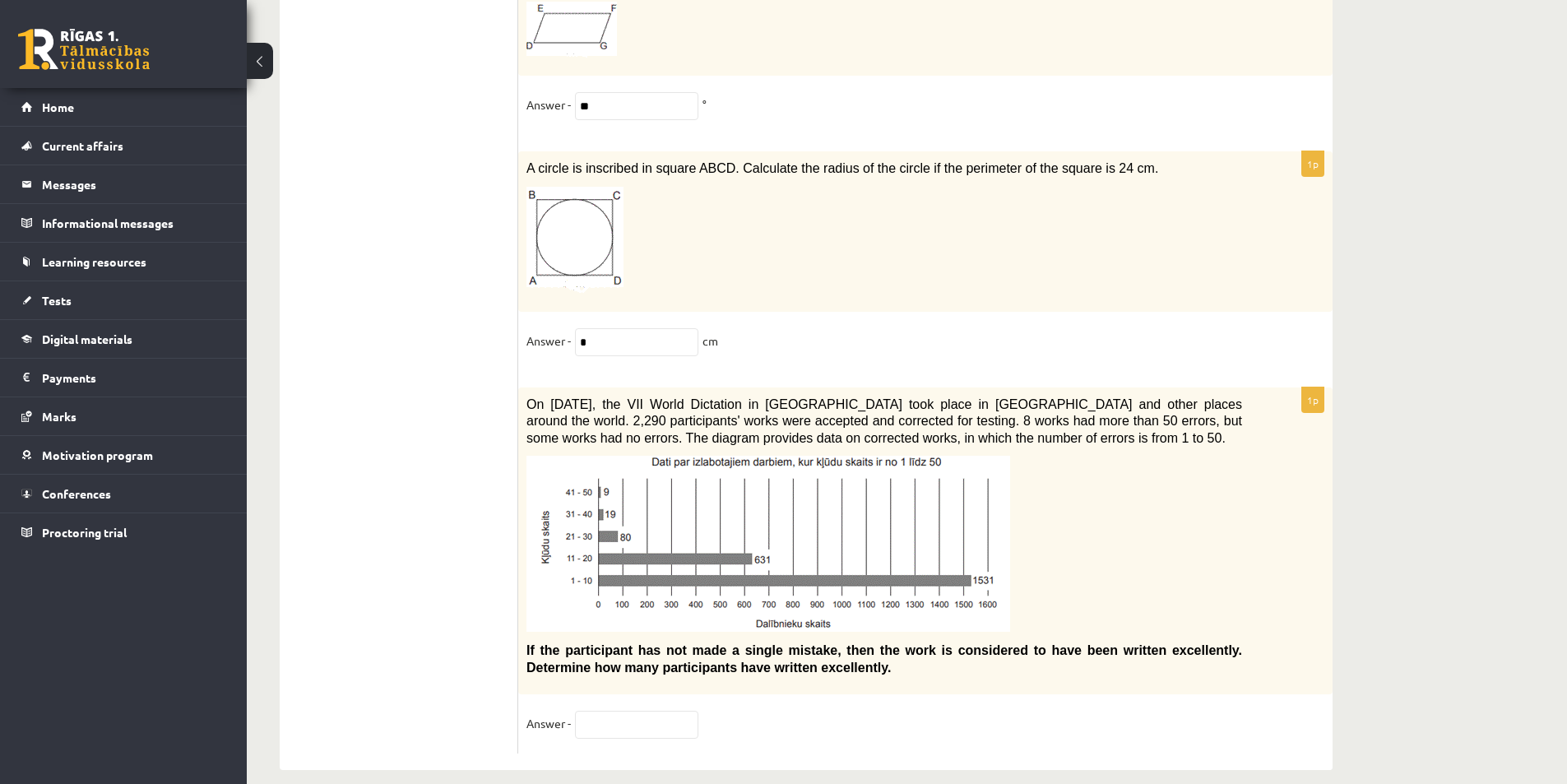
drag, startPoint x: 588, startPoint y: 718, endPoint x: 577, endPoint y: 712, distance: 12.5
click at [580, 713] on fieldset "Answer -" at bounding box center [926, 728] width 798 height 34
click at [590, 711] on input "text" at bounding box center [637, 724] width 123 height 28
type input "**"
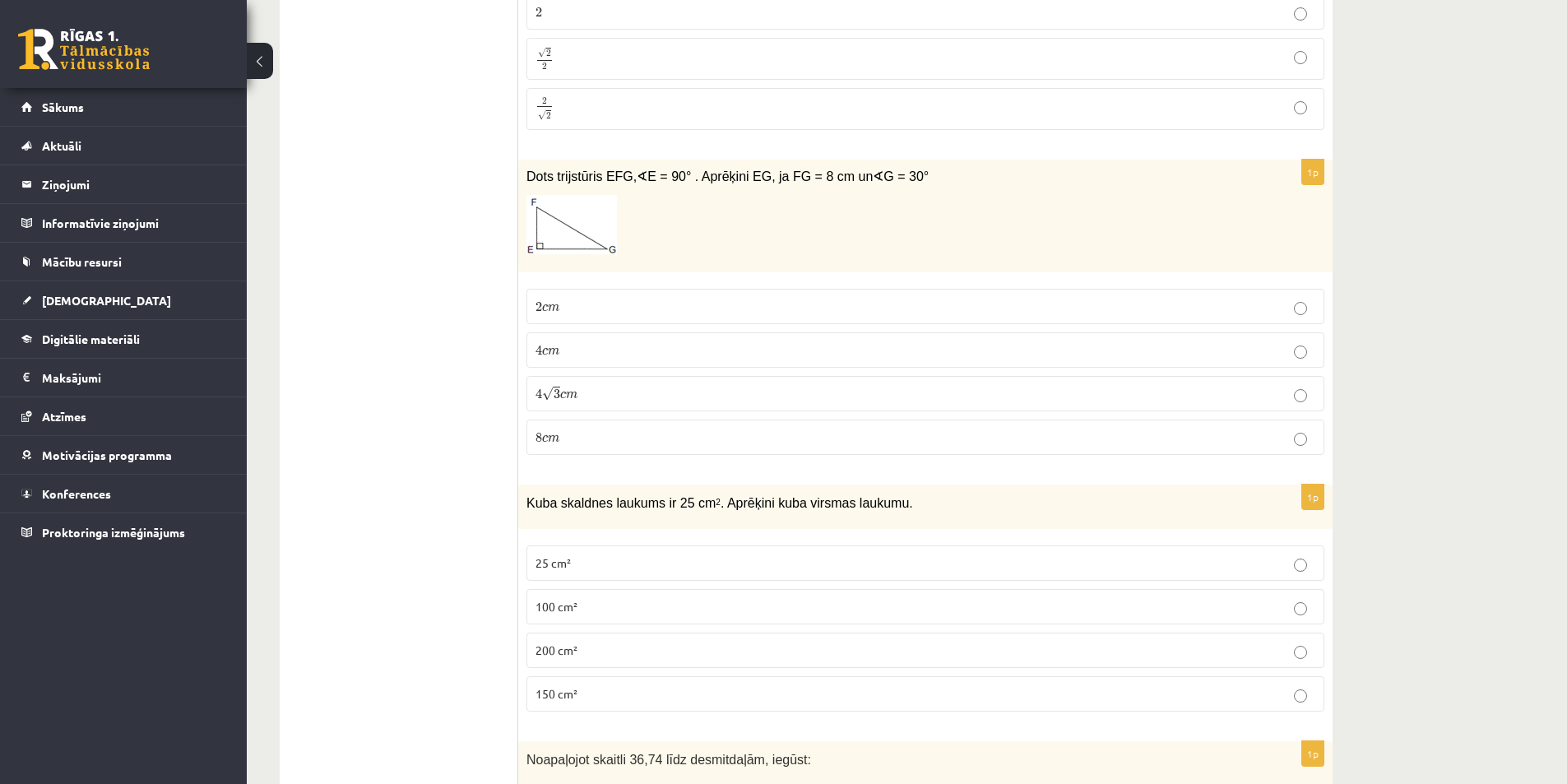
scroll to position [2608, 0]
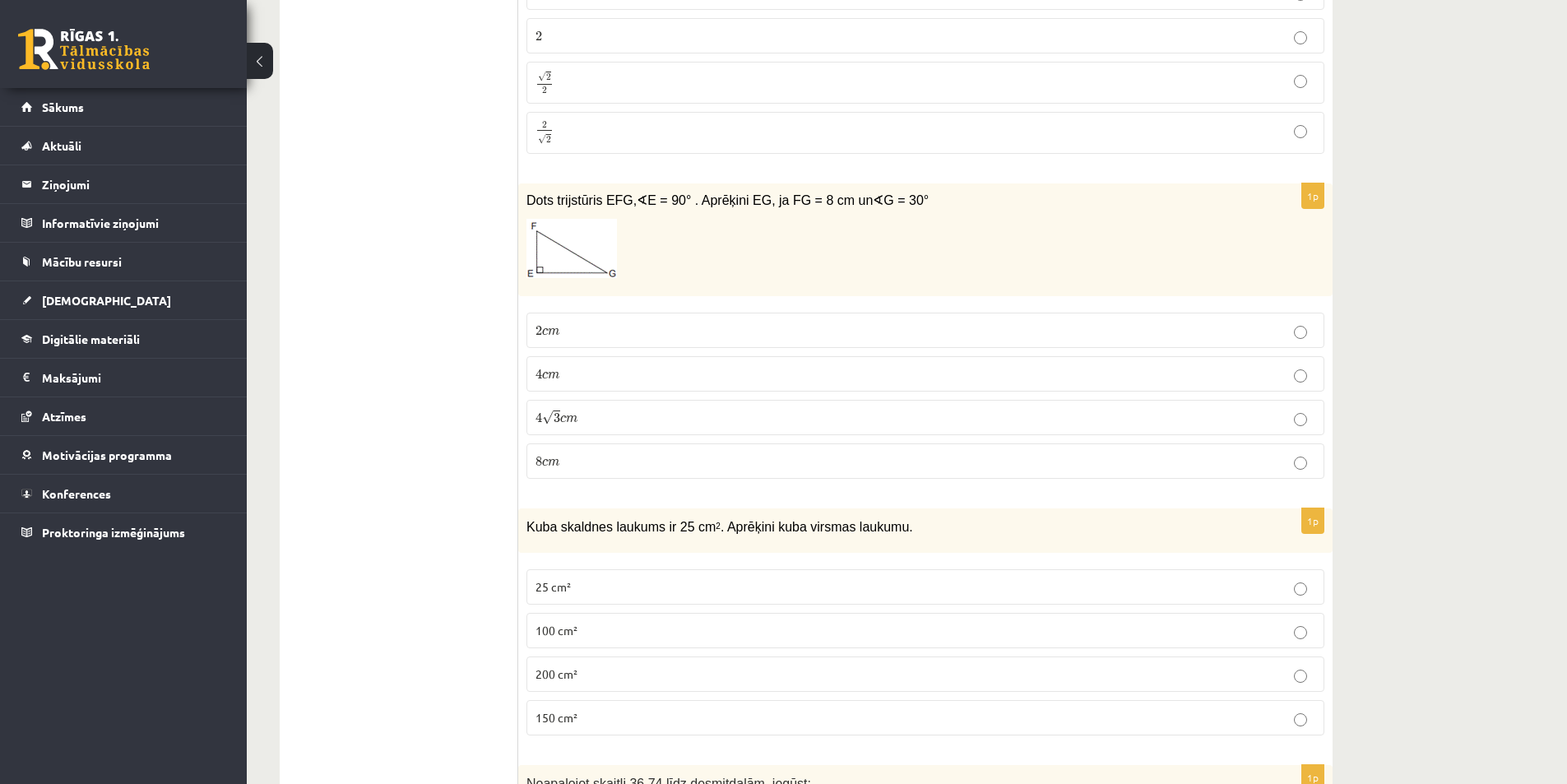
click at [558, 412] on span "3" at bounding box center [557, 417] width 6 height 10
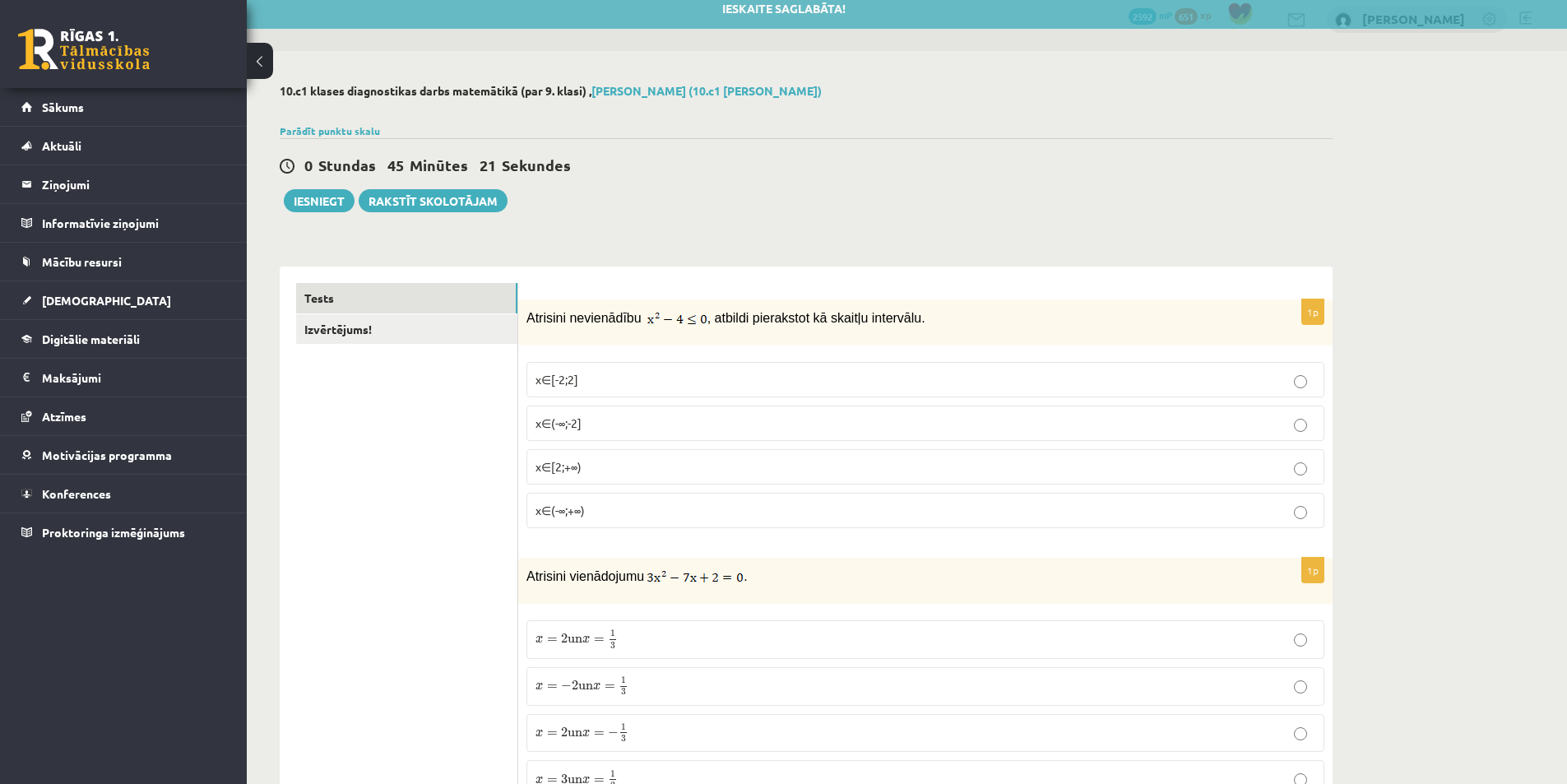
scroll to position [0, 0]
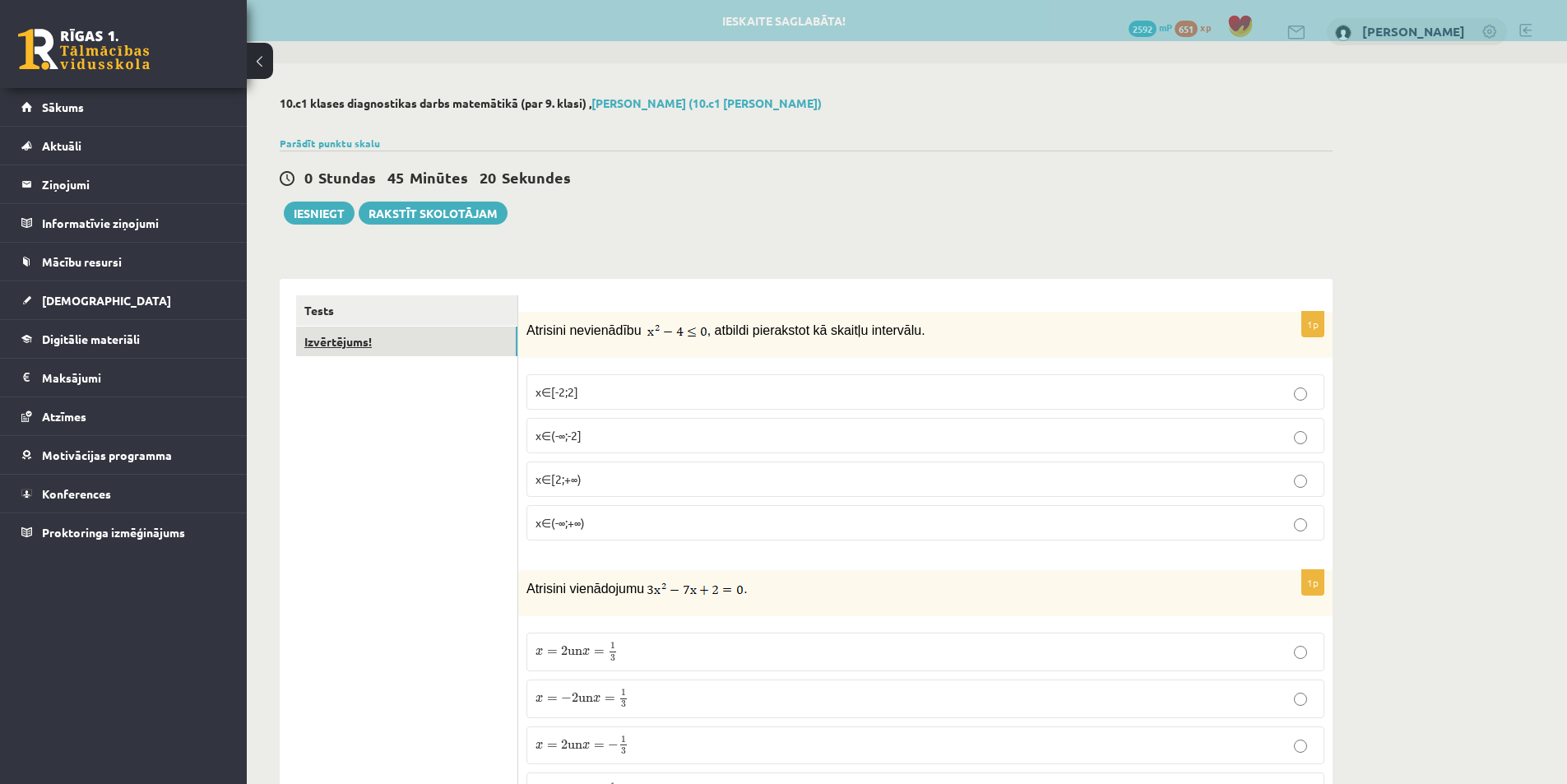
click at [438, 353] on link "Izvērtējums!" at bounding box center [407, 342] width 221 height 31
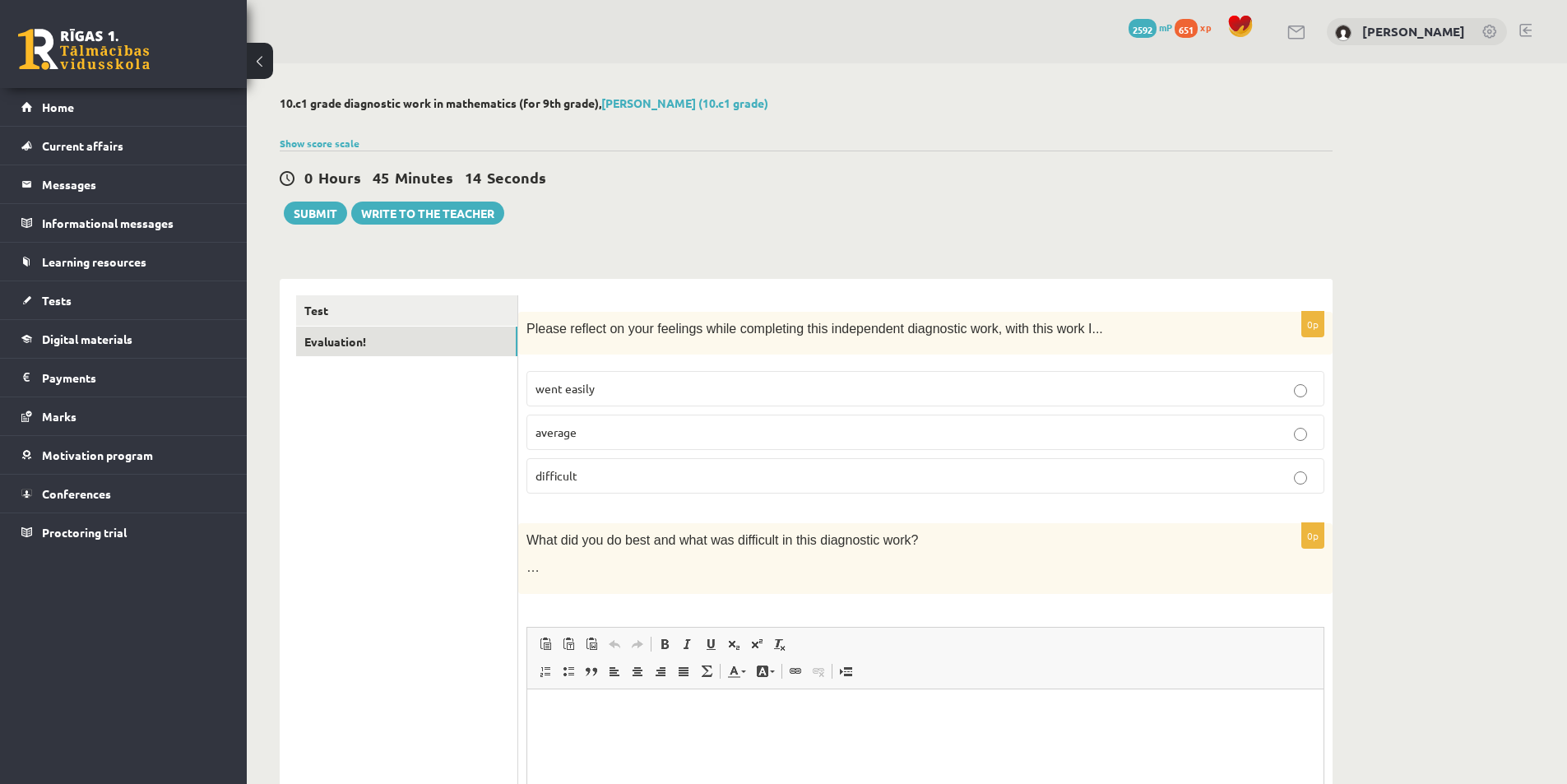
click at [694, 423] on label "average" at bounding box center [926, 431] width 798 height 35
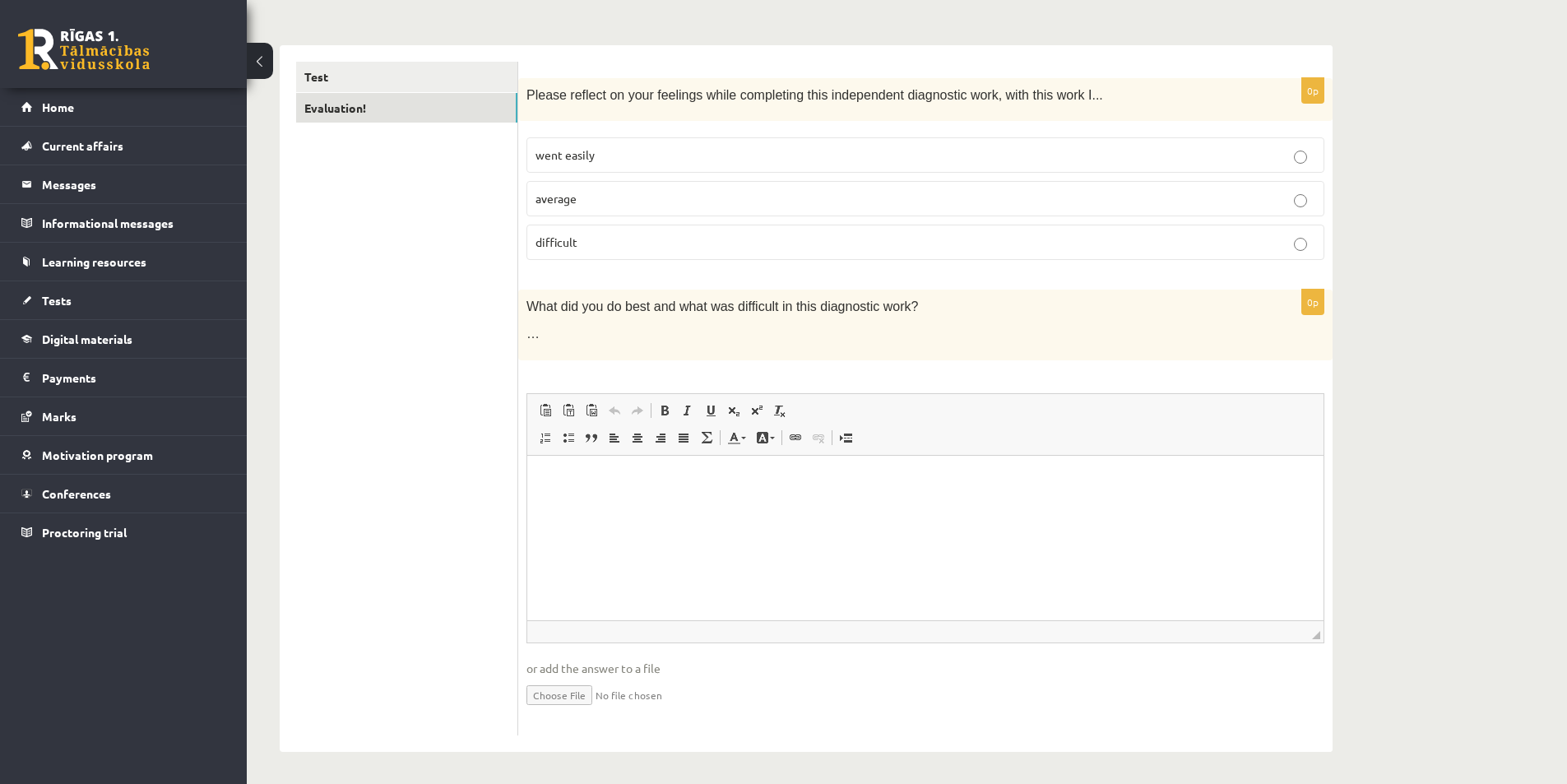
scroll to position [236, 0]
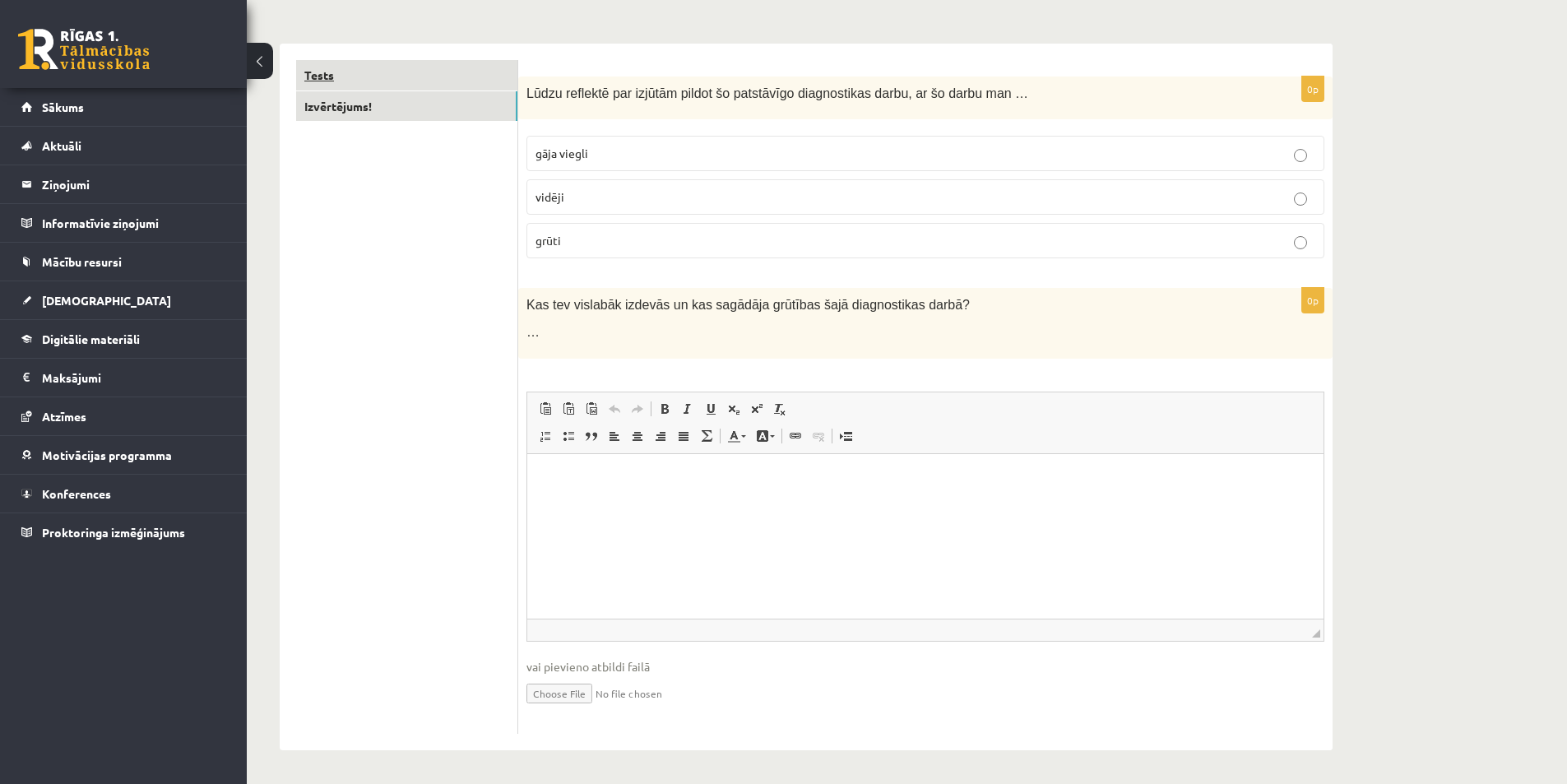
click at [439, 84] on link "Tests" at bounding box center [407, 75] width 221 height 31
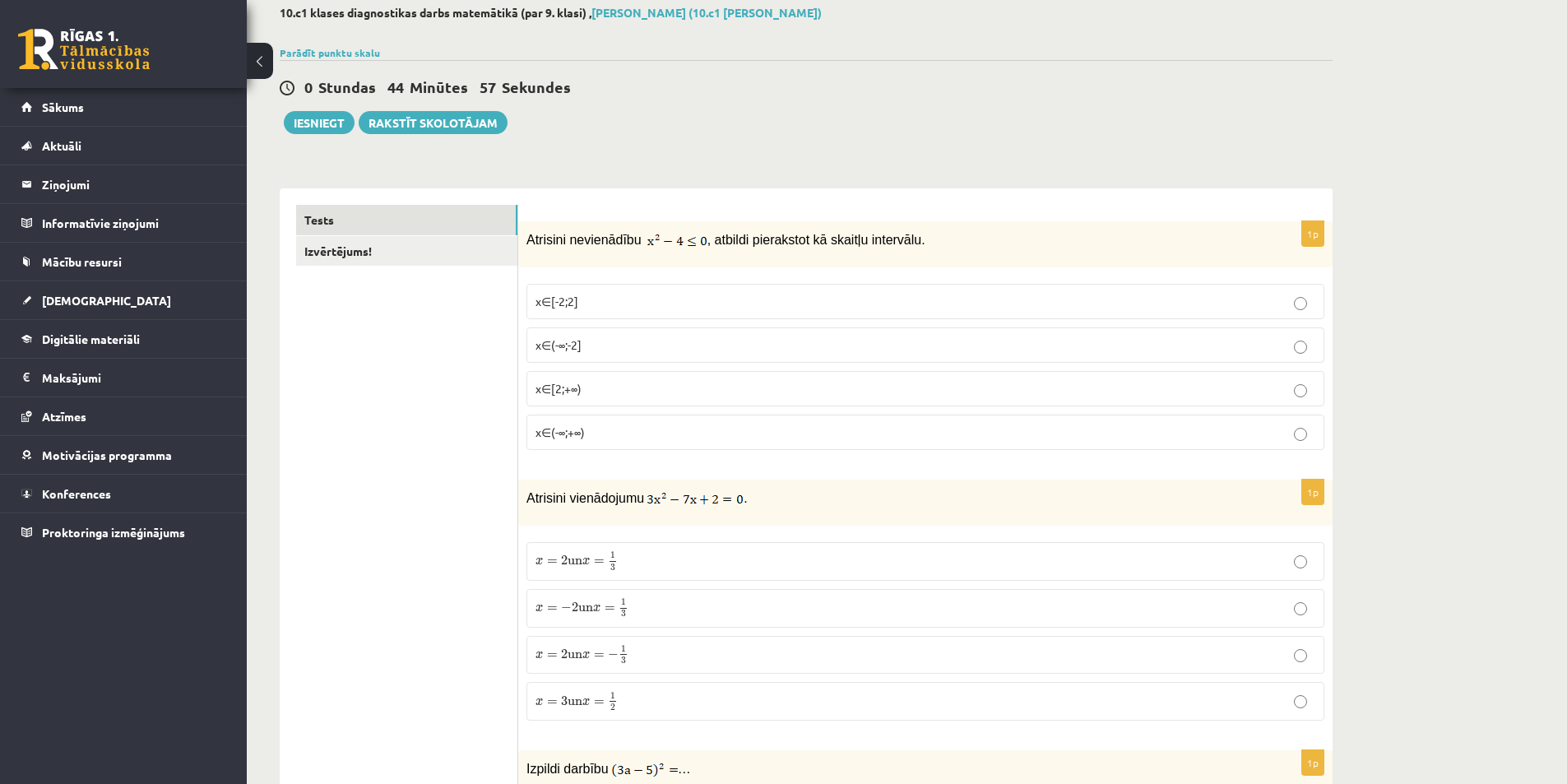
scroll to position [0, 0]
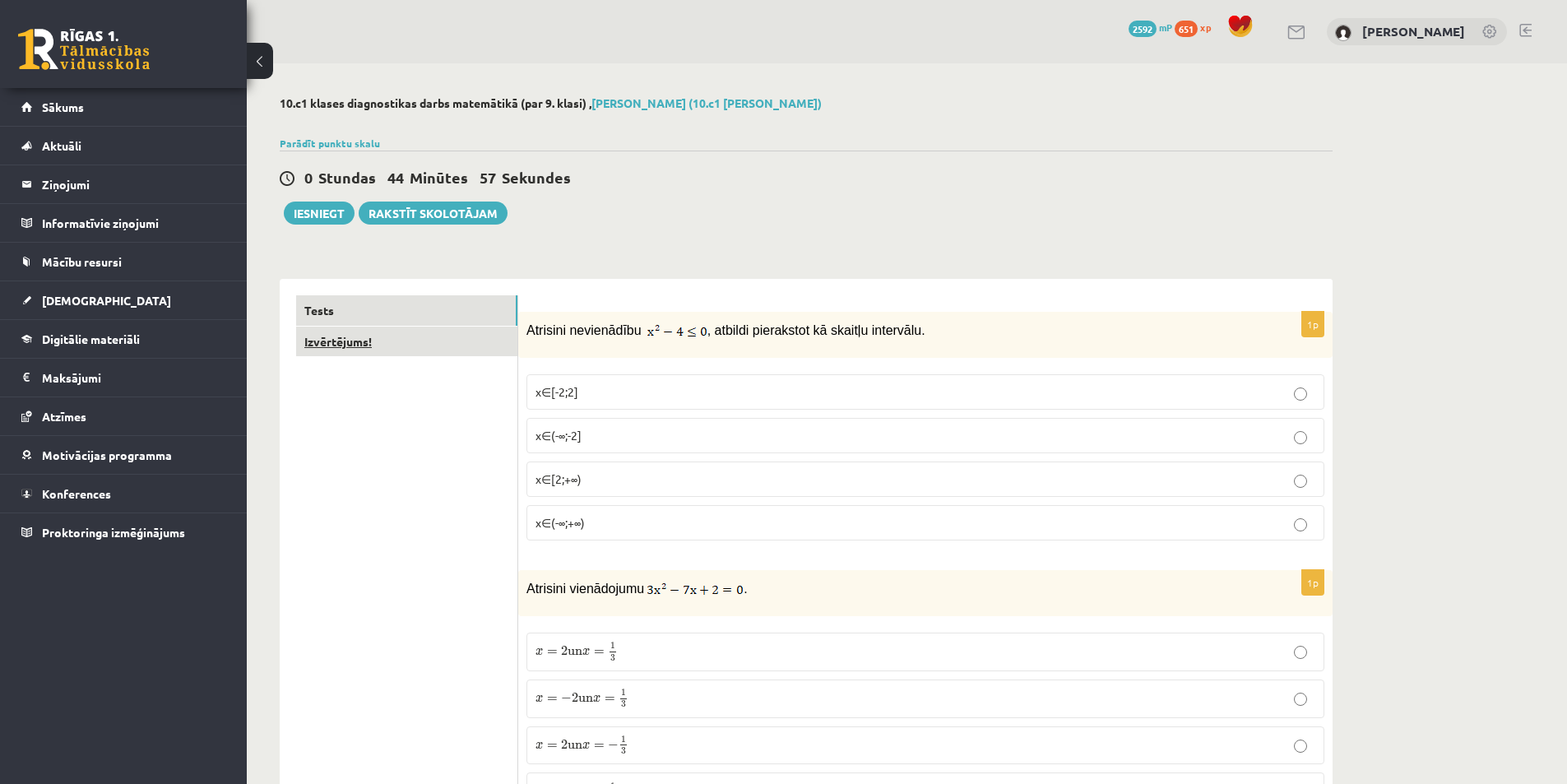
click at [456, 342] on link "Izvērtējums!" at bounding box center [407, 342] width 221 height 31
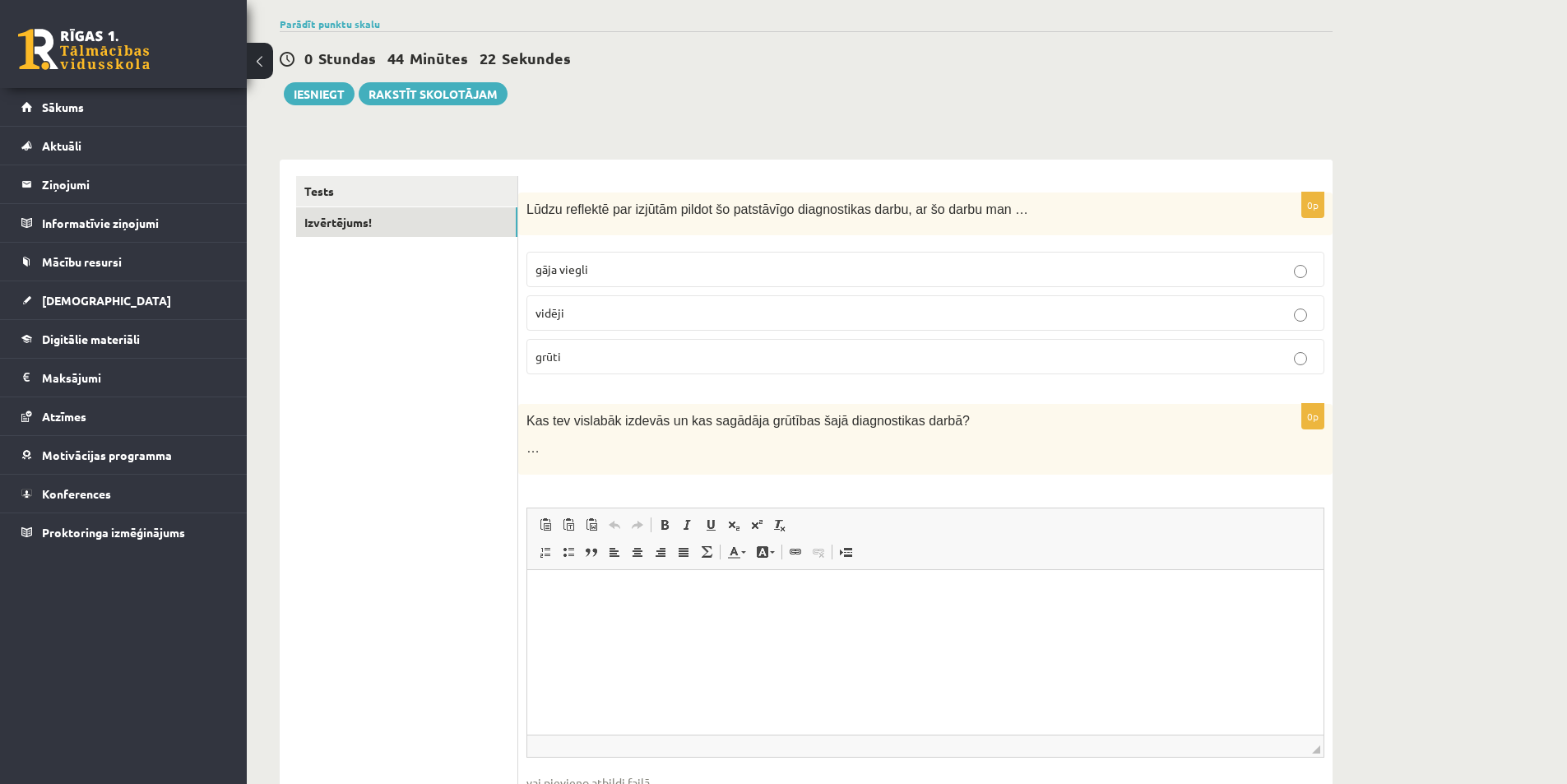
scroll to position [164, 0]
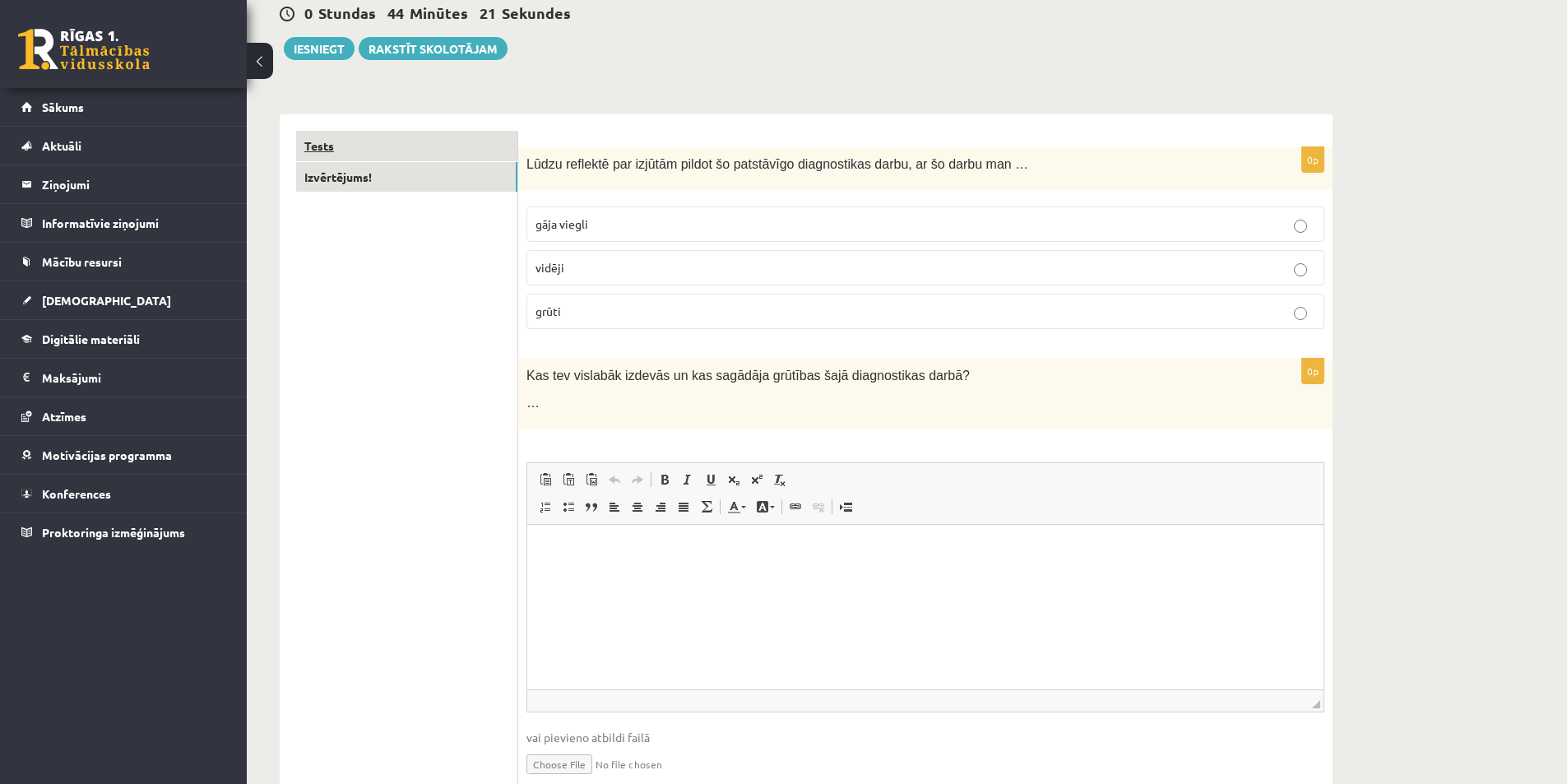
click at [378, 145] on link "Tests" at bounding box center [407, 146] width 221 height 31
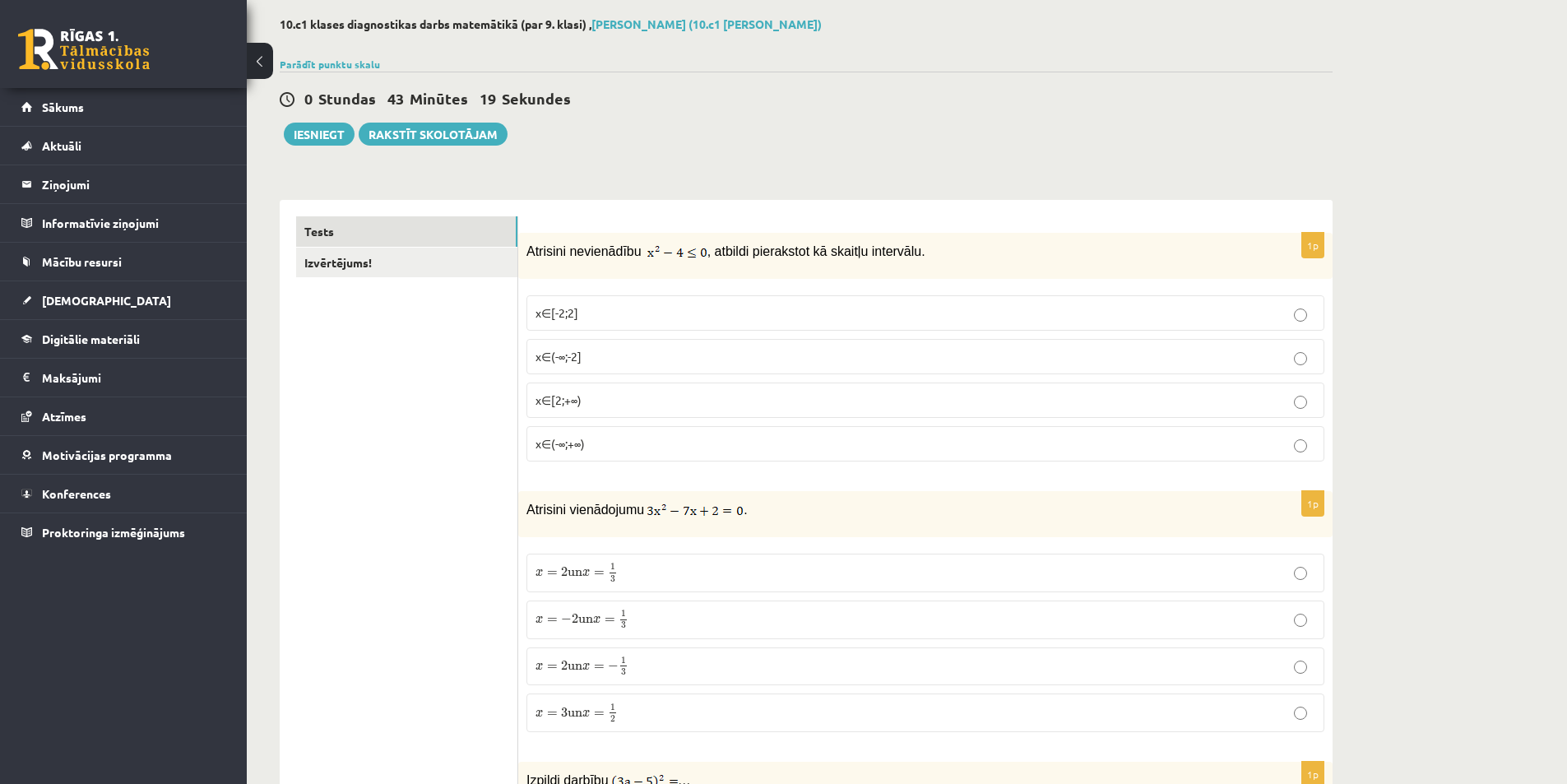
scroll to position [59, 0]
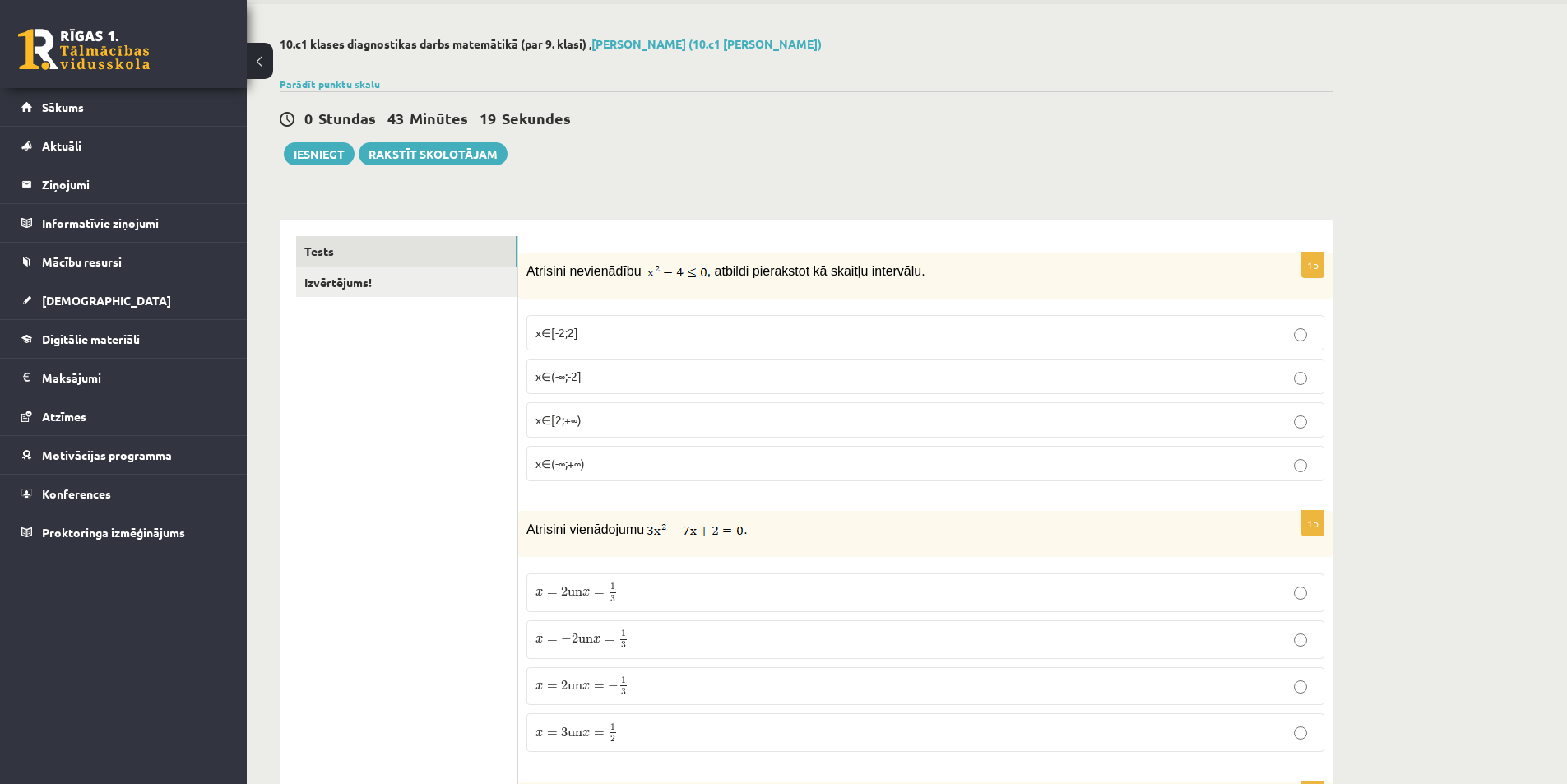
click at [863, 163] on div "0 Stundas 43 Minūtes 19 Sekundes Ieskaite saglabāta! Iesniegt Rakstīt skolotājam" at bounding box center [805, 129] width 1053 height 74
click at [385, 282] on link "Izvērtējums!" at bounding box center [407, 283] width 221 height 31
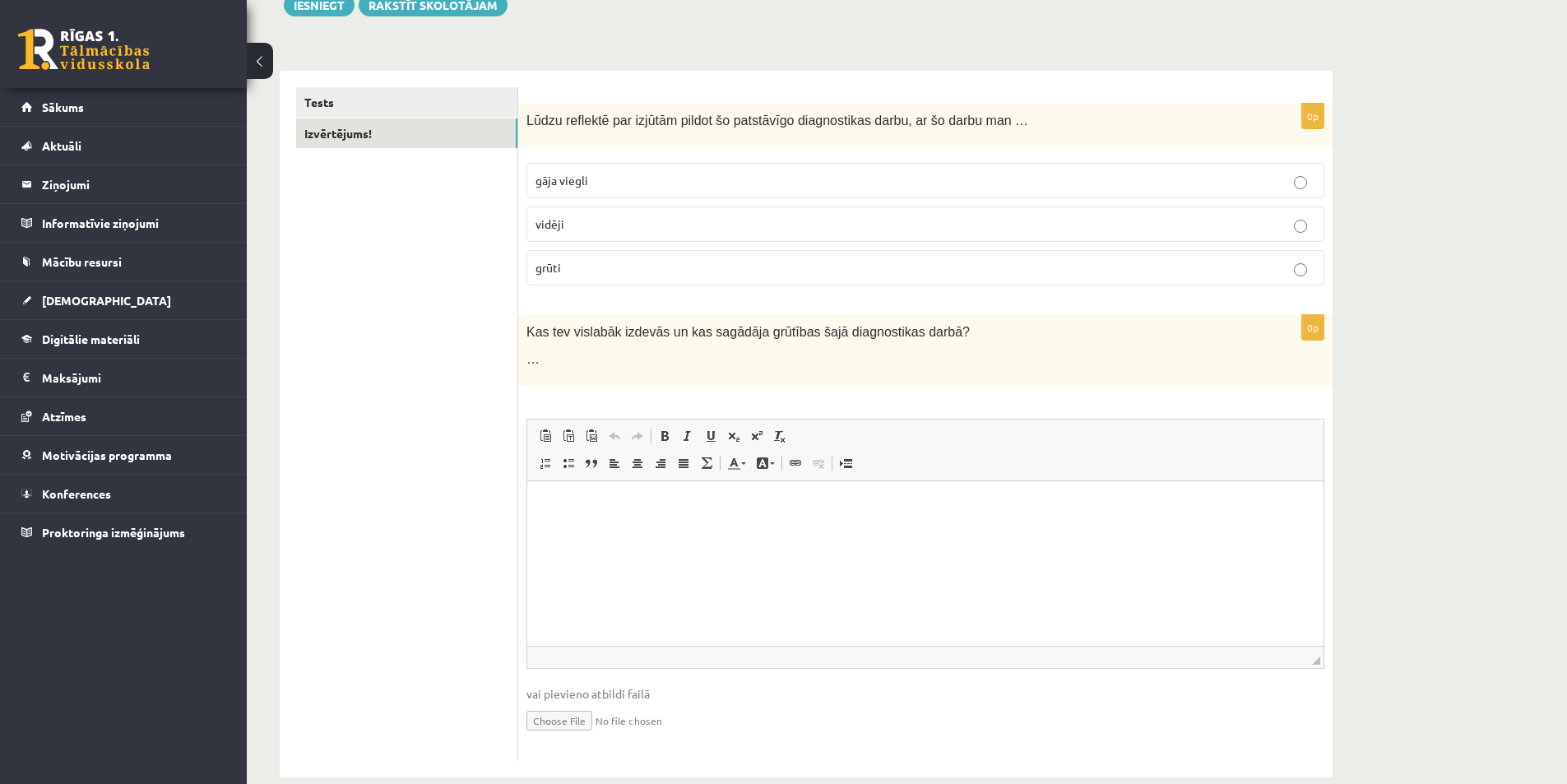
scroll to position [224, 0]
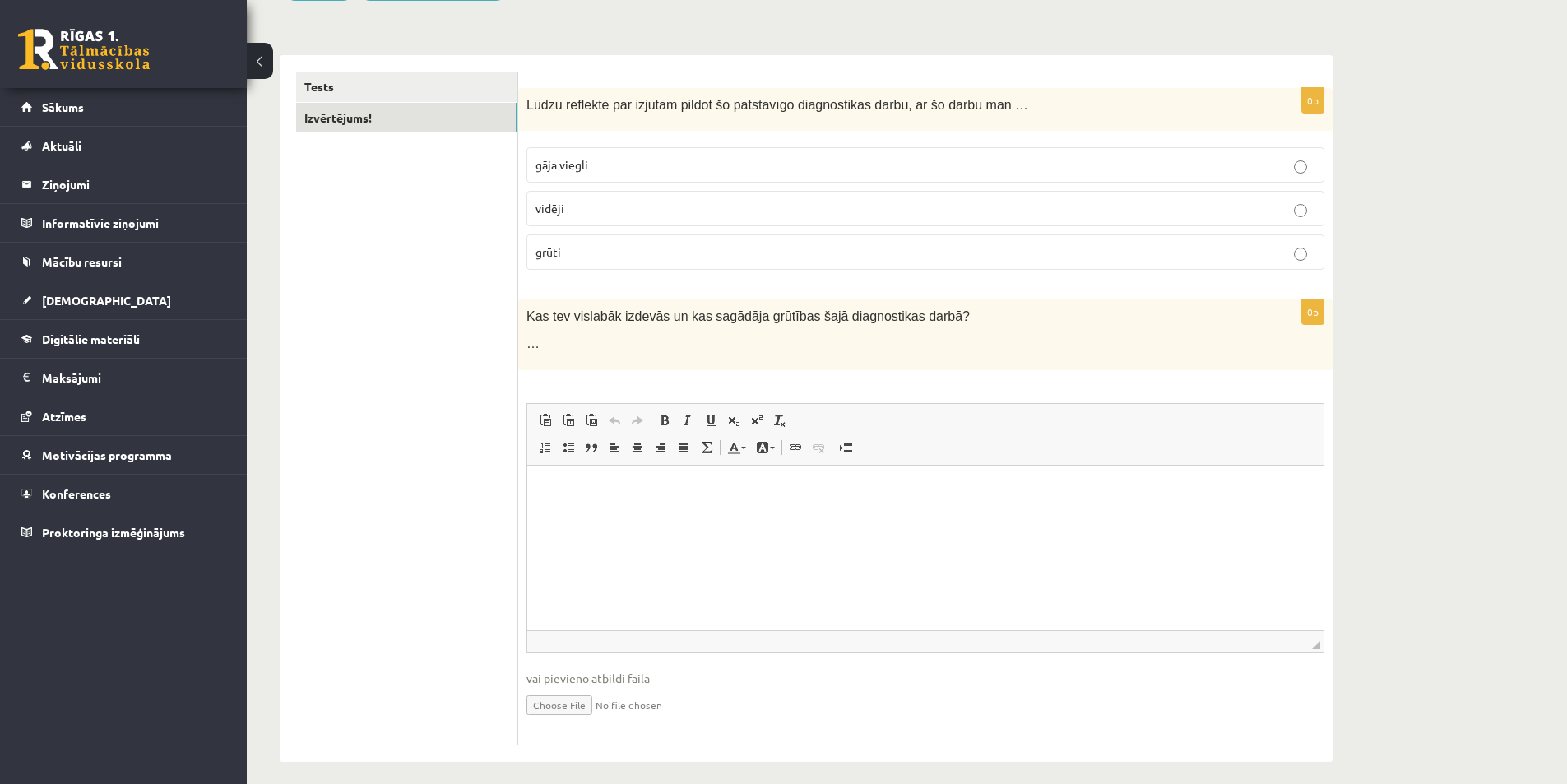
click at [563, 515] on html at bounding box center [926, 489] width 796 height 50
click at [437, 505] on ul "Tests Izvērtējums!" at bounding box center [407, 408] width 222 height 673
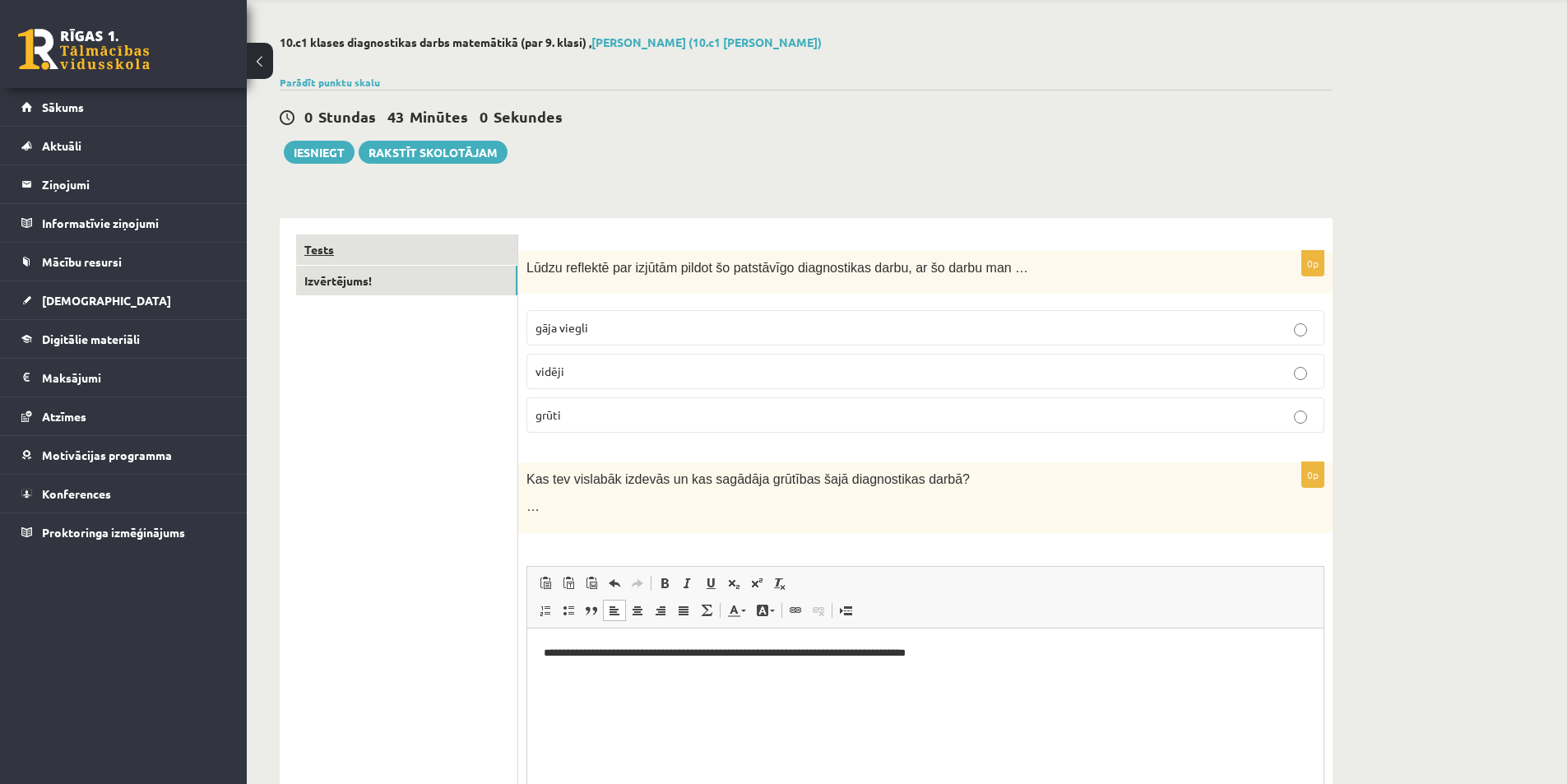
scroll to position [59, 0]
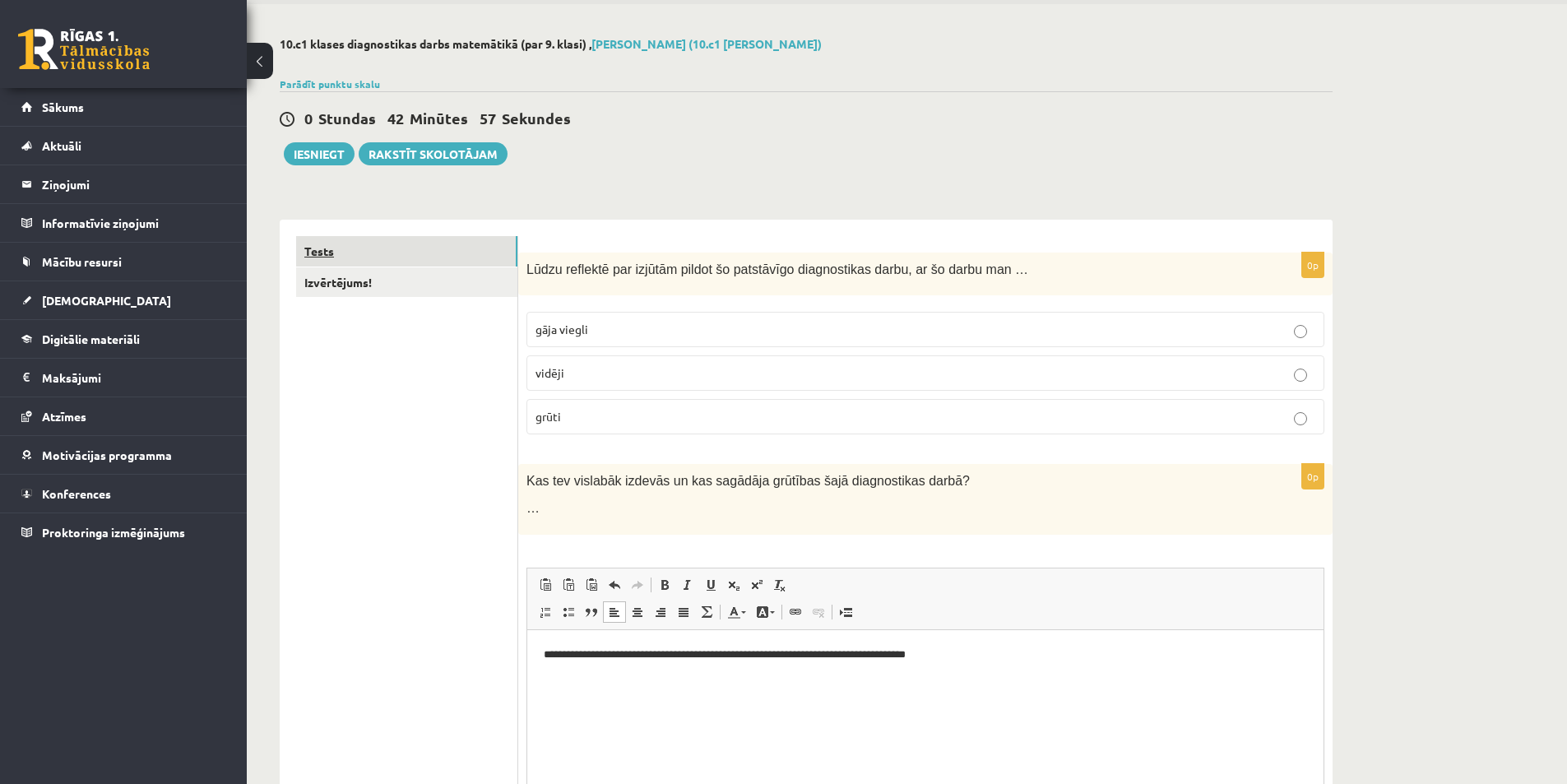
click at [462, 253] on link "Tests" at bounding box center [407, 251] width 221 height 31
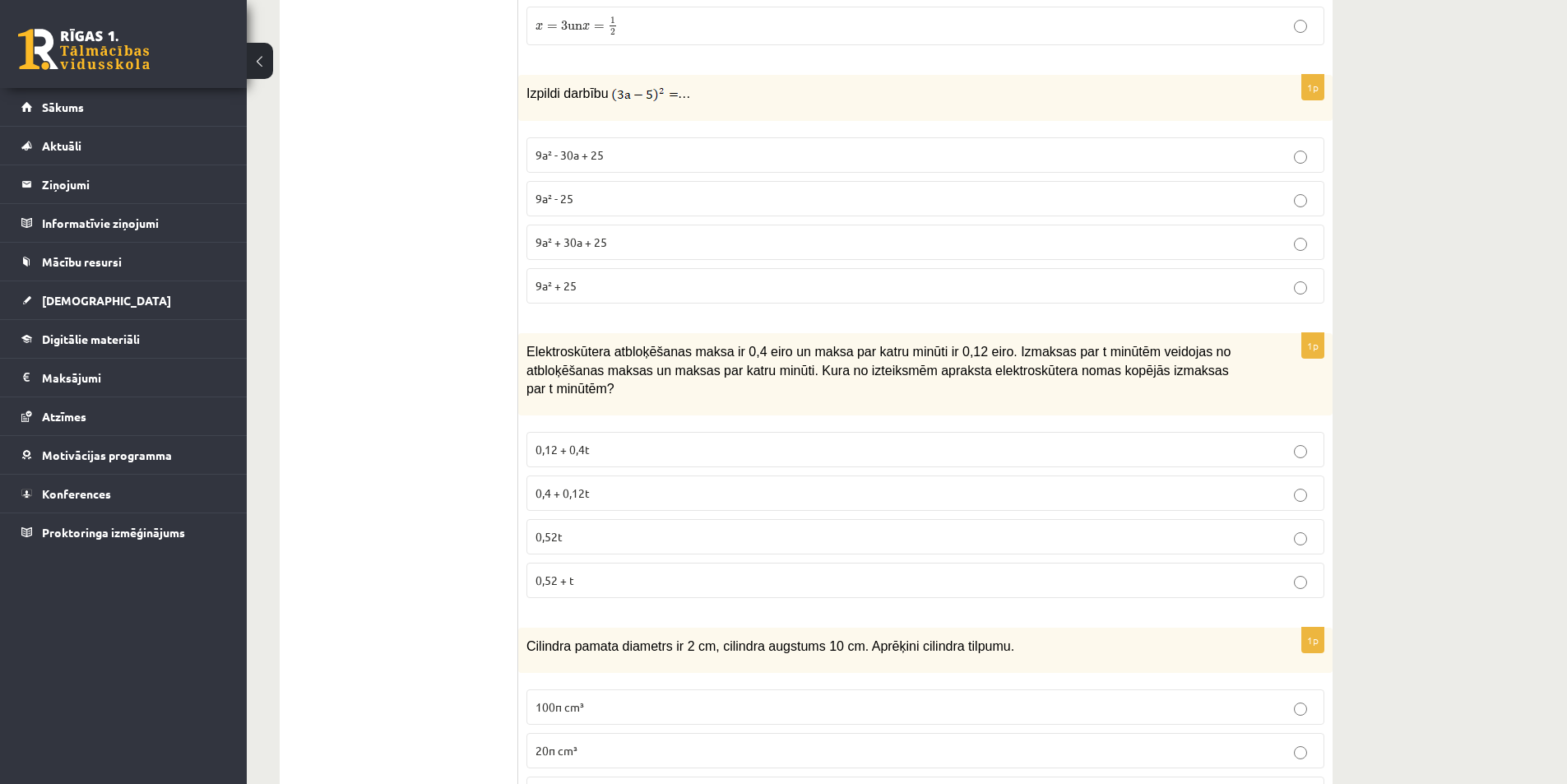
scroll to position [0, 0]
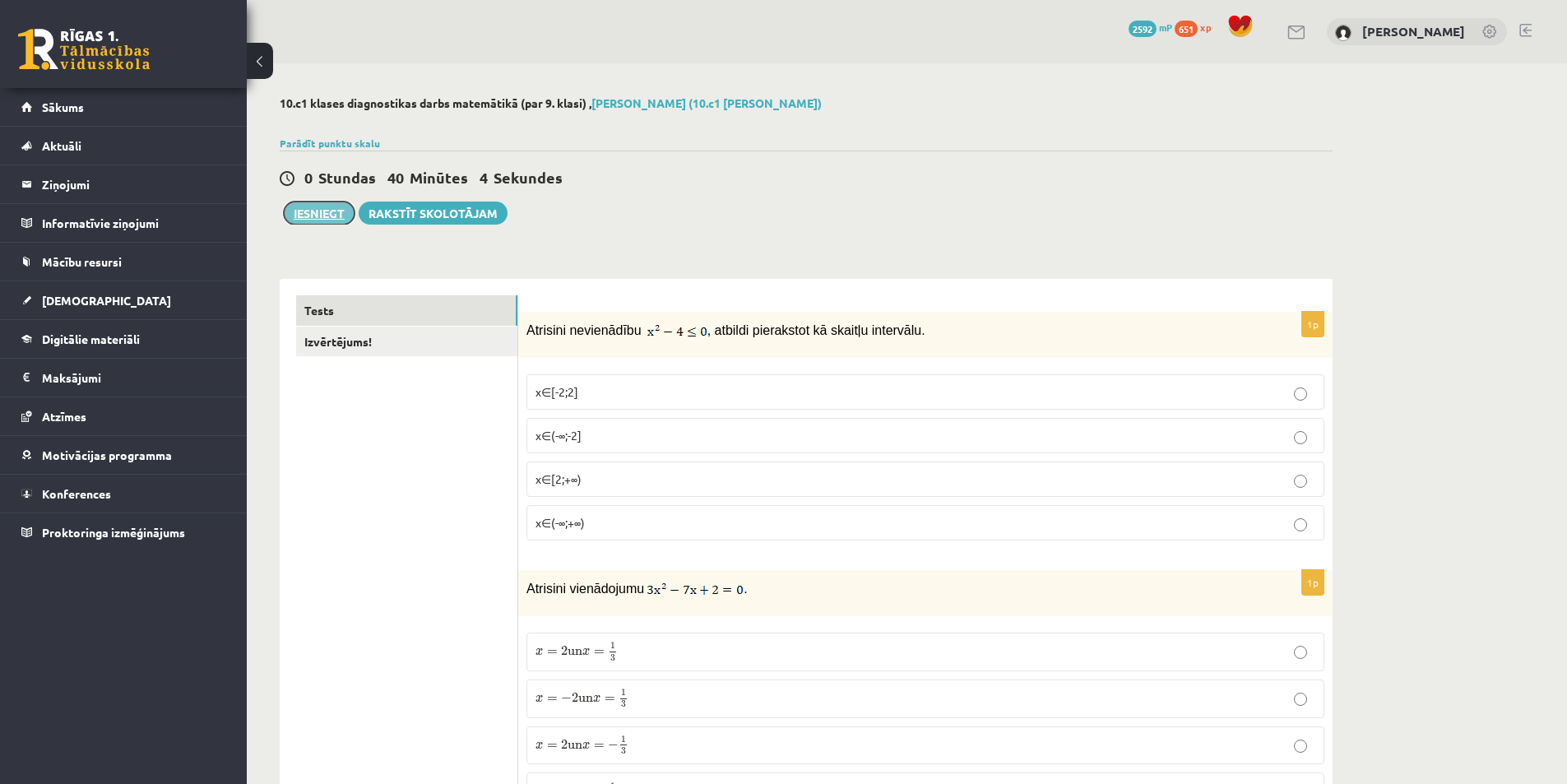
click at [297, 209] on button "Iesniegt" at bounding box center [319, 212] width 71 height 23
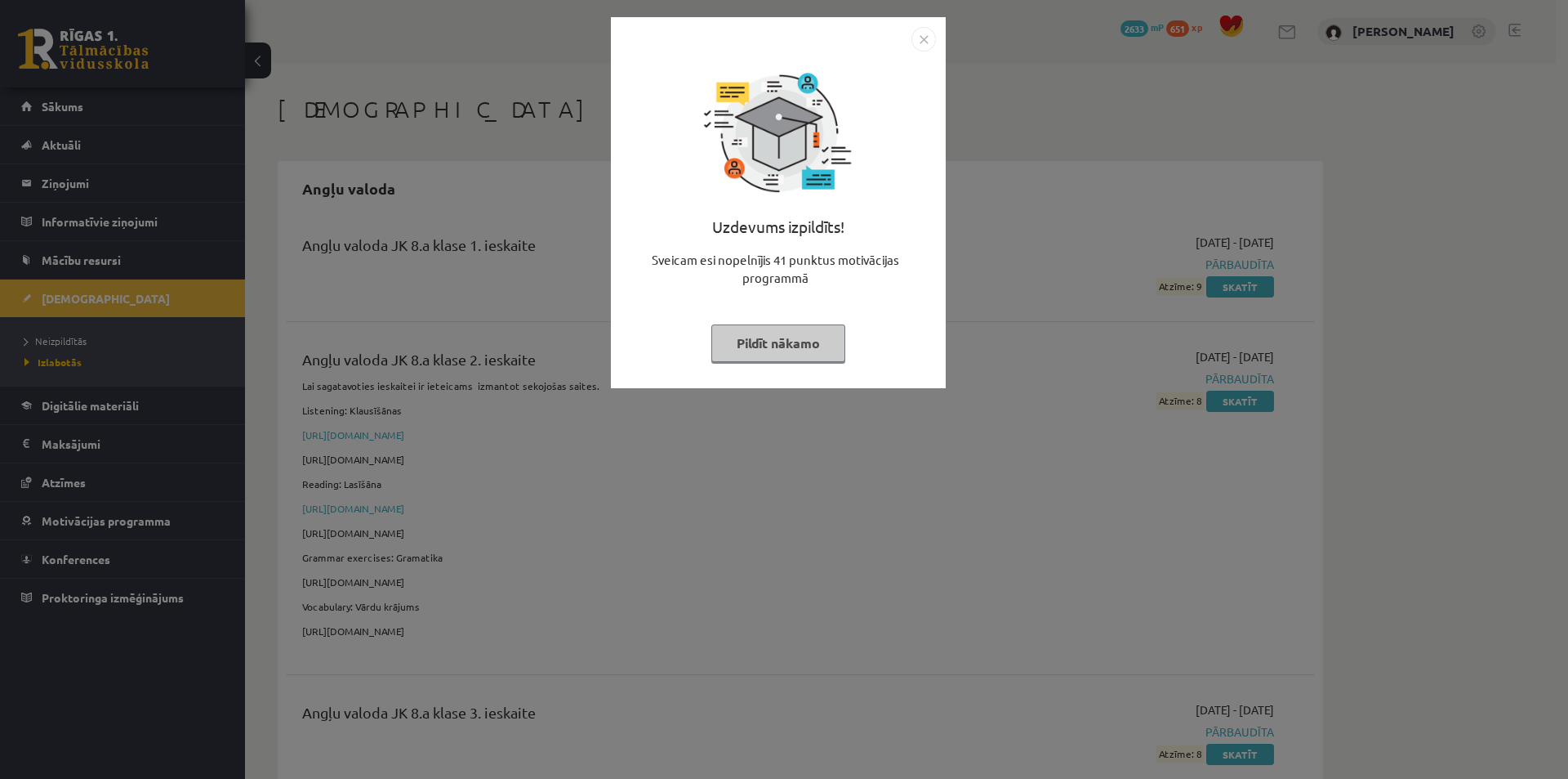
click at [788, 327] on button "Pildīt nākamo" at bounding box center [778, 343] width 134 height 38
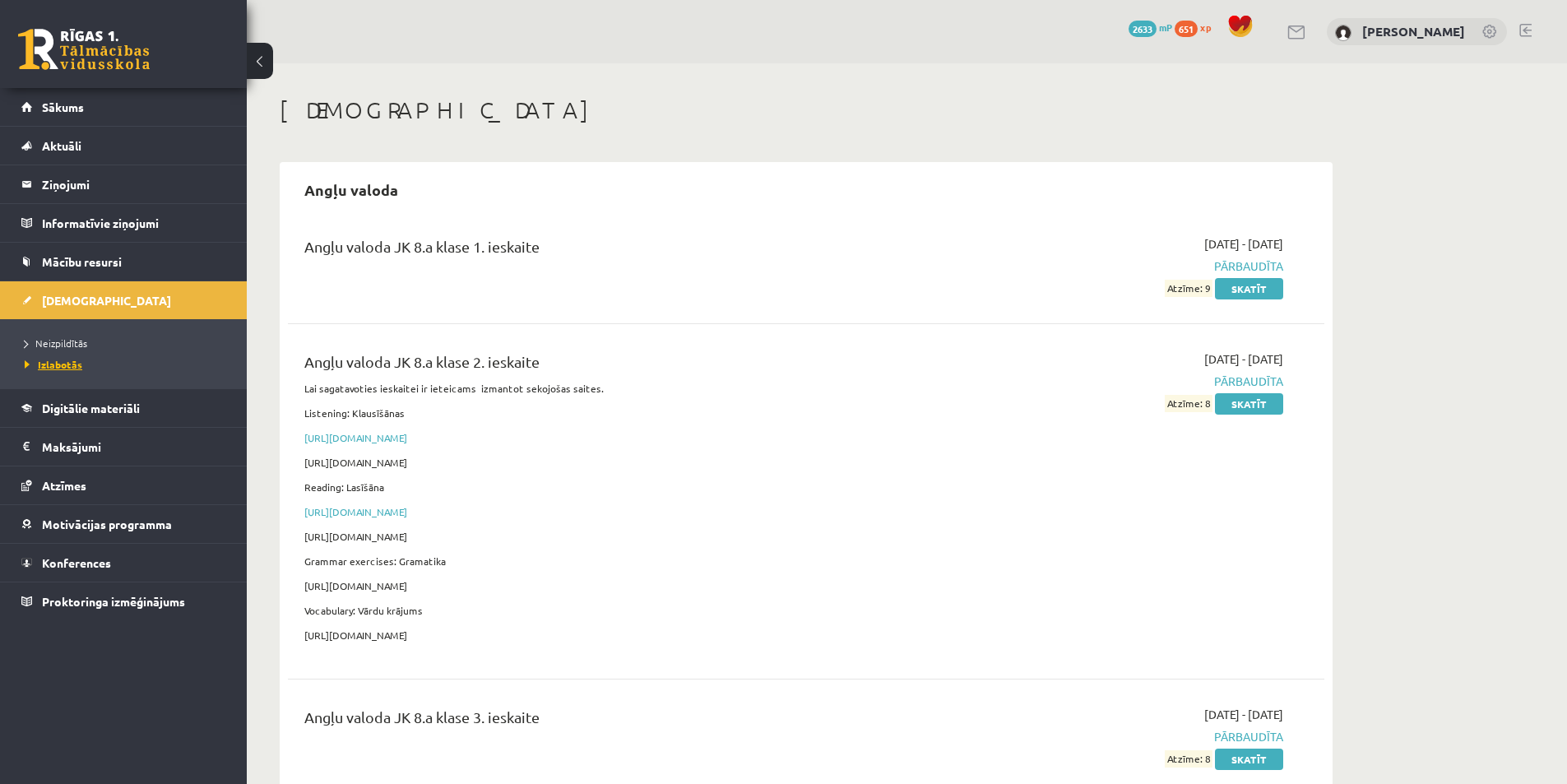
click at [58, 361] on span "Izlabotās" at bounding box center [54, 364] width 58 height 14
click at [78, 349] on link "Neizpildītās" at bounding box center [127, 343] width 206 height 15
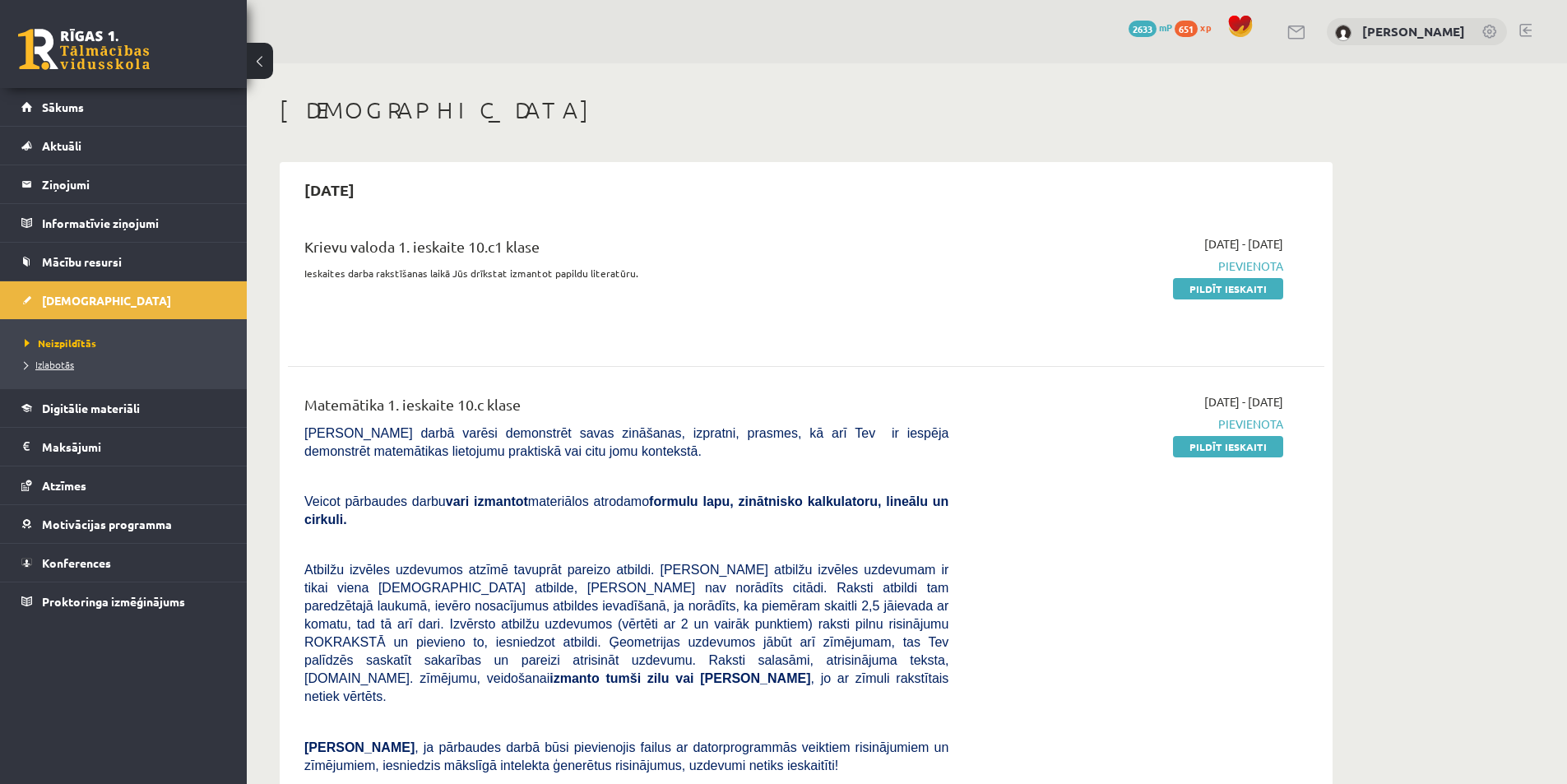
click at [63, 367] on span "Izlabotās" at bounding box center [49, 364] width 49 height 14
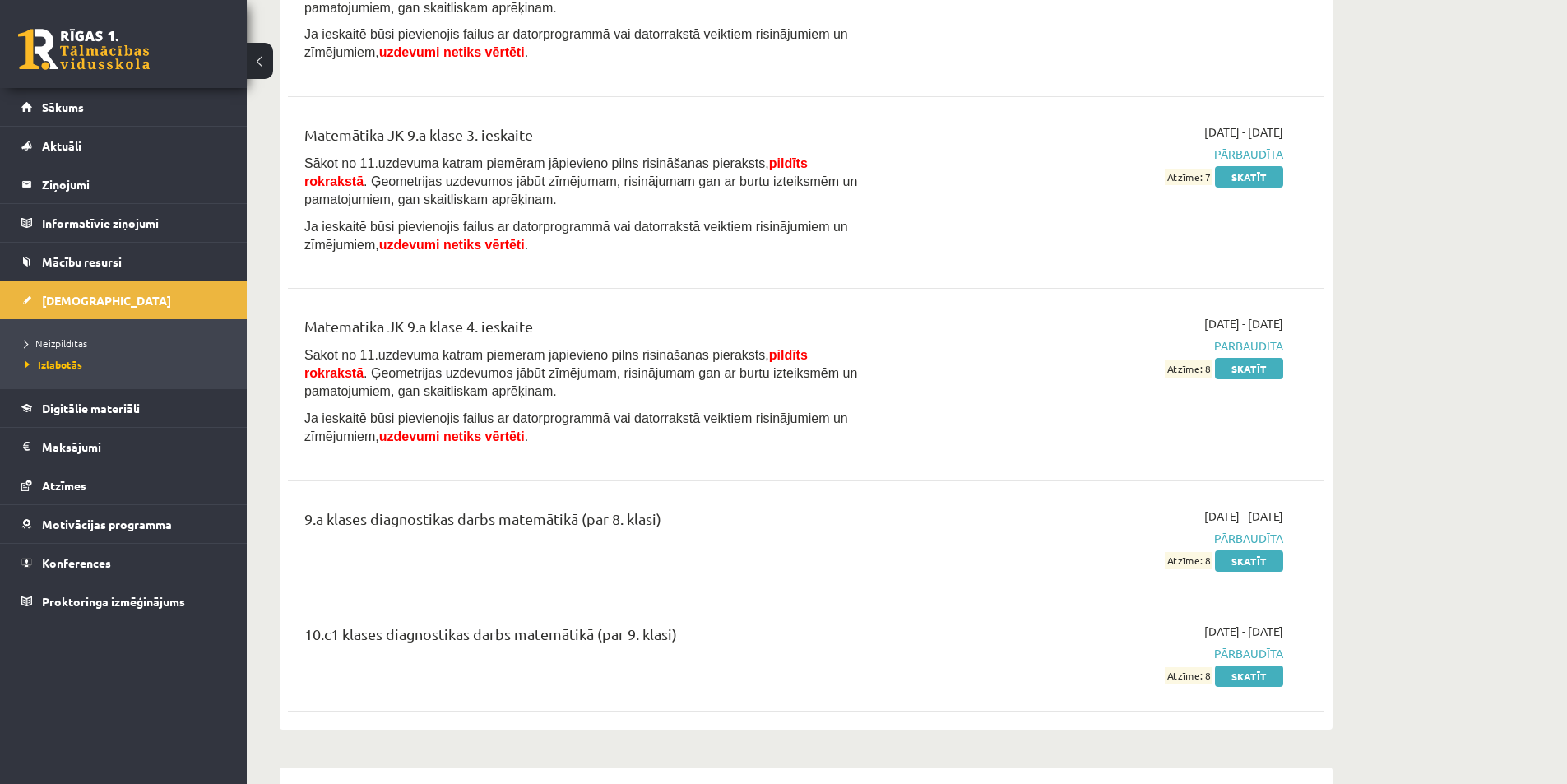
scroll to position [10279, 0]
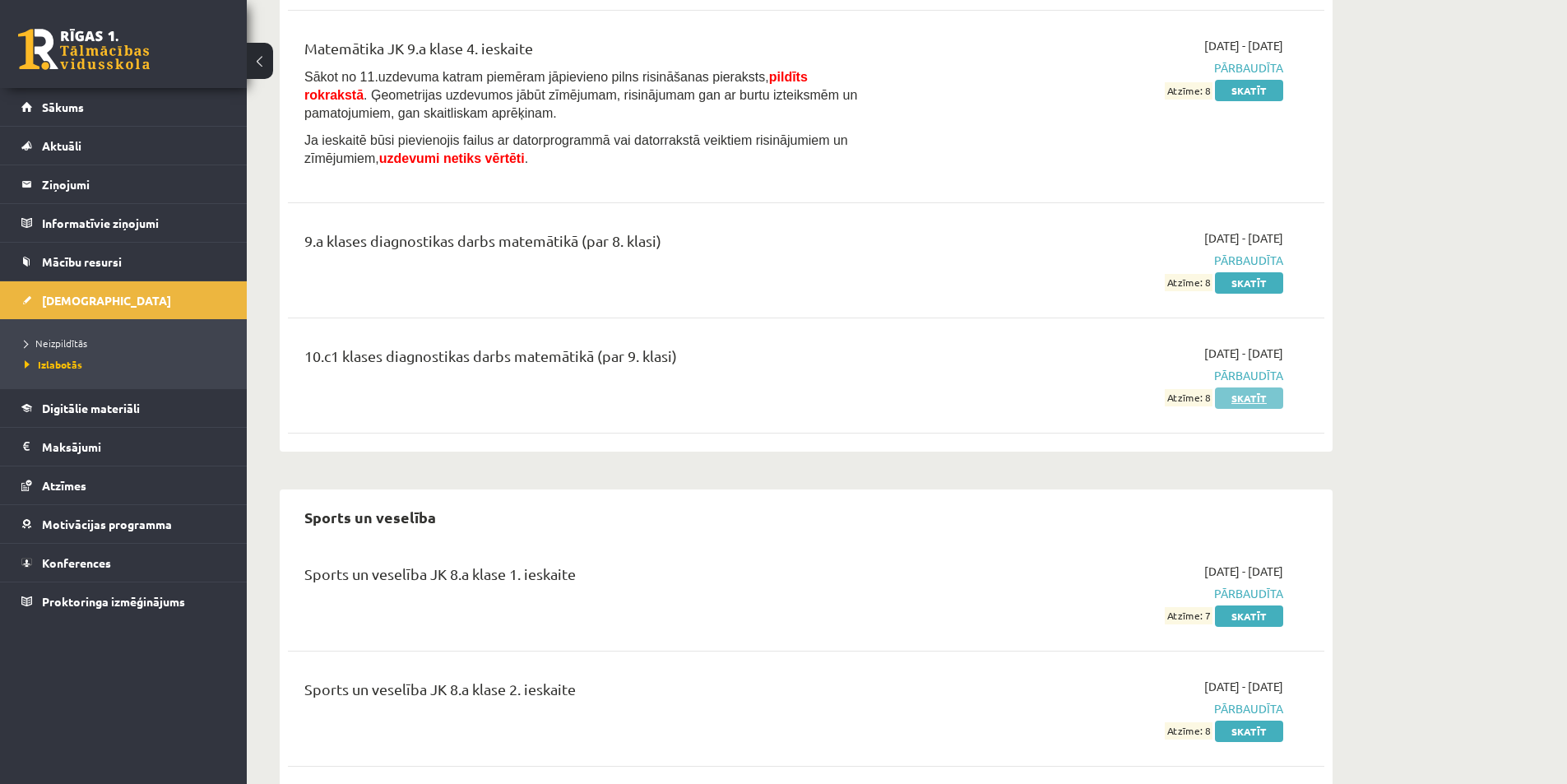
click at [1240, 387] on link "Skatīt" at bounding box center [1249, 398] width 68 height 22
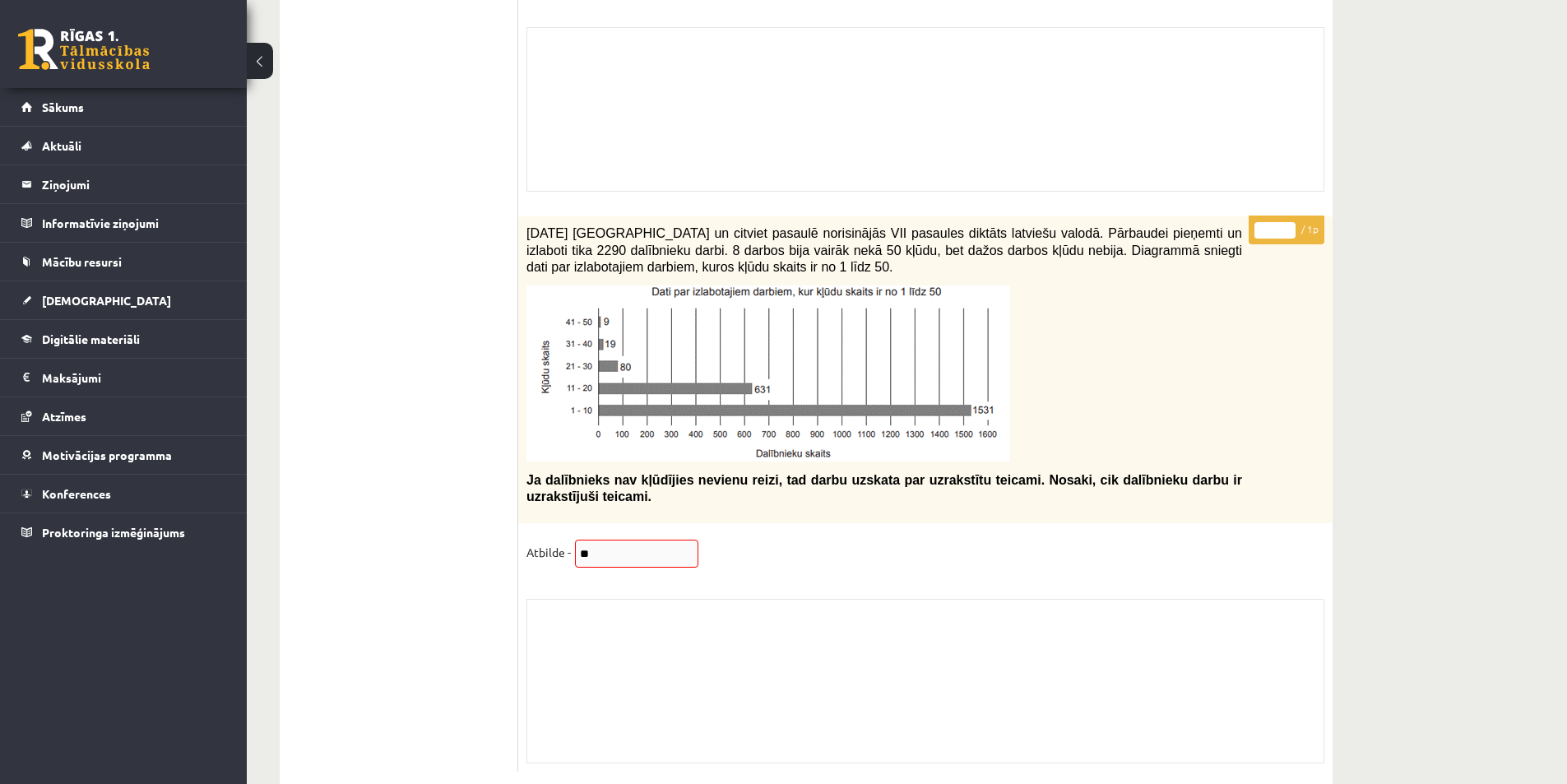
scroll to position [13890, 0]
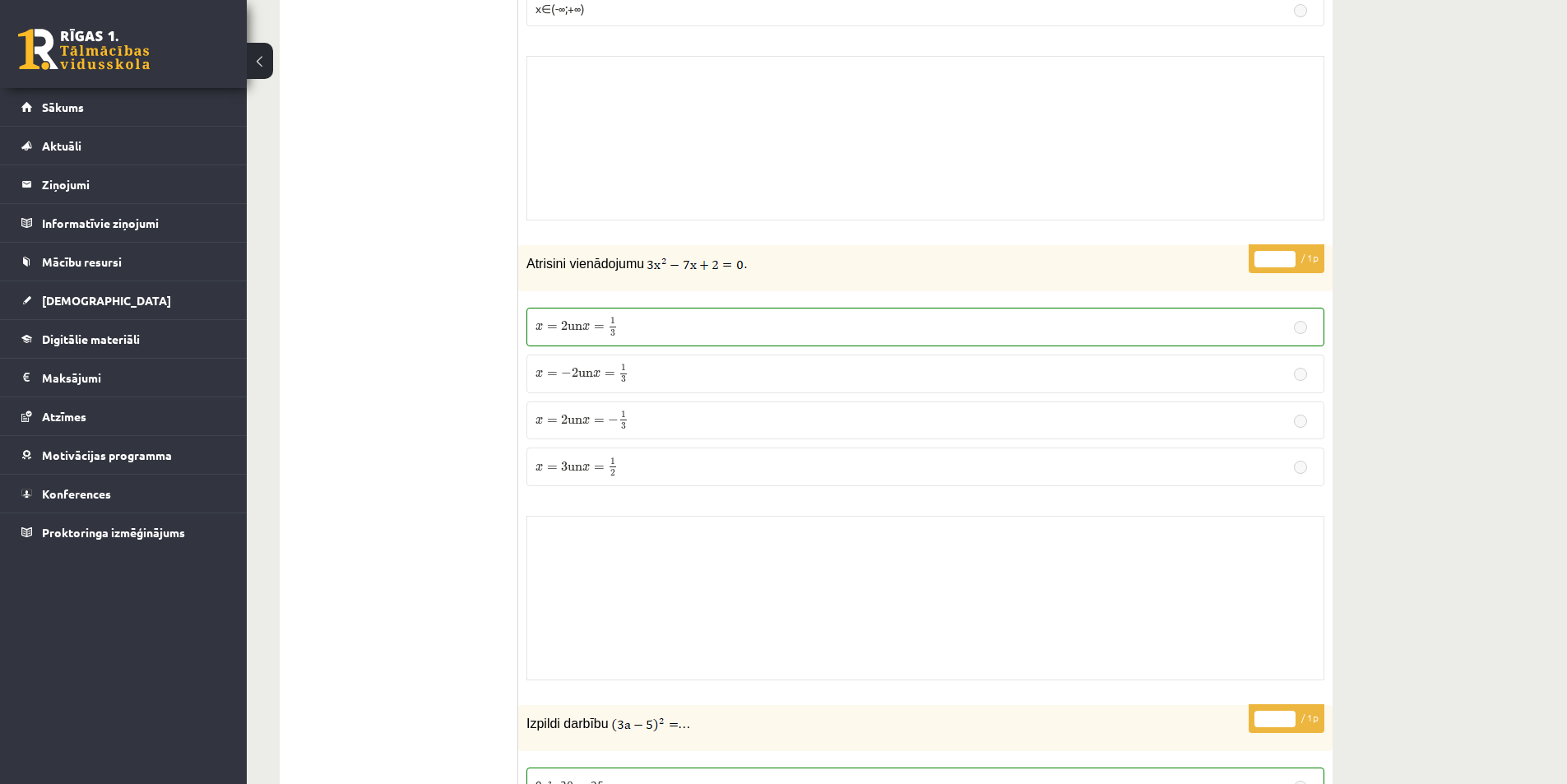
scroll to position [0, 0]
